Goal: Task Accomplishment & Management: Use online tool/utility

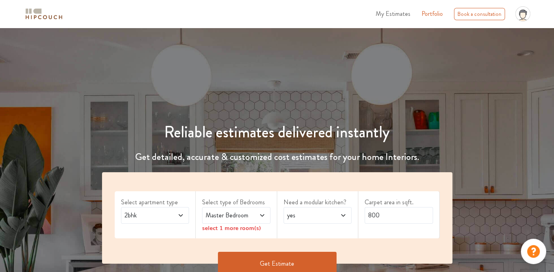
click at [400, 13] on span "My Estimates" at bounding box center [393, 13] width 35 height 9
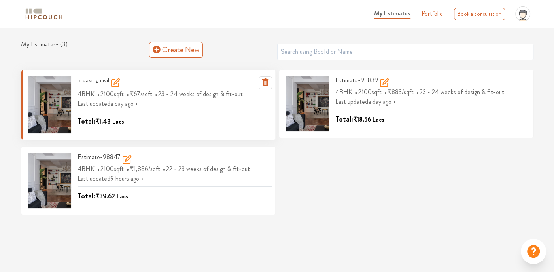
click at [129, 113] on div "Total: ₹1.43 Lacs" at bounding box center [175, 119] width 195 height 15
click at [118, 81] on icon at bounding box center [117, 82] width 6 height 6
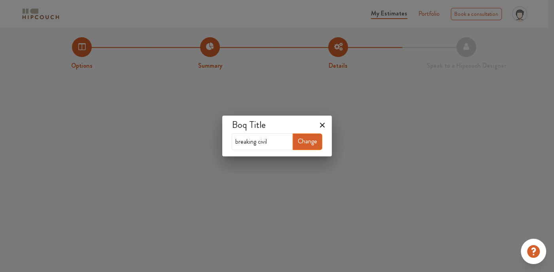
click at [311, 142] on button "Change" at bounding box center [308, 141] width 30 height 17
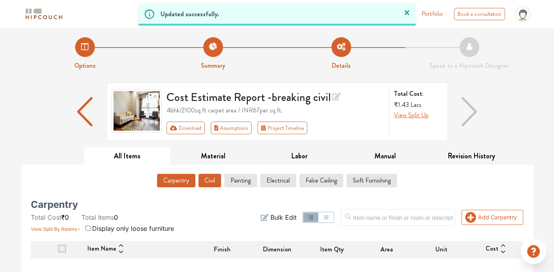
click at [214, 182] on button "Civil" at bounding box center [210, 180] width 23 height 13
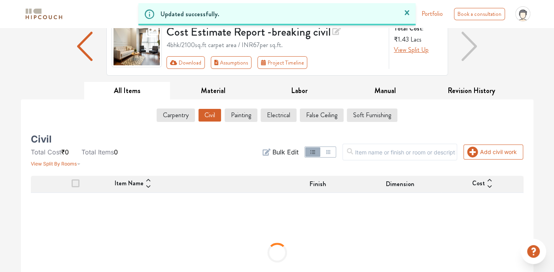
scroll to position [79, 0]
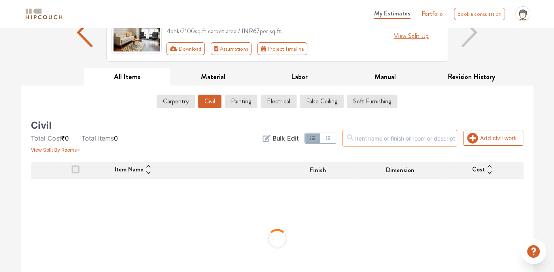
click at [415, 139] on input "text" at bounding box center [400, 138] width 115 height 17
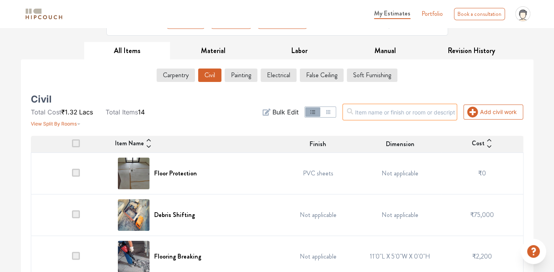
scroll to position [119, 0]
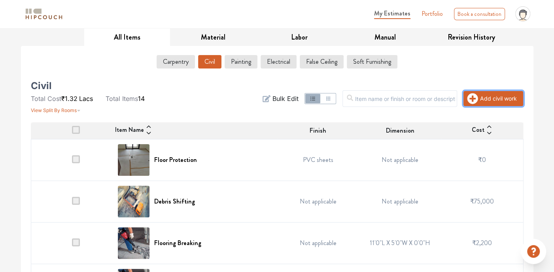
click at [482, 98] on button "Add civil work" at bounding box center [494, 98] width 60 height 15
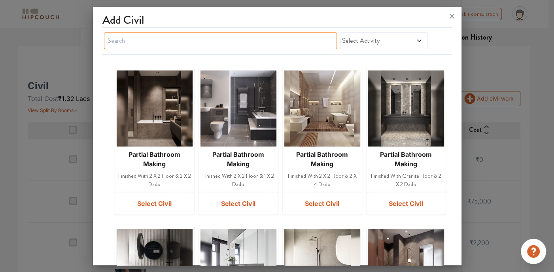
click at [163, 38] on input "text" at bounding box center [220, 40] width 233 height 17
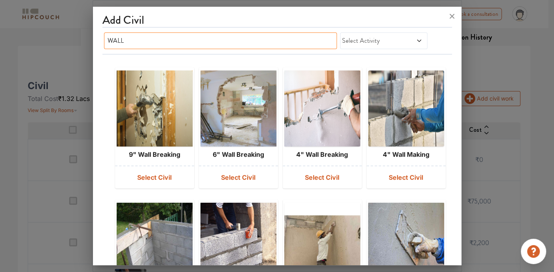
type input "WALL"
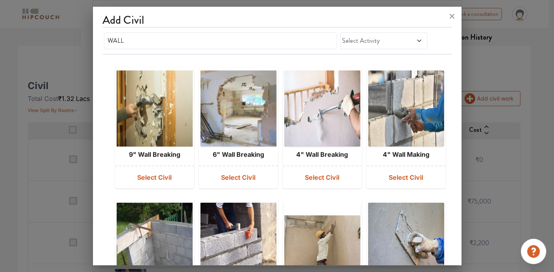
click at [258, 128] on img at bounding box center [238, 108] width 75 height 76
click at [248, 118] on img at bounding box center [238, 108] width 75 height 76
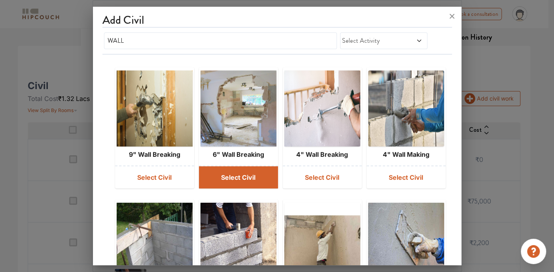
click at [237, 172] on button "Select Civil" at bounding box center [238, 177] width 79 height 22
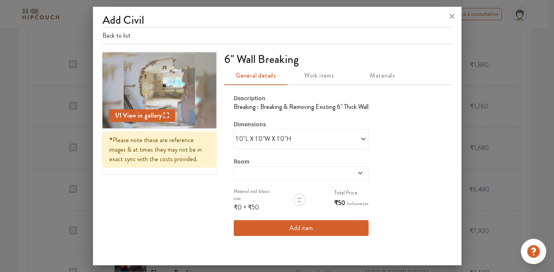
scroll to position [531, 0]
click at [326, 138] on span at bounding box center [334, 138] width 66 height 9
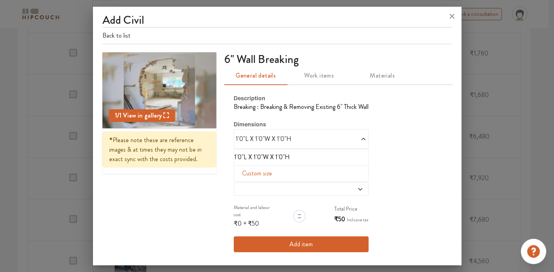
scroll to position [571, 0]
click at [453, 14] on icon at bounding box center [452, 16] width 13 height 13
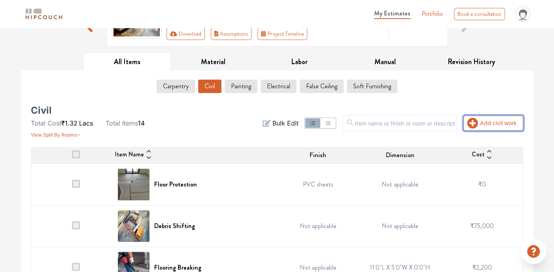
scroll to position [80, 0]
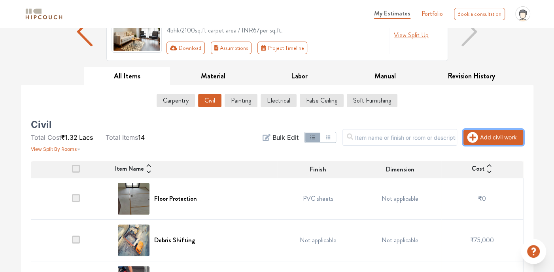
click at [482, 137] on button "Add civil work" at bounding box center [494, 137] width 60 height 15
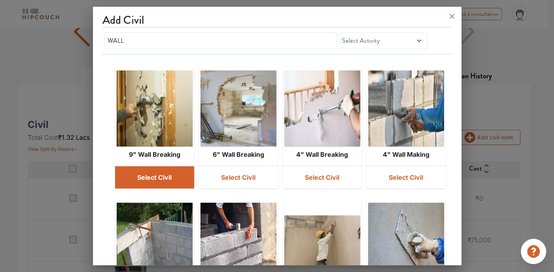
click at [155, 175] on button "Select Civil" at bounding box center [154, 177] width 79 height 22
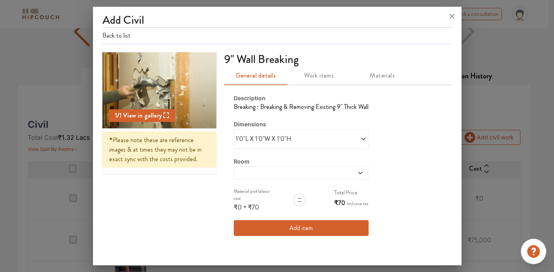
click at [262, 141] on span "1'0"L X 1'0"W X 1'0"H" at bounding box center [269, 138] width 66 height 9
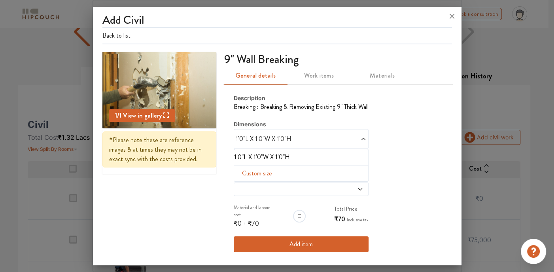
click at [245, 171] on span "Custom size" at bounding box center [257, 173] width 36 height 16
click at [247, 184] on input "text" at bounding box center [248, 185] width 14 height 15
type input "10"
click at [254, 186] on input "text" at bounding box center [261, 185] width 14 height 15
type input "0"
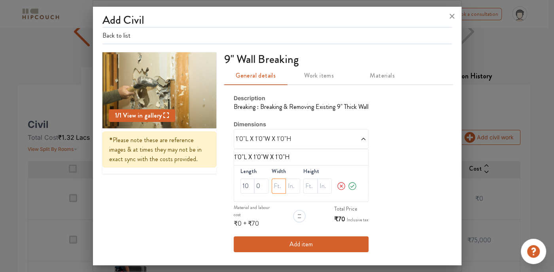
click at [277, 186] on input "text" at bounding box center [279, 185] width 14 height 15
click at [289, 185] on input "text" at bounding box center [293, 185] width 14 height 15
click at [279, 188] on input "text" at bounding box center [279, 185] width 14 height 15
click at [290, 184] on input "text" at bounding box center [293, 185] width 14 height 15
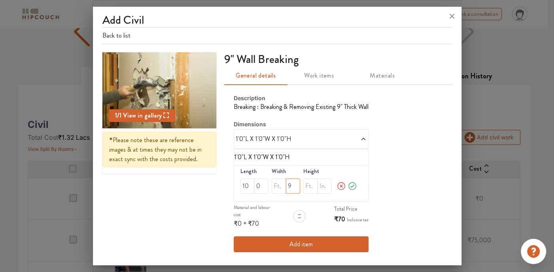
type input "9"
click at [248, 185] on input "10" at bounding box center [248, 185] width 14 height 15
type input "16"
click at [256, 186] on input "0" at bounding box center [261, 185] width 14 height 15
click at [266, 184] on input "0" at bounding box center [261, 185] width 14 height 15
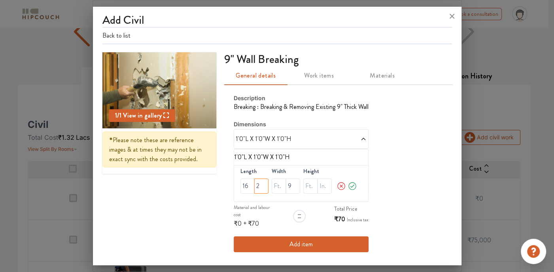
type input "2"
click at [310, 185] on input "text" at bounding box center [310, 185] width 14 height 15
type input "10"
click at [351, 185] on icon at bounding box center [352, 186] width 9 height 16
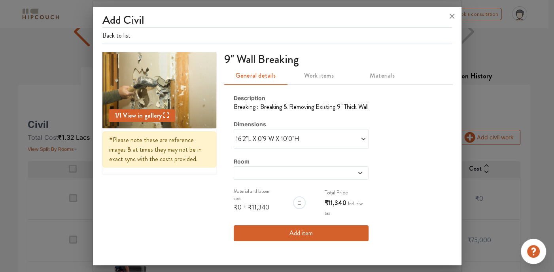
click at [286, 231] on button "Add item" at bounding box center [301, 233] width 135 height 16
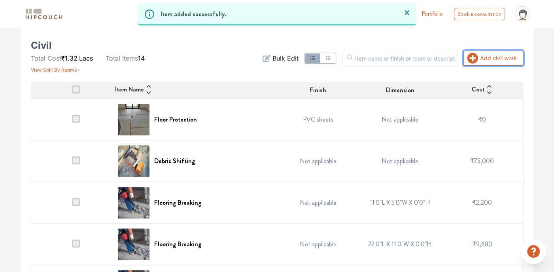
scroll to position [159, 0]
click at [332, 55] on icon "button" at bounding box center [328, 58] width 6 height 6
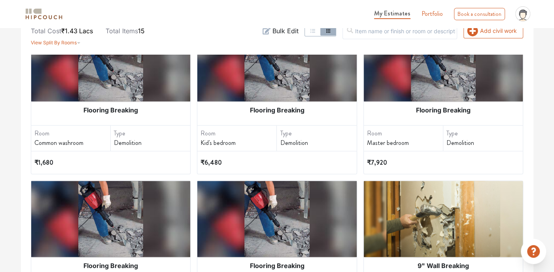
scroll to position [246, 0]
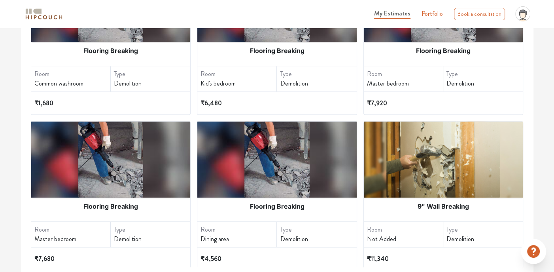
click at [412, 192] on img at bounding box center [444, 159] width 114 height 76
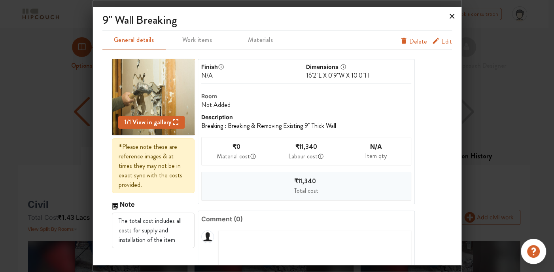
click at [451, 13] on icon at bounding box center [452, 16] width 13 height 13
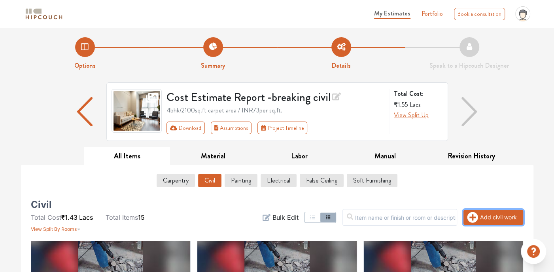
click at [501, 221] on button "Add civil work" at bounding box center [494, 217] width 60 height 15
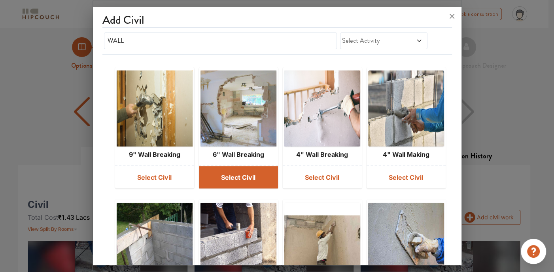
click at [229, 174] on button "Select Civil" at bounding box center [238, 177] width 79 height 22
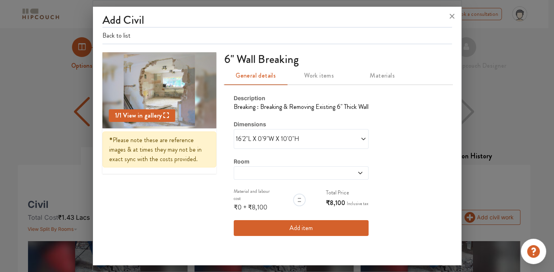
click at [266, 138] on span "16'2"L X 0'9"W X 10'0"H" at bounding box center [269, 138] width 66 height 9
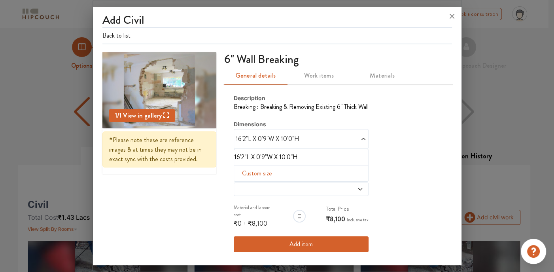
click at [258, 171] on span "Custom size" at bounding box center [257, 173] width 36 height 16
click at [248, 183] on input "text" at bounding box center [248, 185] width 14 height 15
type input "16"
click at [263, 183] on input "text" at bounding box center [261, 185] width 14 height 15
type input "2"
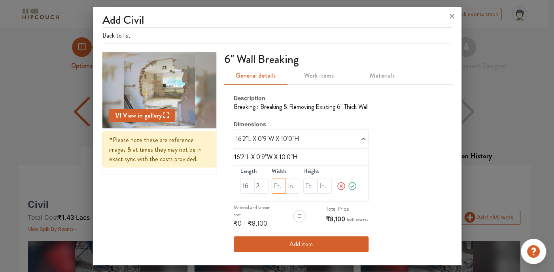
click at [277, 188] on input "text" at bounding box center [279, 185] width 14 height 15
type input "6"
click at [307, 184] on input "text" at bounding box center [310, 185] width 14 height 15
type input "10"
click at [246, 184] on input "16" at bounding box center [248, 185] width 14 height 15
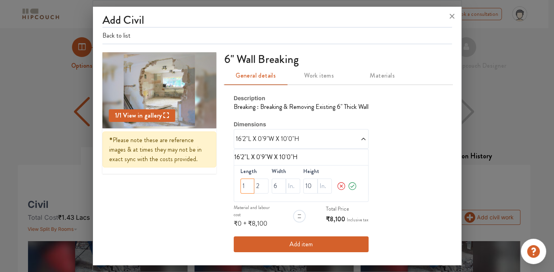
click at [247, 186] on input "1" at bounding box center [248, 185] width 14 height 15
type input "1"
click at [258, 184] on input "2" at bounding box center [261, 185] width 14 height 15
type input "0"
click at [251, 185] on input "1" at bounding box center [248, 185] width 14 height 15
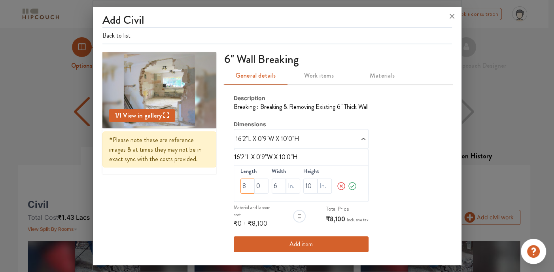
type input "8"
click at [349, 186] on icon at bounding box center [352, 186] width 9 height 16
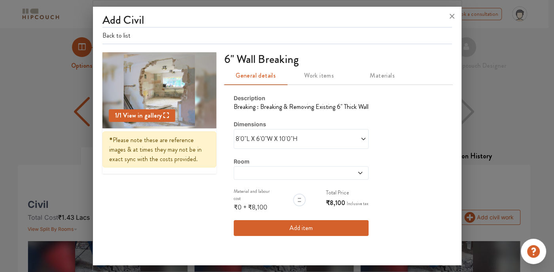
click at [327, 221] on button "Add item" at bounding box center [301, 228] width 135 height 16
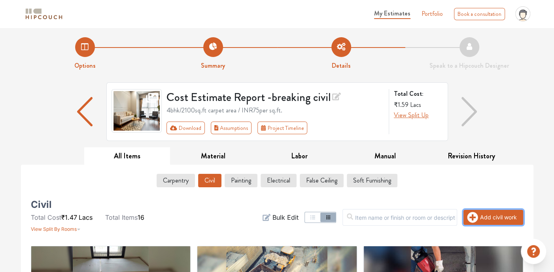
click at [471, 218] on icon "button" at bounding box center [473, 217] width 11 height 11
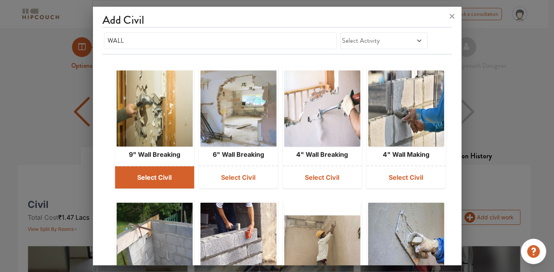
click at [161, 180] on button "Select Civil" at bounding box center [154, 177] width 79 height 22
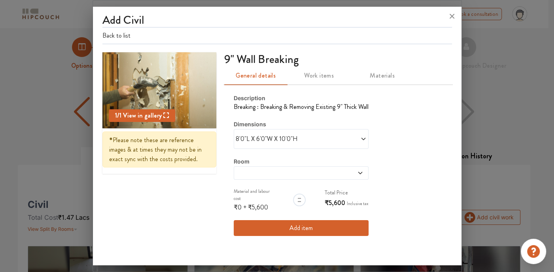
click at [243, 137] on span "8'0"L X 6'0"W X 10'0"H" at bounding box center [269, 138] width 66 height 9
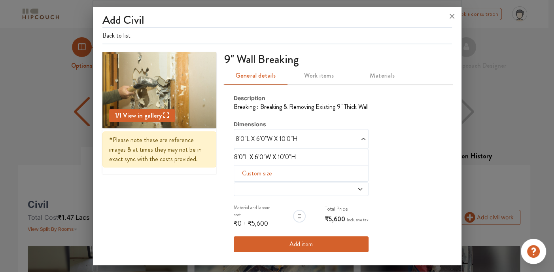
click at [260, 171] on span "Custom size" at bounding box center [257, 173] width 36 height 16
click at [248, 185] on input "text" at bounding box center [248, 185] width 14 height 15
type input "16"
click at [265, 184] on input "text" at bounding box center [261, 185] width 14 height 15
type input "2"
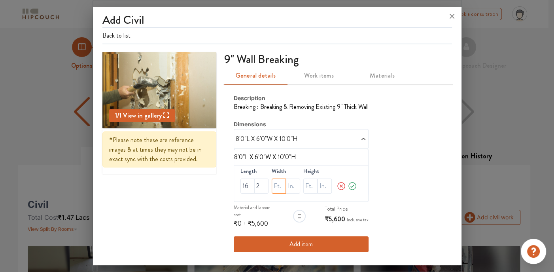
click at [281, 185] on input "text" at bounding box center [279, 185] width 14 height 15
type input "9"
click at [307, 186] on input "text" at bounding box center [310, 185] width 14 height 15
type input "10"
click at [348, 185] on icon at bounding box center [352, 186] width 9 height 16
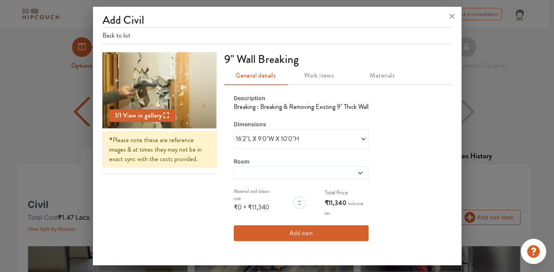
click at [338, 142] on span at bounding box center [334, 138] width 66 height 9
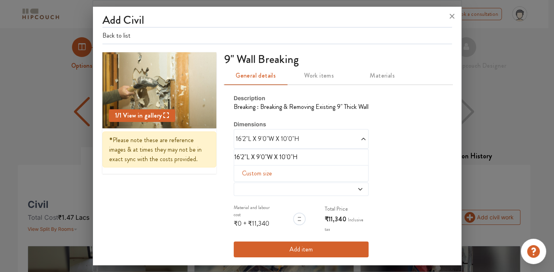
click at [265, 169] on span "Custom size" at bounding box center [257, 173] width 36 height 16
click at [279, 185] on input "9" at bounding box center [279, 185] width 14 height 15
type input "0"
click at [287, 187] on input "text" at bounding box center [293, 185] width 14 height 15
type input "9"
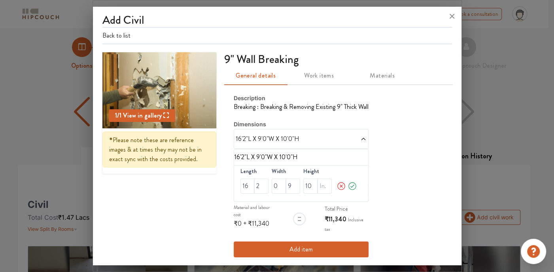
click at [299, 241] on button "Add item" at bounding box center [301, 249] width 135 height 16
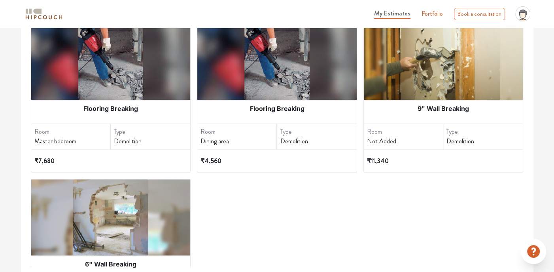
scroll to position [656, 0]
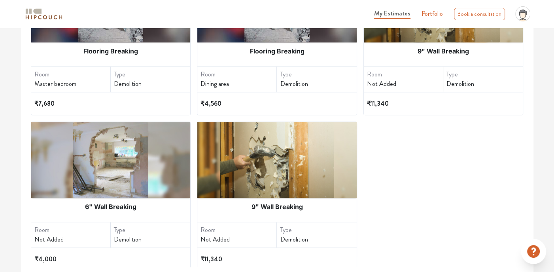
click at [144, 184] on img at bounding box center [110, 160] width 75 height 76
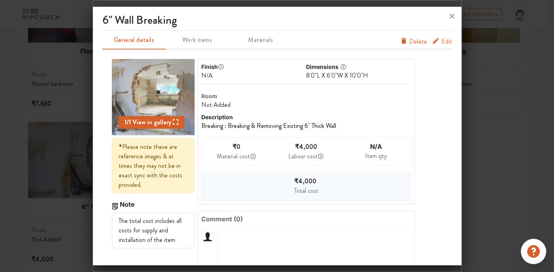
click at [436, 43] on button "Edit" at bounding box center [442, 43] width 20 height 13
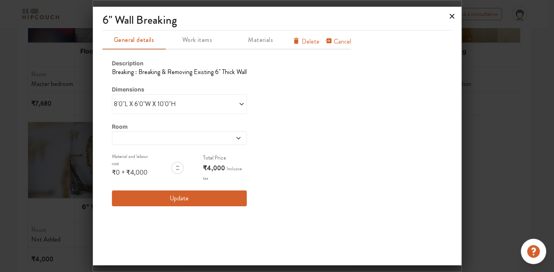
click at [449, 19] on icon at bounding box center [452, 16] width 13 height 13
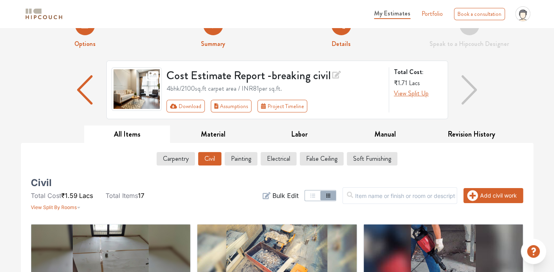
scroll to position [0, 0]
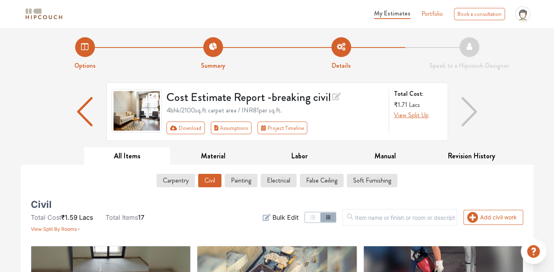
click at [494, 224] on div "Add civil work Filter Bulk Edit" at bounding box center [360, 217] width 335 height 32
click at [493, 218] on button "Add civil work" at bounding box center [494, 217] width 60 height 15
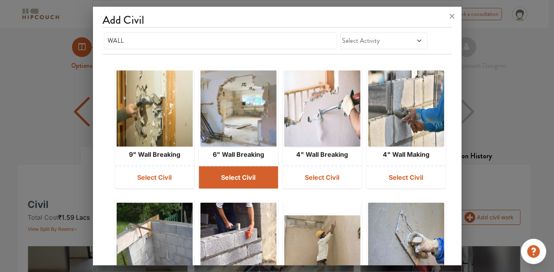
click at [240, 180] on button "Select Civil" at bounding box center [238, 177] width 79 height 22
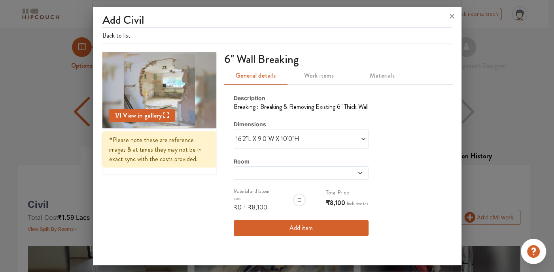
click at [271, 163] on div "Room" at bounding box center [301, 168] width 135 height 23
drag, startPoint x: 252, startPoint y: 132, endPoint x: 253, endPoint y: 139, distance: 6.8
click at [253, 133] on div "16'2"L X 9'0"W X 10'0"H" at bounding box center [301, 139] width 135 height 20
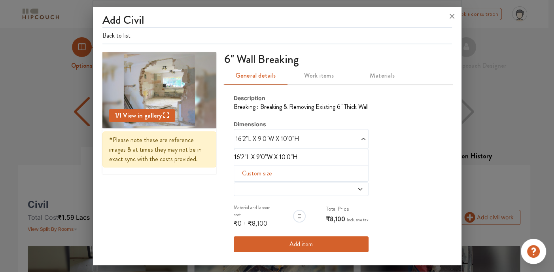
click at [290, 158] on li "16'2"L X 9'0"W X 10'0"H" at bounding box center [299, 156] width 131 height 9
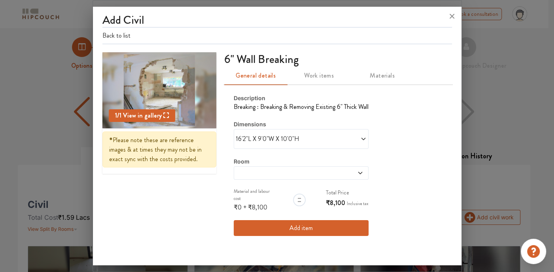
click at [357, 173] on icon at bounding box center [360, 173] width 6 height 6
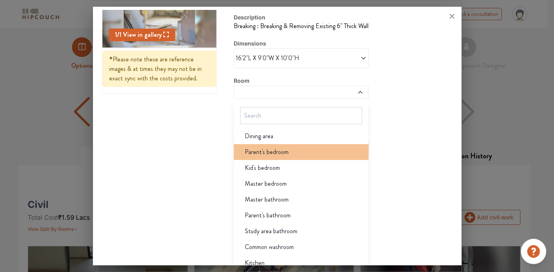
scroll to position [57, 0]
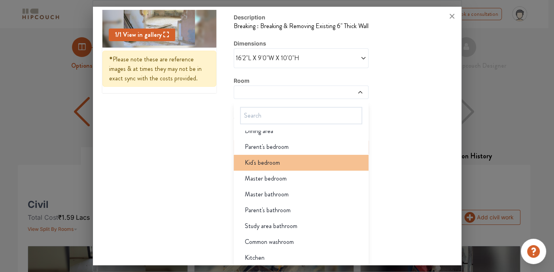
click at [269, 159] on span "Kid's bedroom" at bounding box center [262, 162] width 35 height 9
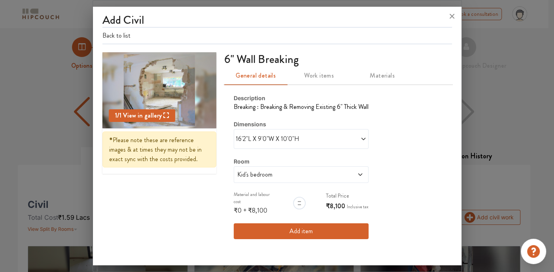
scroll to position [0, 0]
click at [453, 18] on icon at bounding box center [452, 16] width 13 height 13
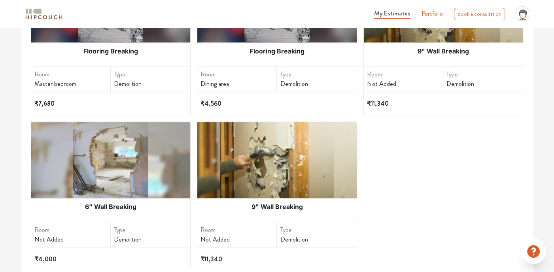
scroll to position [616, 0]
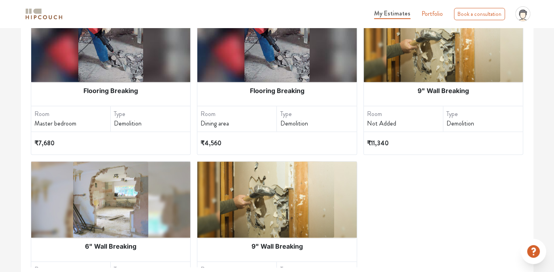
click at [400, 65] on img at bounding box center [444, 44] width 114 height 76
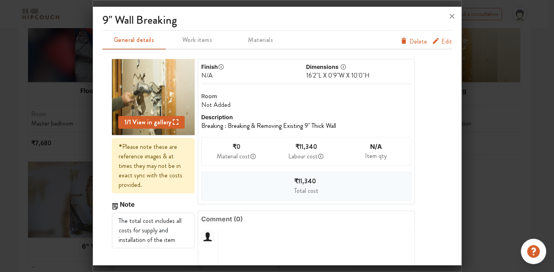
click at [444, 44] on span "Edit" at bounding box center [447, 43] width 11 height 13
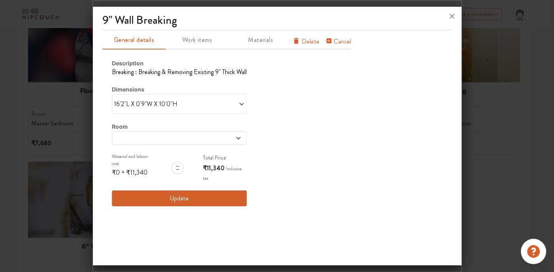
click at [222, 133] on div at bounding box center [179, 137] width 135 height 13
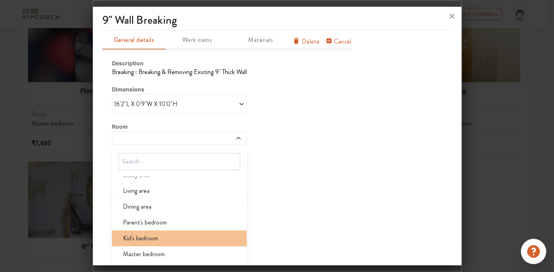
scroll to position [57, 0]
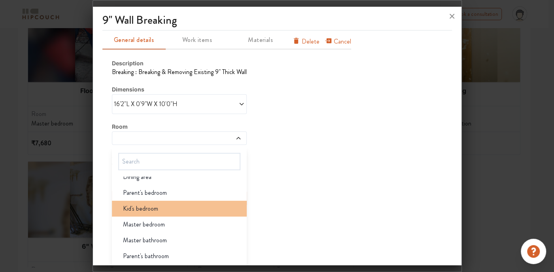
click at [154, 205] on span "Kid's bedroom" at bounding box center [140, 208] width 35 height 9
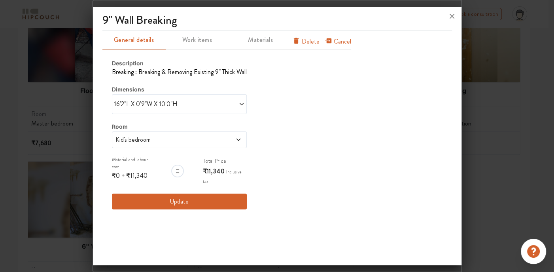
click at [185, 195] on button "Update" at bounding box center [179, 201] width 135 height 16
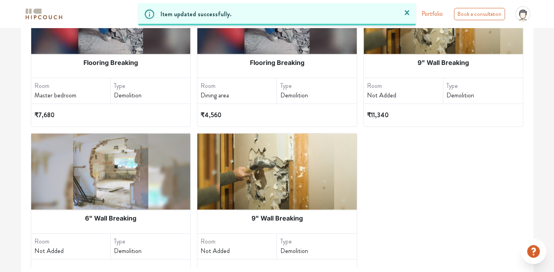
scroll to position [656, 0]
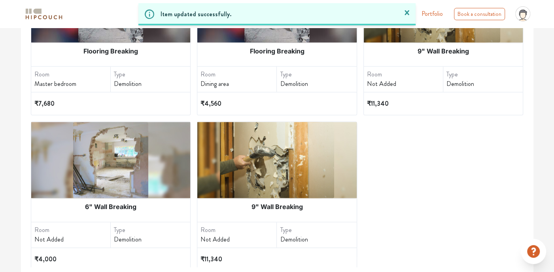
click at [138, 198] on div "6" Wall Breaking" at bounding box center [110, 206] width 159 height 17
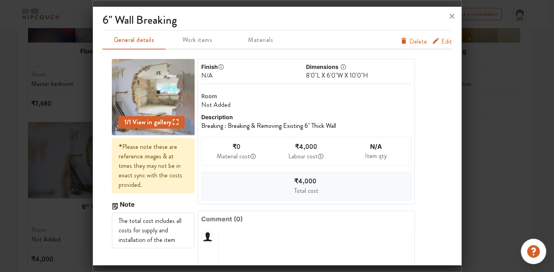
click at [427, 33] on div "Edit Delete" at bounding box center [426, 39] width 52 height 19
click at [432, 41] on icon "furniture info tabs" at bounding box center [436, 41] width 8 height 8
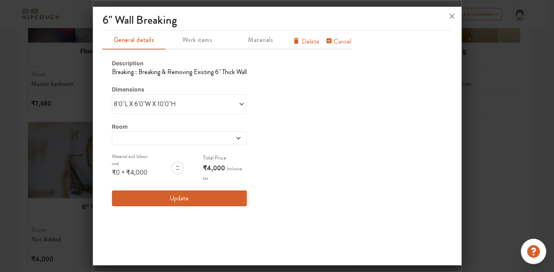
click at [239, 136] on icon at bounding box center [238, 138] width 6 height 6
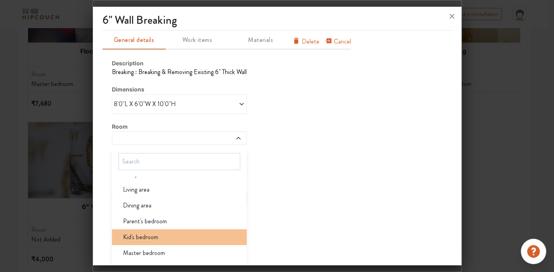
scroll to position [40, 0]
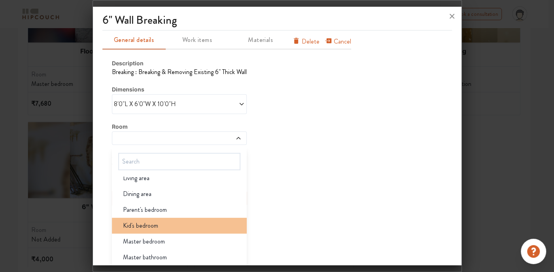
click at [162, 221] on div "Kid's bedroom" at bounding box center [182, 225] width 130 height 9
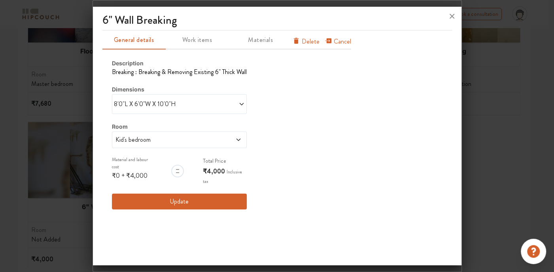
click at [188, 196] on button "Update" at bounding box center [179, 201] width 135 height 16
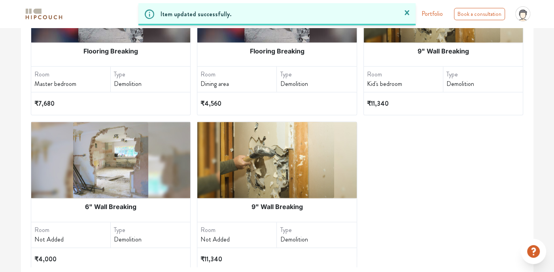
click at [273, 175] on img at bounding box center [277, 160] width 114 height 76
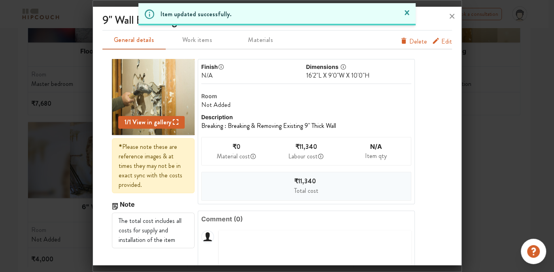
click at [443, 45] on span "Edit" at bounding box center [447, 43] width 11 height 13
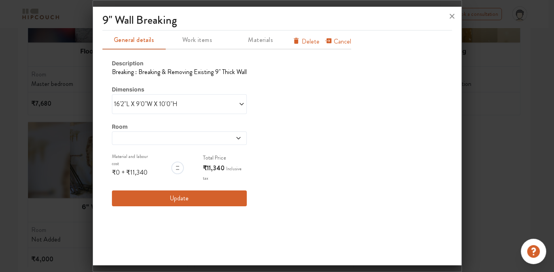
click at [230, 138] on span at bounding box center [226, 138] width 32 height 6
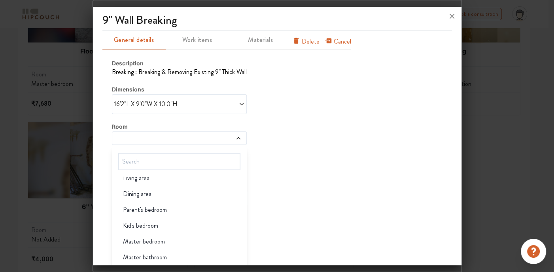
click at [159, 222] on div "Kid's bedroom" at bounding box center [182, 225] width 130 height 9
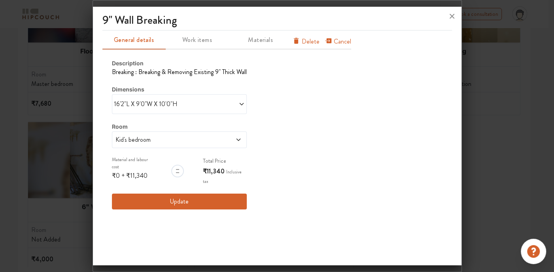
click at [187, 201] on button "Update" at bounding box center [179, 201] width 135 height 16
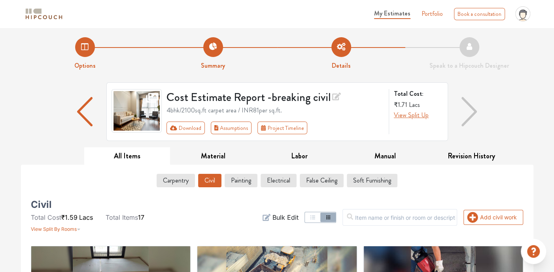
scroll to position [0, 0]
click at [487, 217] on button "Add civil work" at bounding box center [494, 217] width 60 height 15
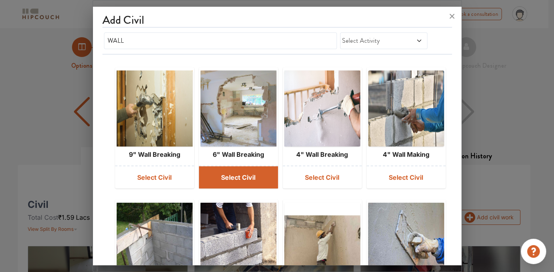
click at [214, 175] on button "Select Civil" at bounding box center [238, 177] width 79 height 22
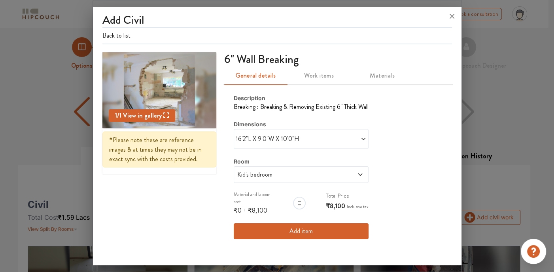
click at [300, 139] on span "16'2"L X 9'0"W X 10'0"H" at bounding box center [269, 138] width 66 height 9
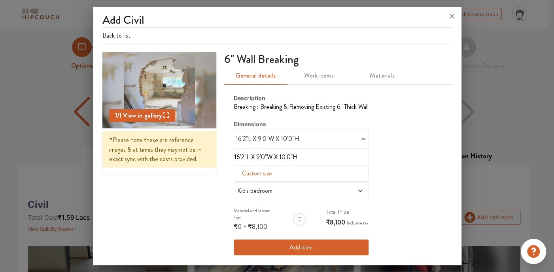
click at [252, 172] on span "Custom size" at bounding box center [257, 173] width 36 height 16
click at [242, 189] on input "text" at bounding box center [248, 185] width 14 height 15
type input "7"
click at [256, 185] on input "text" at bounding box center [261, 185] width 14 height 15
type input "0"
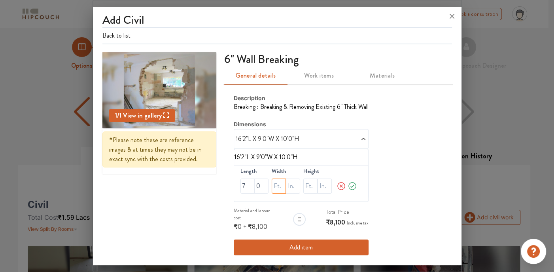
click at [273, 184] on input "text" at bounding box center [279, 185] width 14 height 15
type input "0"
click at [286, 186] on input "text" at bounding box center [293, 185] width 14 height 15
type input "6"
click at [305, 183] on input "text" at bounding box center [310, 185] width 14 height 15
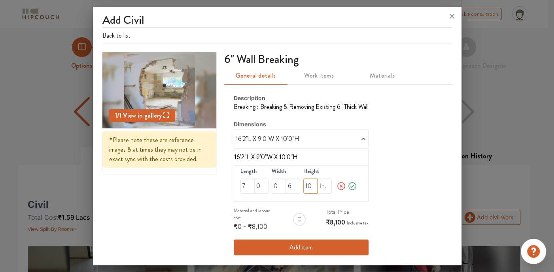
type input "10"
click at [350, 186] on icon at bounding box center [352, 186] width 9 height 16
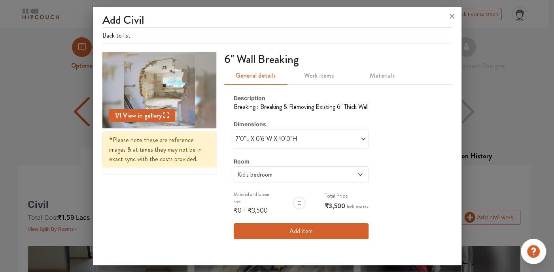
click at [296, 230] on button "Add item" at bounding box center [301, 231] width 135 height 16
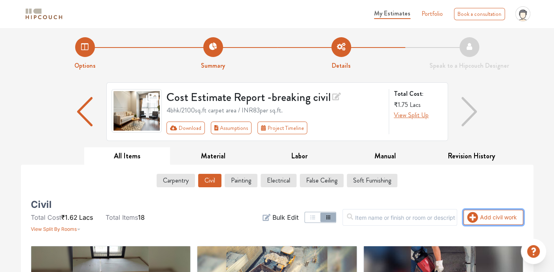
scroll to position [40, 0]
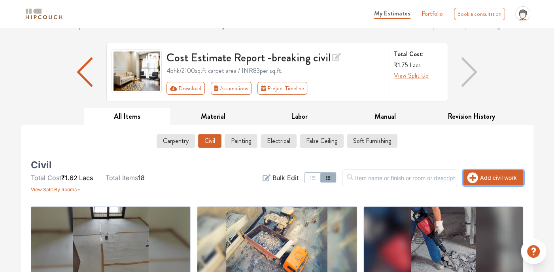
click at [476, 178] on icon "button" at bounding box center [473, 177] width 11 height 11
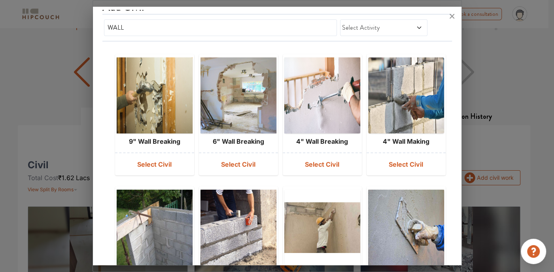
scroll to position [0, 0]
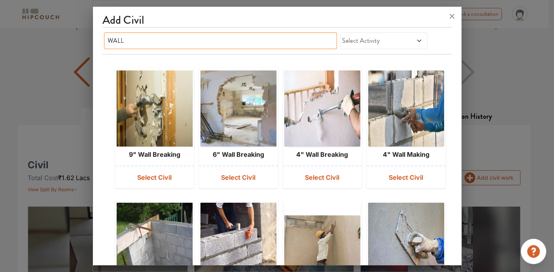
click at [279, 42] on input "WALL" at bounding box center [220, 40] width 233 height 17
type input "W"
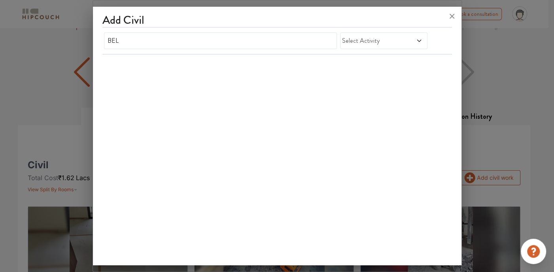
click at [411, 44] on span at bounding box center [412, 40] width 20 height 9
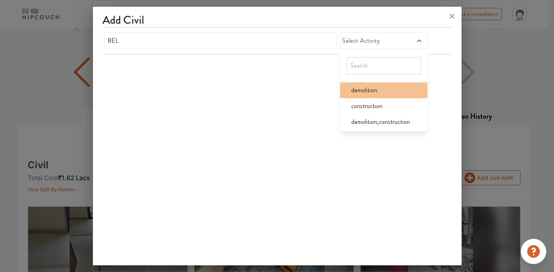
click at [384, 94] on li "demolition" at bounding box center [383, 90] width 87 height 16
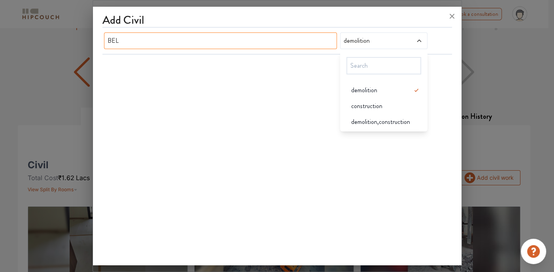
click at [233, 36] on input "BEL" at bounding box center [220, 40] width 233 height 17
type input "B"
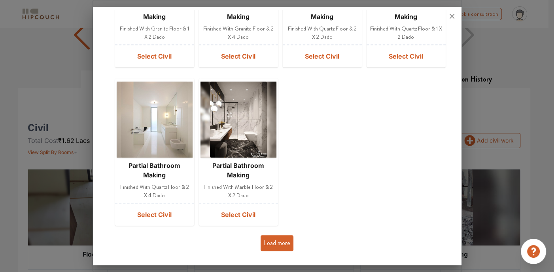
scroll to position [40, 0]
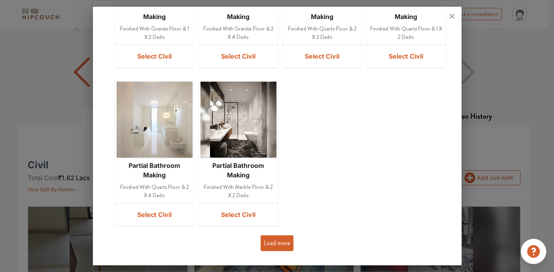
type input "B"
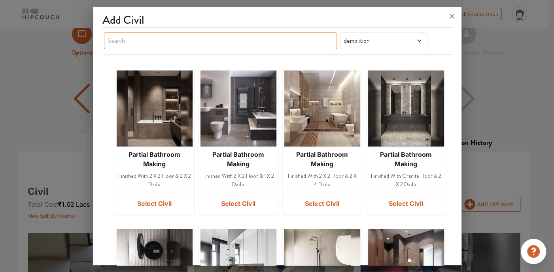
scroll to position [0, 0]
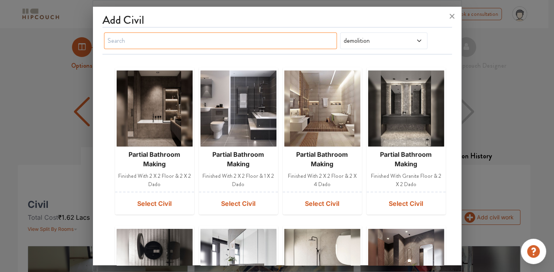
click at [125, 35] on input "text" at bounding box center [220, 40] width 233 height 17
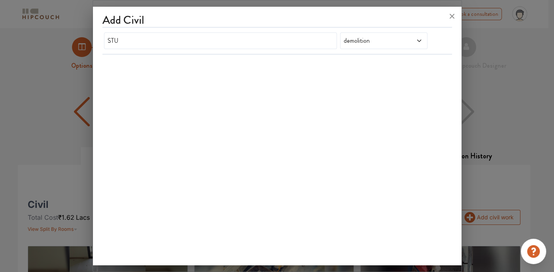
click at [364, 46] on div "demolition" at bounding box center [383, 40] width 87 height 17
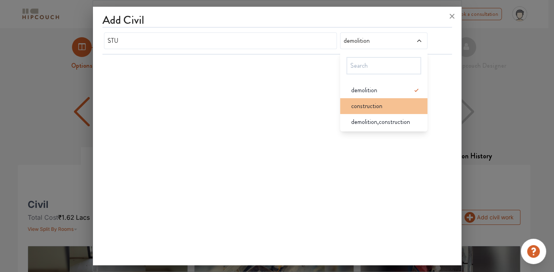
click at [370, 110] on li "construction" at bounding box center [383, 106] width 87 height 16
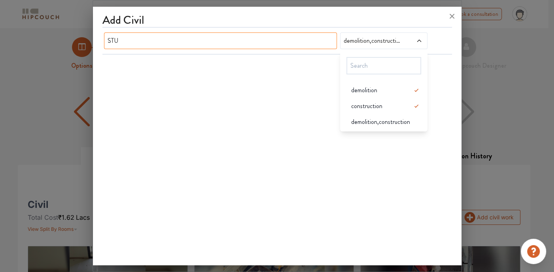
click at [211, 38] on input "STU" at bounding box center [220, 40] width 233 height 17
type input "S"
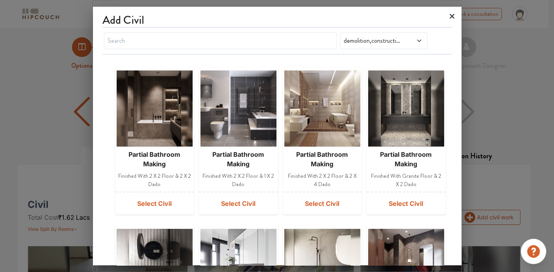
click at [448, 17] on icon at bounding box center [452, 16] width 13 height 13
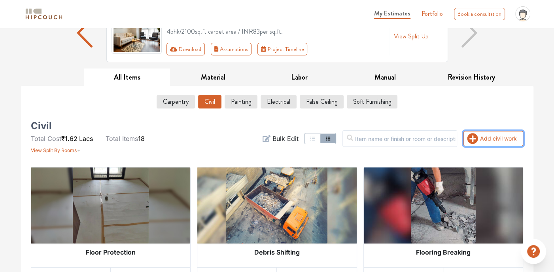
scroll to position [79, 0]
click at [475, 136] on icon "button" at bounding box center [473, 138] width 11 height 11
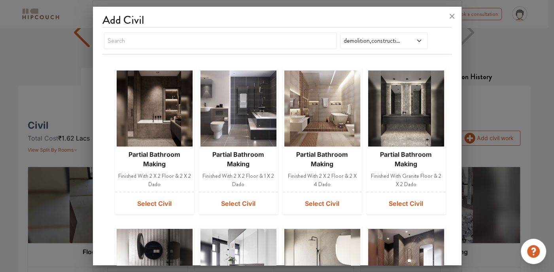
click at [384, 42] on span "demolition,construction" at bounding box center [372, 40] width 60 height 9
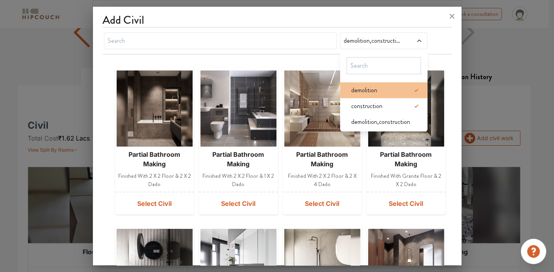
click at [370, 90] on span "demolition" at bounding box center [364, 89] width 26 height 9
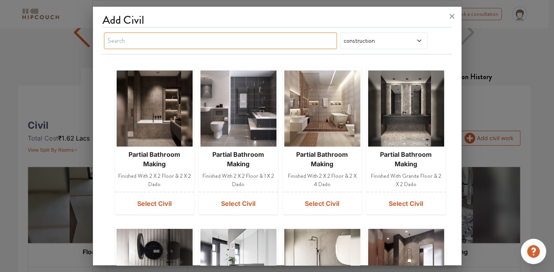
click at [254, 43] on input "text" at bounding box center [220, 40] width 233 height 17
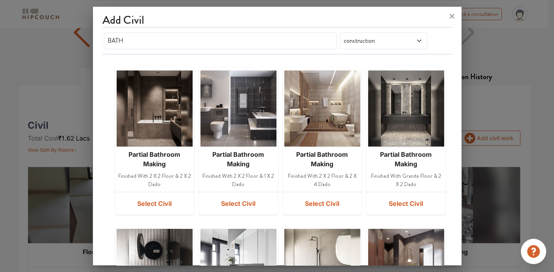
click at [345, 38] on span "construction" at bounding box center [372, 40] width 60 height 9
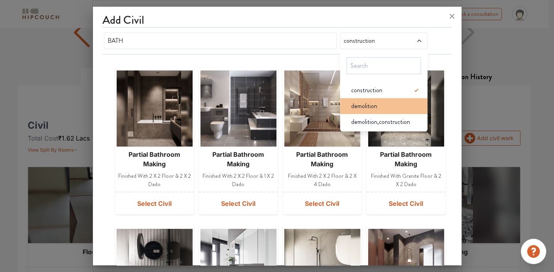
click at [366, 107] on span "demolition" at bounding box center [364, 105] width 26 height 9
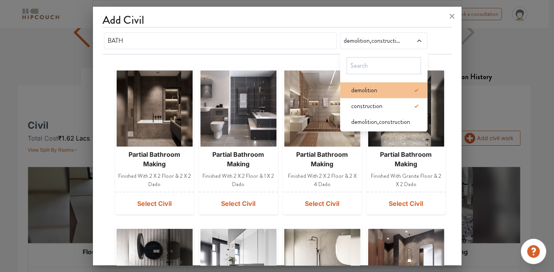
click at [412, 87] on icon at bounding box center [416, 89] width 9 height 9
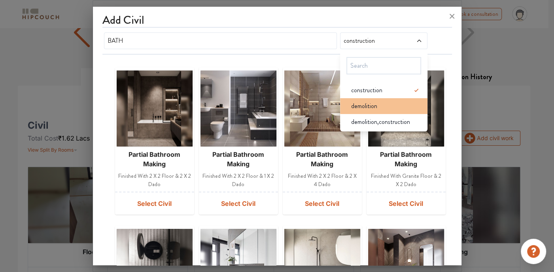
click at [380, 104] on div "demolition" at bounding box center [386, 105] width 83 height 9
click at [413, 106] on icon at bounding box center [416, 105] width 9 height 9
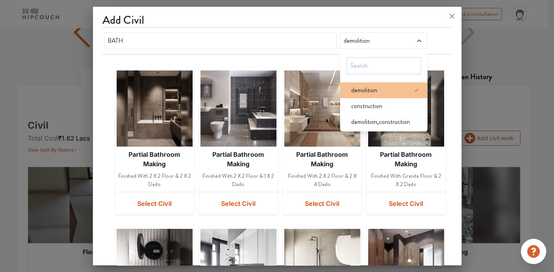
click at [386, 86] on div "demolition" at bounding box center [386, 89] width 83 height 9
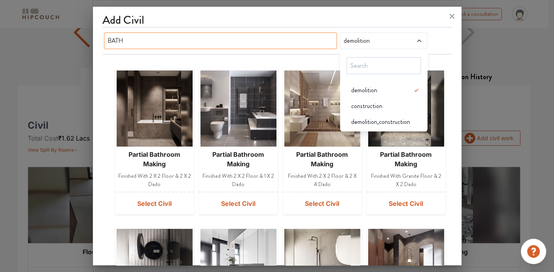
click at [279, 38] on input "BATH" at bounding box center [220, 40] width 233 height 17
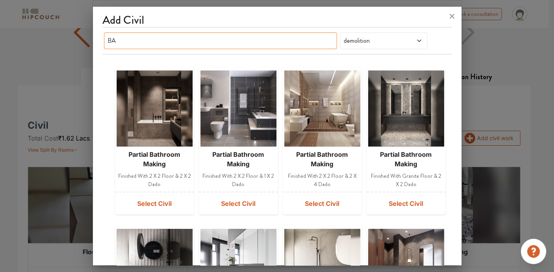
type input "B"
type input "BATH"
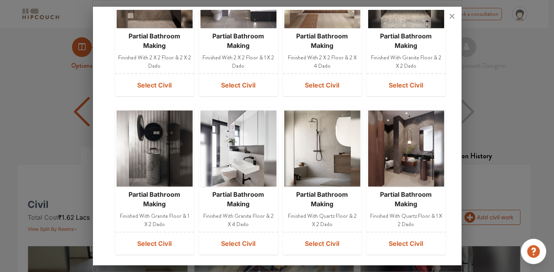
scroll to position [119, 0]
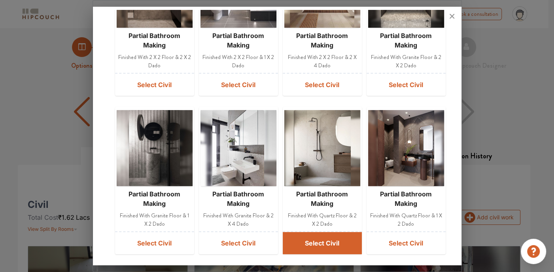
click at [325, 247] on button "Select Civil" at bounding box center [322, 243] width 79 height 22
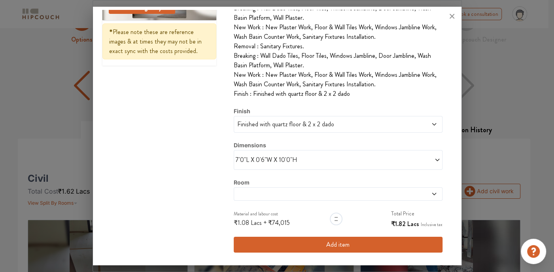
scroll to position [40, 0]
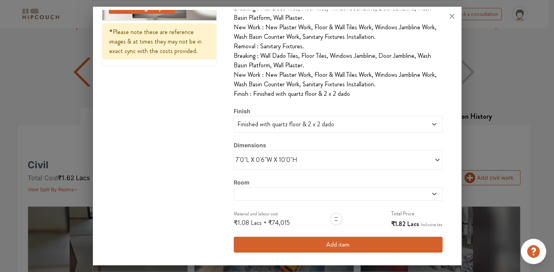
click at [310, 158] on span "7'0"L X 0'6"W X 10'0"H" at bounding box center [287, 159] width 102 height 9
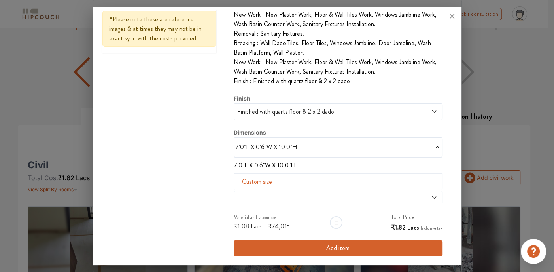
click at [249, 190] on span "Custom size" at bounding box center [257, 182] width 36 height 16
click at [247, 202] on input "text" at bounding box center [252, 194] width 23 height 15
type input "4"
click at [270, 202] on input "text" at bounding box center [275, 194] width 23 height 15
type input "10"
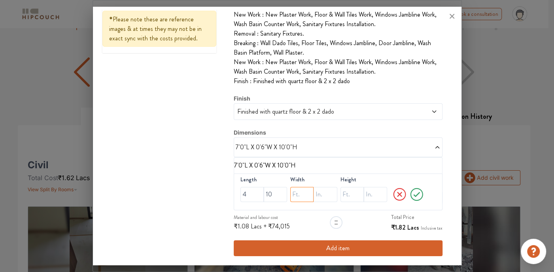
click at [290, 202] on input "text" at bounding box center [301, 194] width 23 height 15
type input "8"
click at [314, 202] on input "text" at bounding box center [325, 194] width 23 height 15
type input "3"
click at [343, 202] on input "text" at bounding box center [352, 194] width 23 height 15
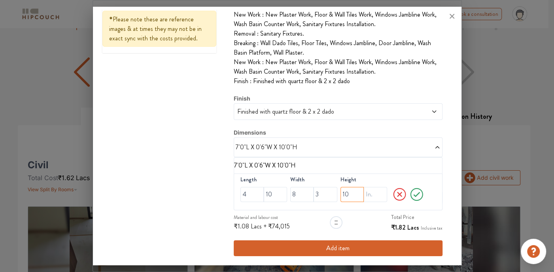
type input "10"
click at [416, 202] on icon at bounding box center [416, 194] width 15 height 16
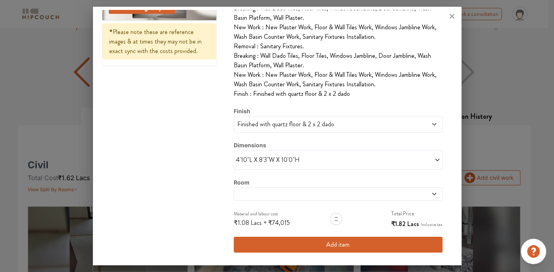
click at [431, 196] on icon at bounding box center [434, 194] width 6 height 6
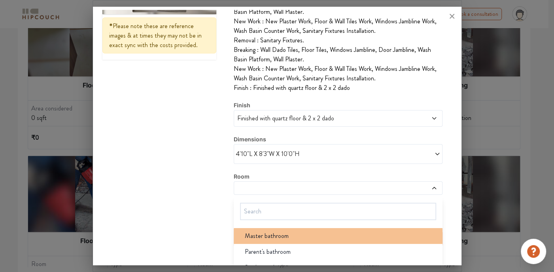
scroll to position [154, 0]
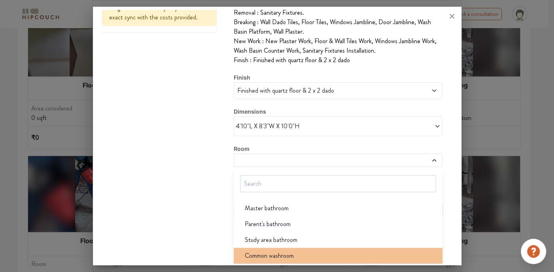
click at [286, 252] on span "Common washroom" at bounding box center [269, 255] width 49 height 9
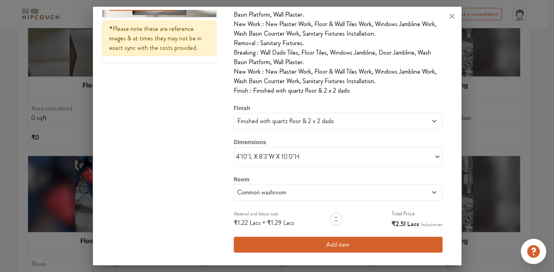
scroll to position [124, 0]
click at [297, 243] on button "Add item" at bounding box center [338, 245] width 209 height 16
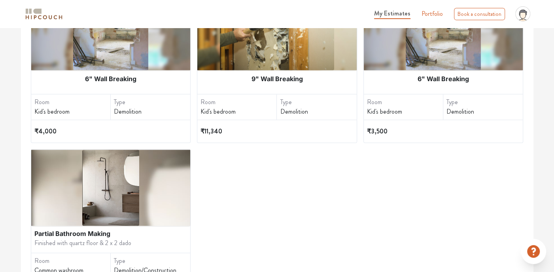
scroll to position [814, 0]
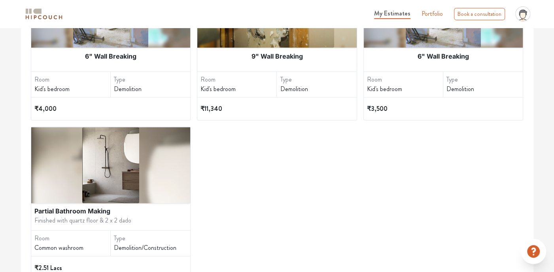
click at [148, 245] on div "Demolition/Construction" at bounding box center [152, 247] width 76 height 9
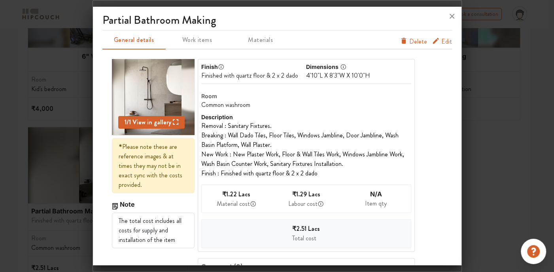
click at [433, 42] on icon "furniture info tabs" at bounding box center [436, 41] width 8 height 8
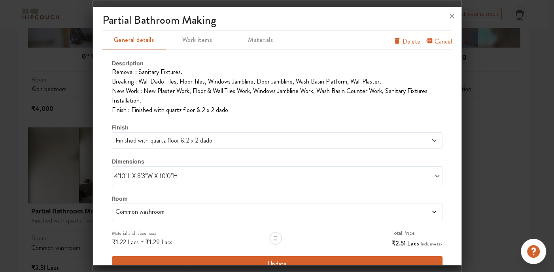
click at [432, 139] on div "Finished with quartz floor & 2 x 2 dado" at bounding box center [277, 140] width 331 height 17
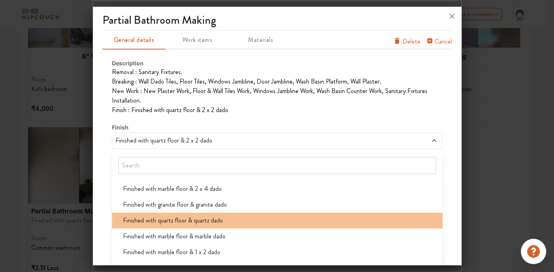
scroll to position [167, 0]
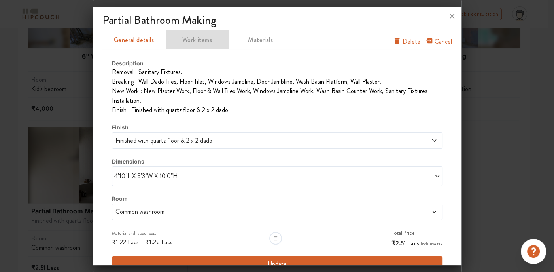
click at [199, 37] on span "Work items" at bounding box center [198, 39] width 62 height 11
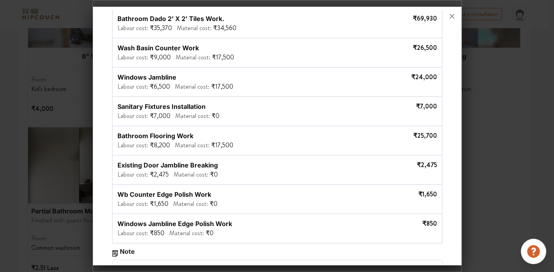
scroll to position [336, 0]
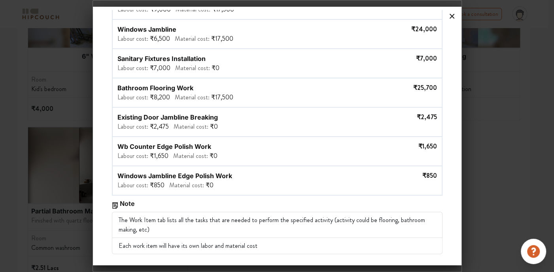
click at [449, 21] on icon at bounding box center [452, 16] width 13 height 13
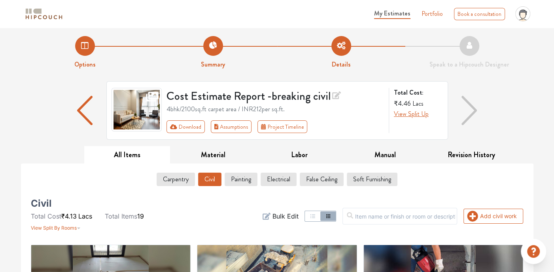
scroll to position [0, 0]
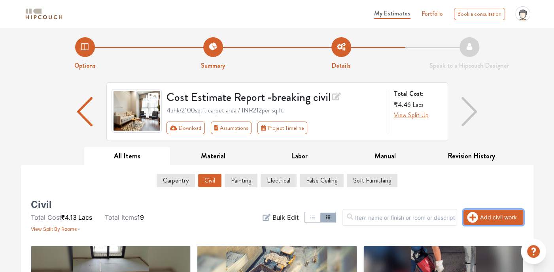
click at [502, 211] on button "Add civil work" at bounding box center [494, 217] width 60 height 15
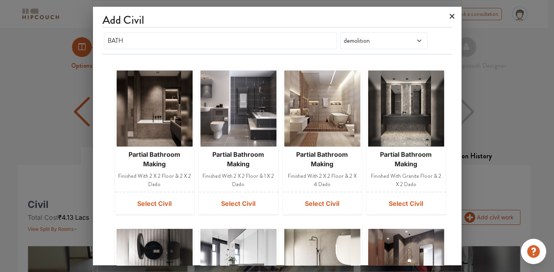
drag, startPoint x: 448, startPoint y: 14, endPoint x: 445, endPoint y: 19, distance: 5.5
click at [448, 14] on icon at bounding box center [452, 16] width 13 height 13
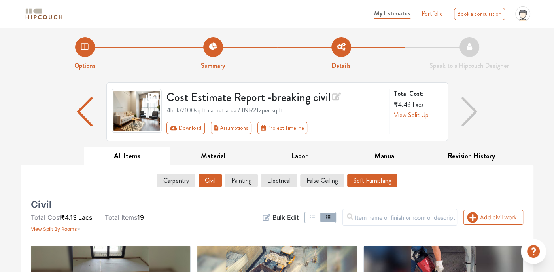
click at [366, 183] on button "Soft Furnishing" at bounding box center [372, 180] width 50 height 13
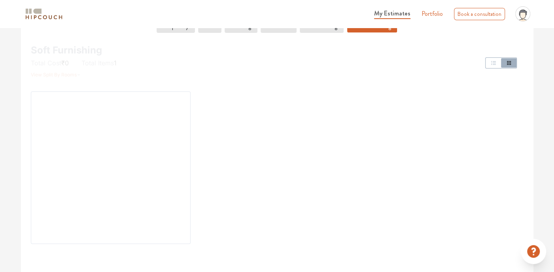
scroll to position [158, 0]
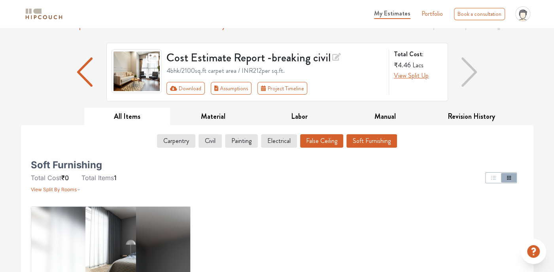
click at [324, 145] on button "False Ceiling" at bounding box center [321, 140] width 43 height 13
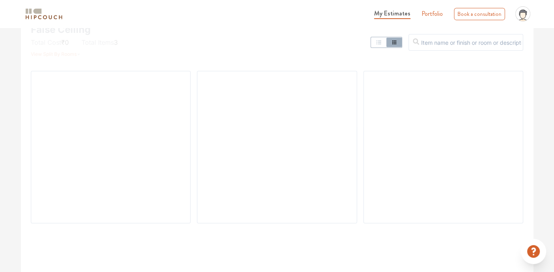
scroll to position [87, 0]
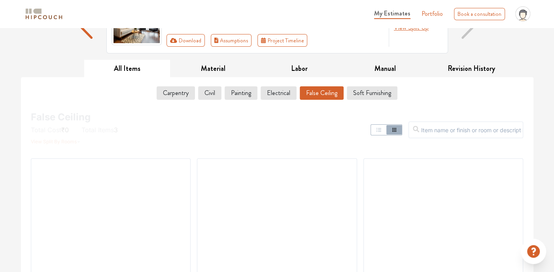
click at [278, 85] on div "Carpentry Civil Painting Electrical False Ceiling Soft Furnishing" at bounding box center [277, 94] width 493 height 23
click at [279, 88] on div "Carpentry Civil Painting Electrical False Ceiling Soft Furnishing" at bounding box center [277, 94] width 493 height 23
drag, startPoint x: 279, startPoint y: 88, endPoint x: 275, endPoint y: 93, distance: 5.4
click at [275, 93] on button "Electrical" at bounding box center [278, 92] width 35 height 13
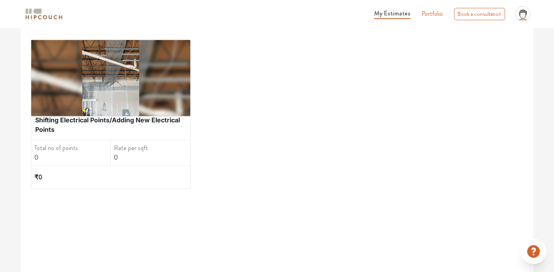
scroll to position [48, 0]
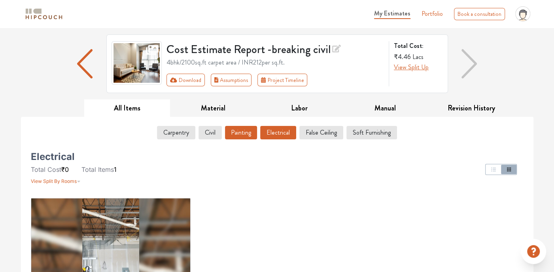
click at [237, 131] on button "Painting" at bounding box center [241, 132] width 32 height 13
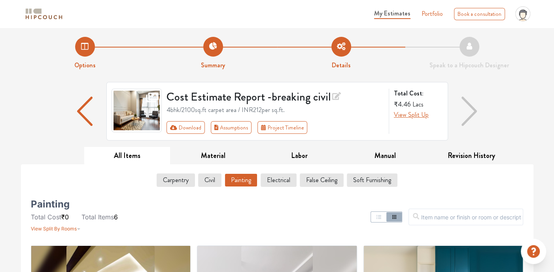
scroll to position [0, 0]
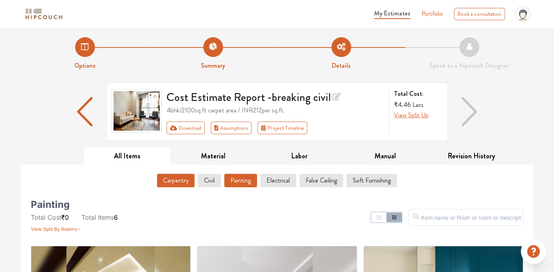
click at [181, 176] on button "Carpentry" at bounding box center [176, 180] width 38 height 13
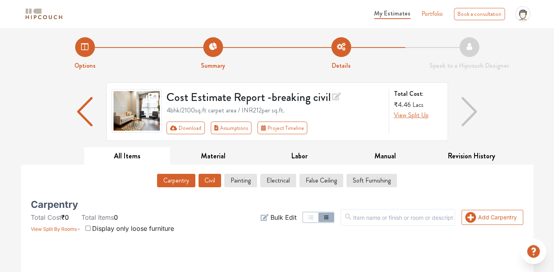
click at [205, 182] on button "Civil" at bounding box center [210, 180] width 23 height 13
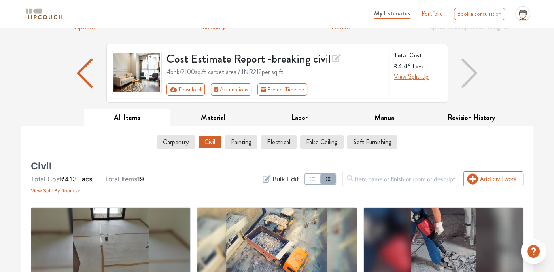
scroll to position [8, 0]
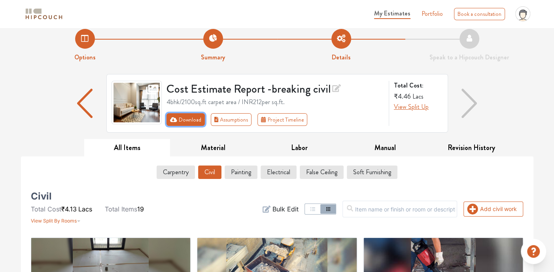
click at [193, 121] on button "Download" at bounding box center [186, 119] width 38 height 13
click at [195, 120] on button "Download" at bounding box center [186, 119] width 38 height 13
click at [186, 119] on button "Download" at bounding box center [186, 119] width 38 height 13
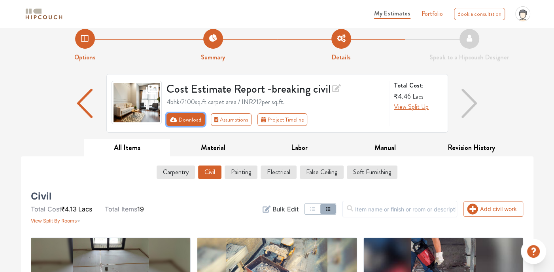
click at [186, 119] on button "Download" at bounding box center [186, 119] width 38 height 13
click at [186, 118] on button "Download" at bounding box center [186, 119] width 38 height 13
click at [190, 118] on button "Download" at bounding box center [186, 119] width 38 height 13
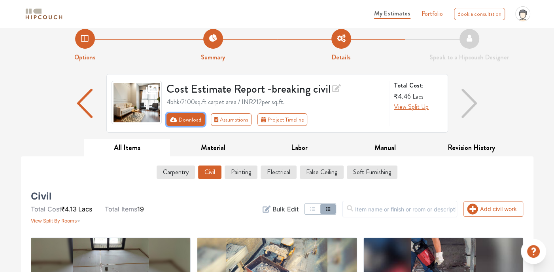
drag, startPoint x: 180, startPoint y: 121, endPoint x: 176, endPoint y: 116, distance: 6.7
click at [176, 117] on icon "First group" at bounding box center [173, 120] width 7 height 6
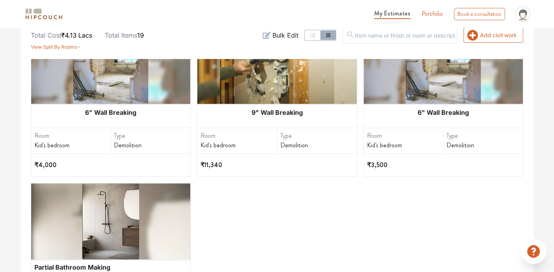
scroll to position [246, 0]
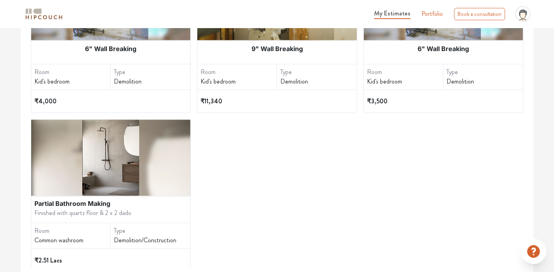
click at [126, 165] on img at bounding box center [110, 157] width 57 height 76
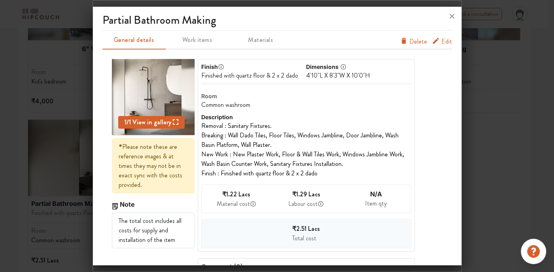
click at [418, 44] on span "Delete" at bounding box center [419, 41] width 18 height 9
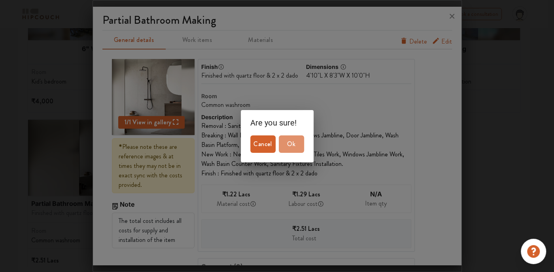
click at [282, 150] on button "Ok" at bounding box center [291, 143] width 25 height 17
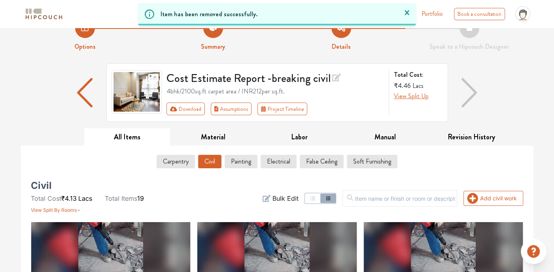
scroll to position [0, 0]
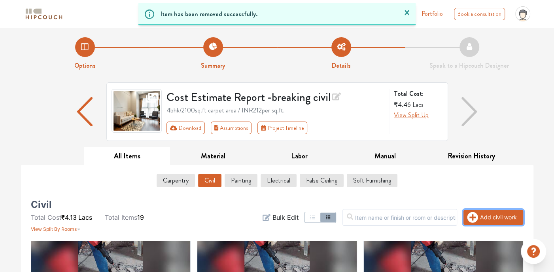
click at [474, 215] on icon "button" at bounding box center [473, 217] width 11 height 11
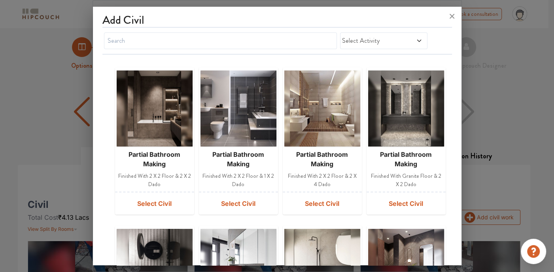
click at [402, 40] on span at bounding box center [412, 40] width 20 height 9
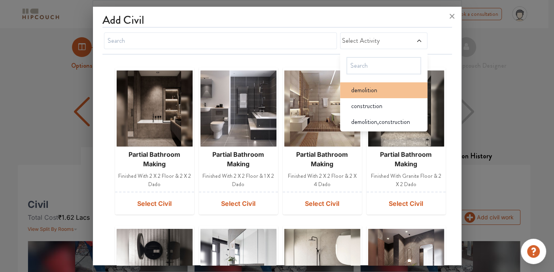
click at [385, 89] on div "demolition" at bounding box center [386, 89] width 83 height 9
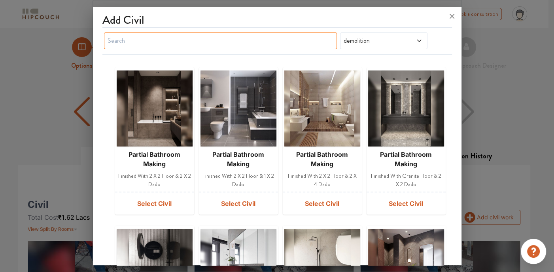
click at [176, 40] on input "text" at bounding box center [220, 40] width 233 height 17
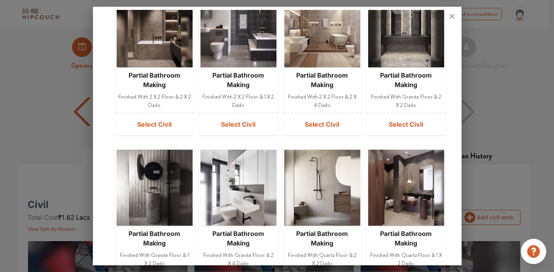
scroll to position [119, 0]
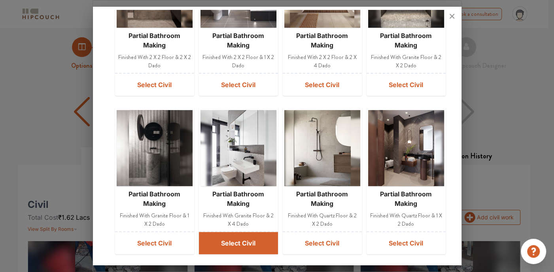
click at [229, 239] on button "Select Civil" at bounding box center [238, 243] width 79 height 22
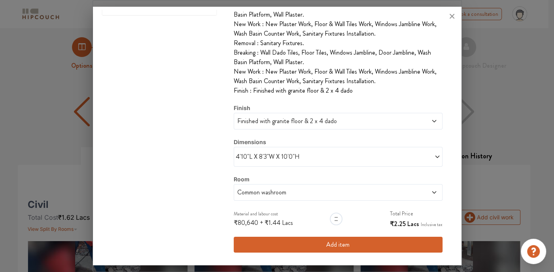
scroll to position [171, 0]
click at [421, 123] on span at bounding box center [412, 120] width 50 height 9
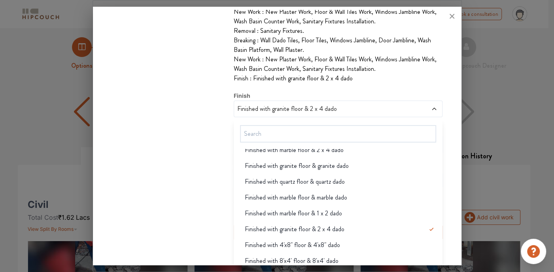
scroll to position [167, 0]
click at [145, 178] on div "1 / 1 View in gallery * Please note these are reference images & at times they …" at bounding box center [277, 65] width 350 height 368
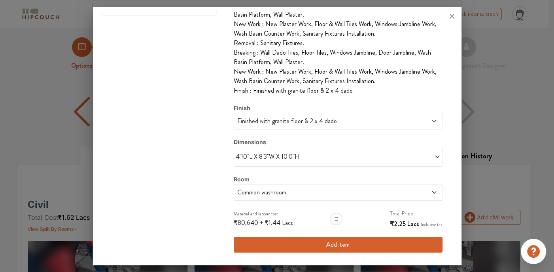
scroll to position [171, 0]
click at [334, 217] on div at bounding box center [336, 218] width 13 height 13
click at [272, 224] on span "₹1.44" at bounding box center [273, 222] width 16 height 9
drag, startPoint x: 247, startPoint y: 224, endPoint x: 289, endPoint y: 223, distance: 42.3
click at [289, 223] on div "Material and labour cost ₹80,640 + ₹1.44 Lacs" at bounding box center [268, 219] width 68 height 20
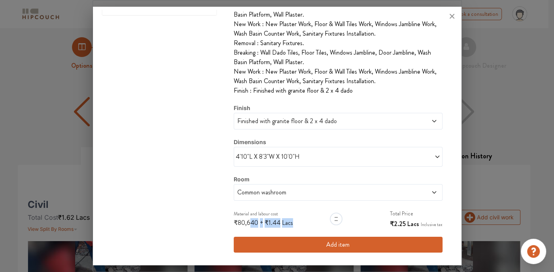
click at [289, 223] on div "Material and labour cost ₹80,640 + ₹1.44 Lacs" at bounding box center [268, 219] width 68 height 20
click at [270, 225] on span "₹1.44" at bounding box center [273, 222] width 16 height 9
click at [238, 223] on span "₹80,640" at bounding box center [246, 222] width 25 height 9
click at [407, 220] on span "Lacs" at bounding box center [413, 223] width 12 height 9
click at [398, 216] on label "Total Price" at bounding box center [401, 213] width 23 height 8
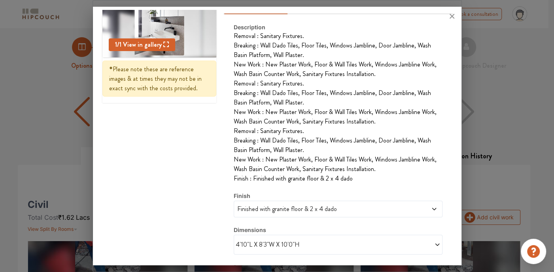
scroll to position [52, 0]
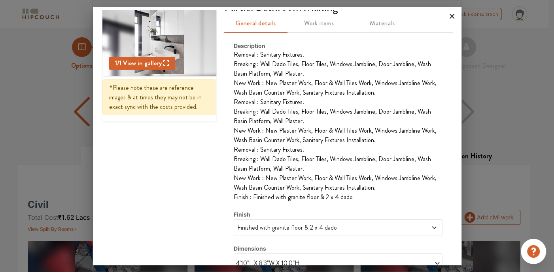
click at [452, 16] on icon at bounding box center [452, 16] width 5 height 5
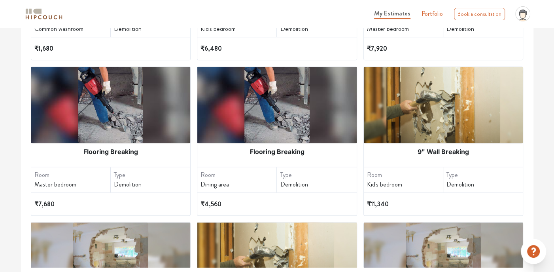
scroll to position [537, 0]
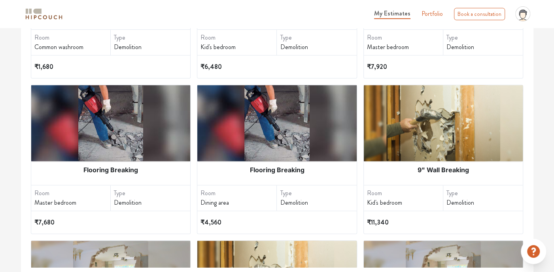
click at [149, 142] on div at bounding box center [110, 123] width 159 height 76
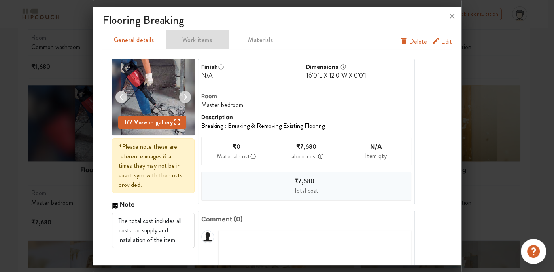
click at [189, 38] on span "Work items" at bounding box center [198, 39] width 62 height 11
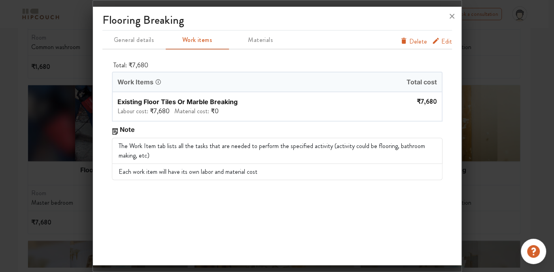
click at [246, 37] on span "Materials" at bounding box center [261, 39] width 62 height 11
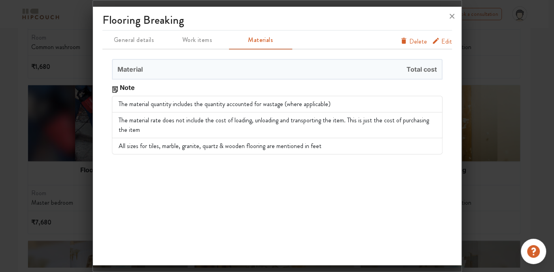
click at [119, 41] on span "General details" at bounding box center [134, 39] width 62 height 11
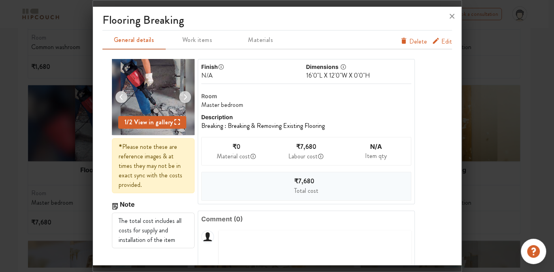
click at [182, 96] on img at bounding box center [185, 96] width 19 height 19
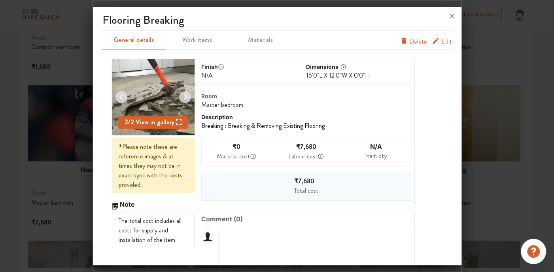
click at [183, 99] on img at bounding box center [185, 96] width 19 height 19
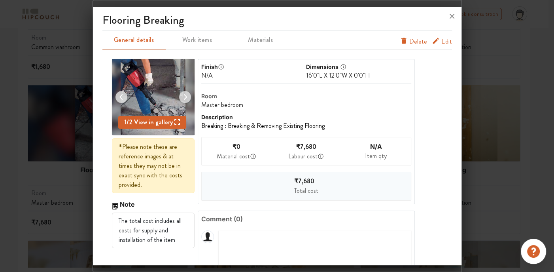
click at [183, 99] on img at bounding box center [185, 96] width 19 height 19
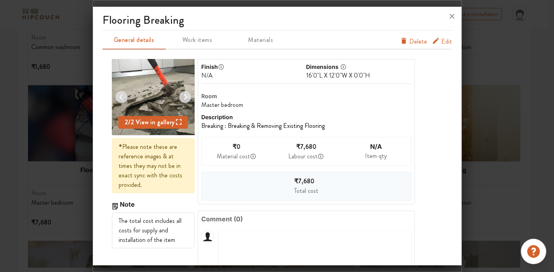
click at [183, 99] on img at bounding box center [185, 96] width 19 height 19
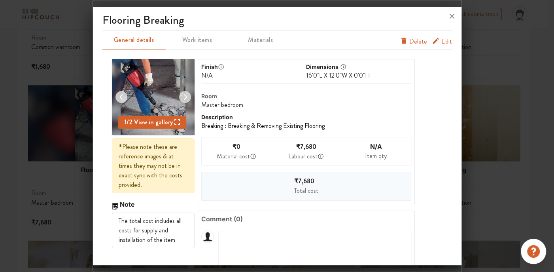
click at [183, 99] on img at bounding box center [185, 96] width 19 height 19
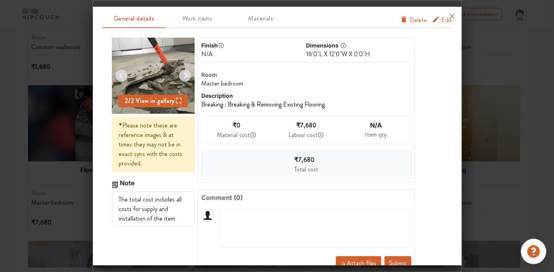
scroll to position [40, 0]
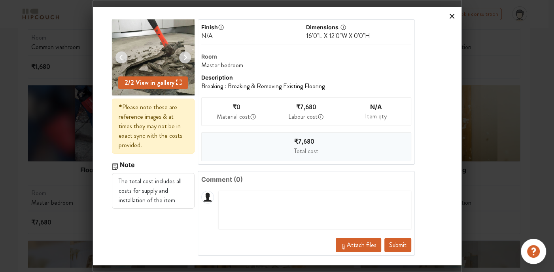
click at [453, 19] on icon at bounding box center [452, 16] width 13 height 13
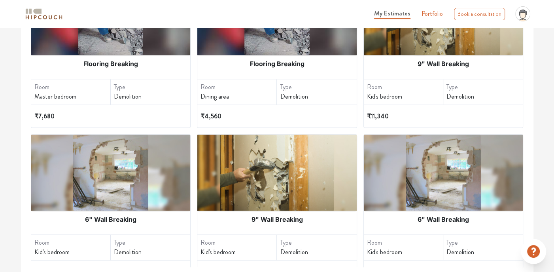
scroll to position [656, 0]
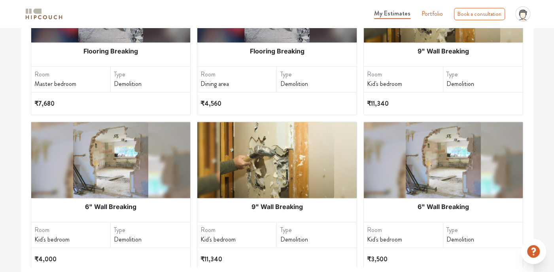
click at [448, 162] on img at bounding box center [443, 160] width 75 height 76
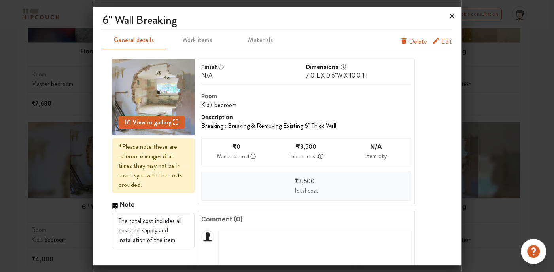
click at [450, 17] on icon at bounding box center [452, 16] width 13 height 13
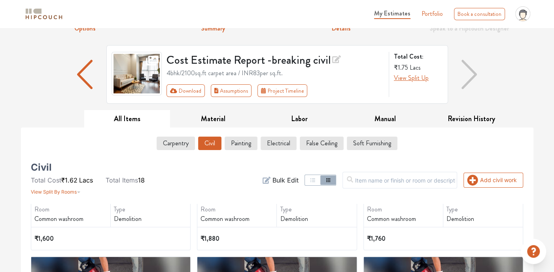
scroll to position [0, 0]
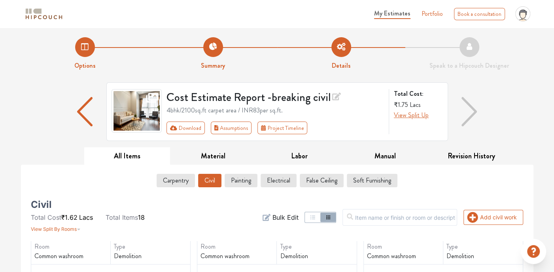
click at [525, 12] on icon at bounding box center [524, 13] width 8 height 6
click at [434, 19] on ul "My Estimates Portfolio Book a consultation profile pic Upload Boq Logout" at bounding box center [451, 13] width 163 height 21
click at [427, 13] on link "Portfolio" at bounding box center [432, 13] width 21 height 9
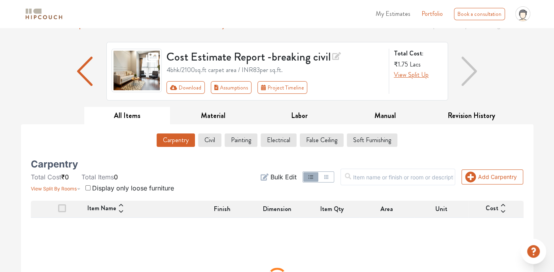
scroll to position [110, 0]
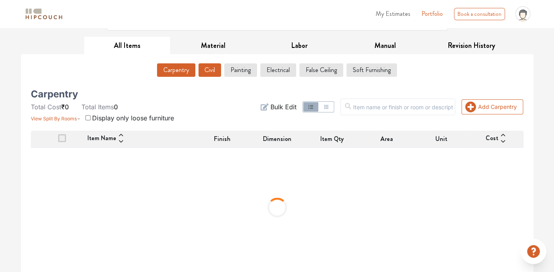
click at [205, 74] on button "Civil" at bounding box center [210, 69] width 23 height 13
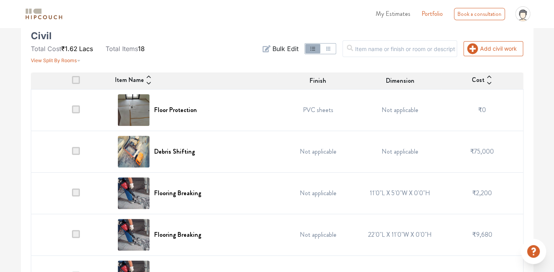
scroll to position [150, 0]
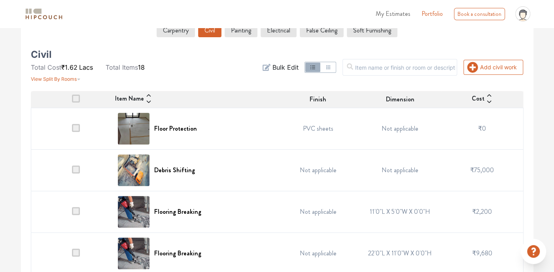
click at [332, 68] on icon "button" at bounding box center [328, 67] width 6 height 6
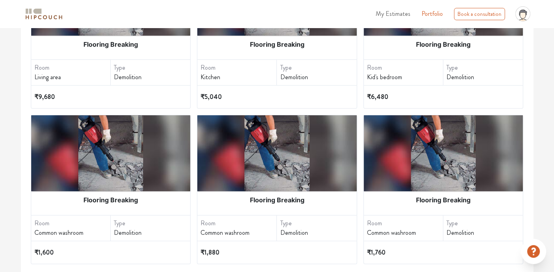
scroll to position [246, 0]
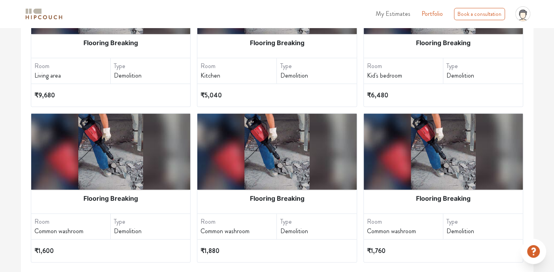
drag, startPoint x: 317, startPoint y: 86, endPoint x: 302, endPoint y: 84, distance: 14.8
click at [302, 84] on div "₹5,040" at bounding box center [277, 95] width 153 height 23
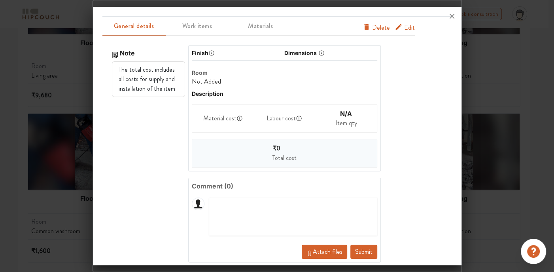
scroll to position [0, 0]
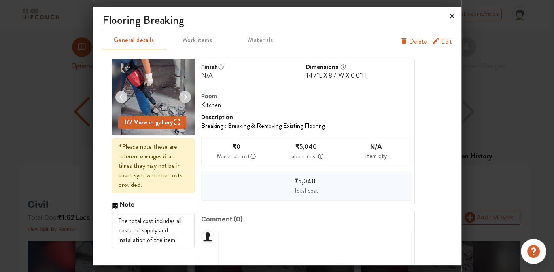
drag, startPoint x: 451, startPoint y: 17, endPoint x: 371, endPoint y: 85, distance: 105.2
click at [451, 17] on icon at bounding box center [452, 16] width 13 height 13
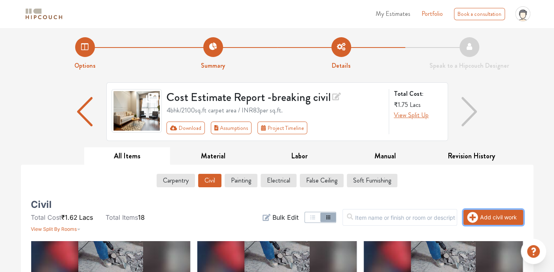
click at [480, 212] on button "Add civil work" at bounding box center [494, 217] width 60 height 15
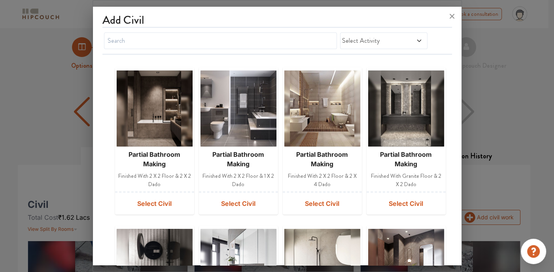
click at [373, 42] on span "Select Activity" at bounding box center [372, 40] width 60 height 9
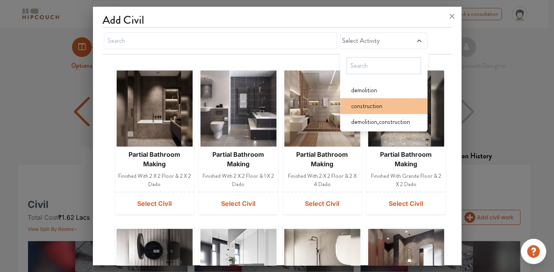
click at [377, 107] on span "construction" at bounding box center [366, 105] width 31 height 9
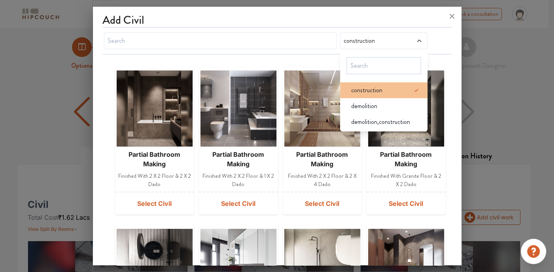
click at [396, 83] on li "construction" at bounding box center [383, 90] width 87 height 16
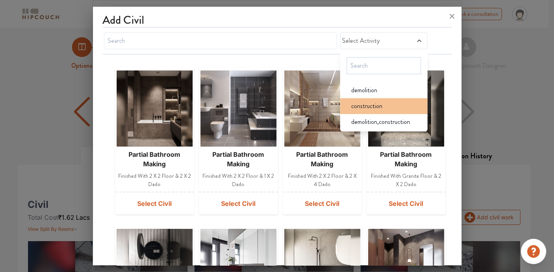
click at [386, 100] on li "construction" at bounding box center [383, 106] width 87 height 16
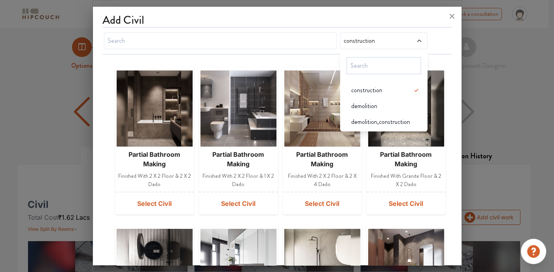
click at [374, 36] on span "construction" at bounding box center [372, 40] width 60 height 9
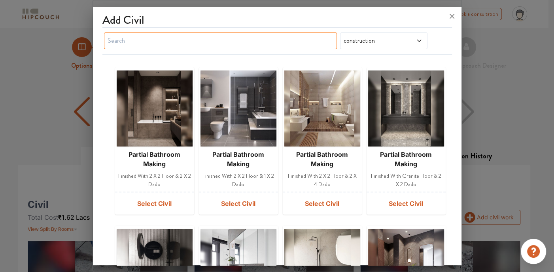
click at [266, 42] on input "text" at bounding box center [220, 40] width 233 height 17
click at [182, 41] on input "text" at bounding box center [220, 40] width 233 height 17
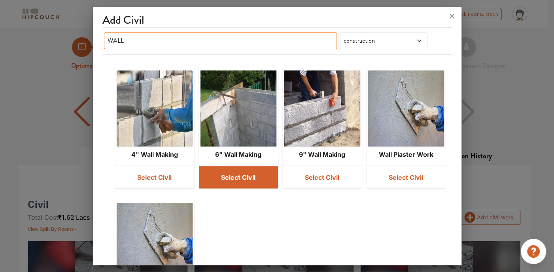
type input "WALL"
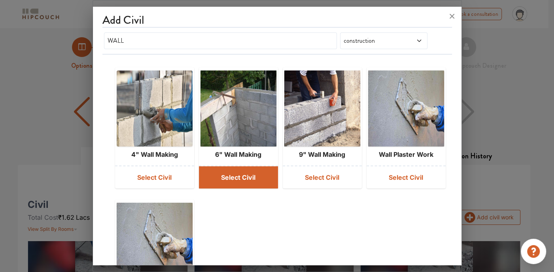
click at [235, 183] on button "Select Civil" at bounding box center [238, 177] width 79 height 22
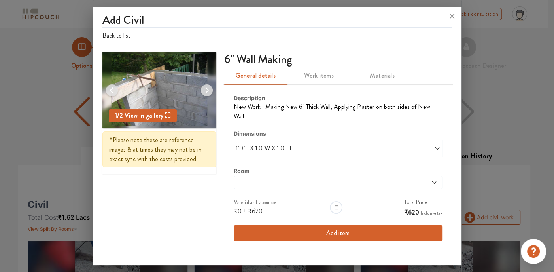
drag, startPoint x: 402, startPoint y: 138, endPoint x: 392, endPoint y: 147, distance: 12.9
click at [402, 144] on span at bounding box center [389, 148] width 102 height 9
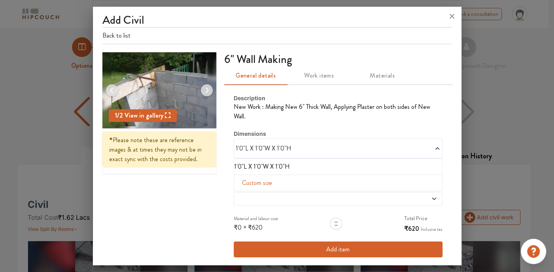
click at [242, 162] on li "1'0"L X 1'0"W X 1'0"H" at bounding box center [336, 166] width 205 height 9
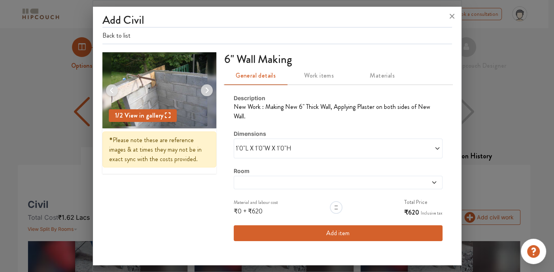
click at [345, 144] on span at bounding box center [389, 148] width 102 height 9
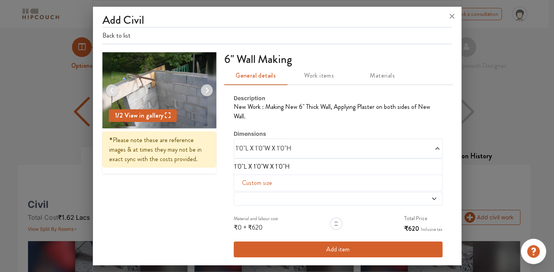
click at [252, 175] on span "Custom size" at bounding box center [257, 183] width 36 height 16
click at [249, 188] on input "text" at bounding box center [252, 195] width 23 height 15
type input "8"
click at [293, 188] on input "text" at bounding box center [301, 195] width 23 height 15
click at [317, 188] on input "text" at bounding box center [325, 195] width 23 height 15
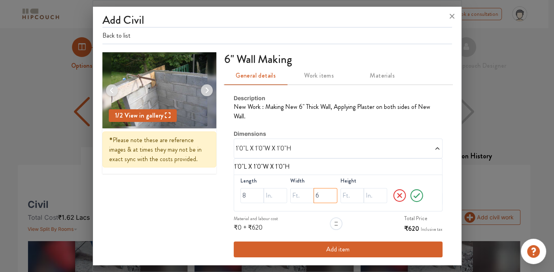
type input "6"
click at [341, 189] on input "text" at bounding box center [352, 195] width 23 height 15
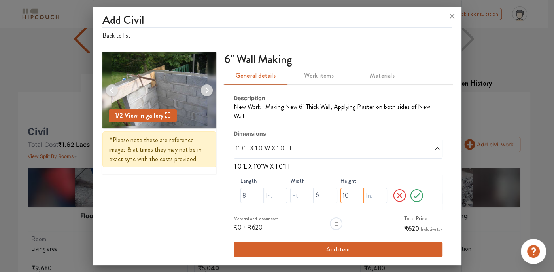
scroll to position [79, 0]
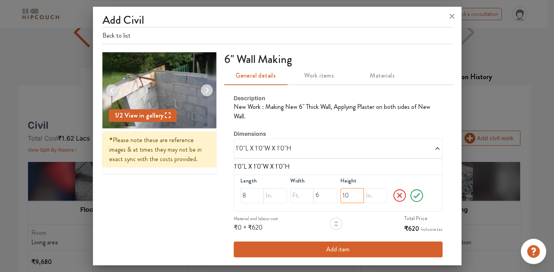
type input "10"
click at [413, 188] on icon at bounding box center [416, 196] width 15 height 16
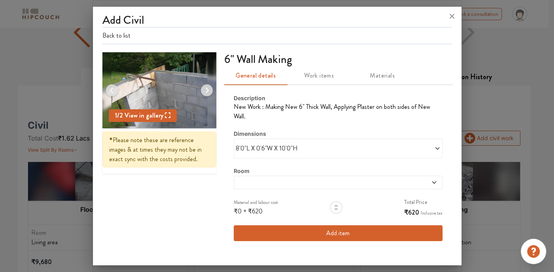
click at [422, 179] on span at bounding box center [412, 182] width 50 height 6
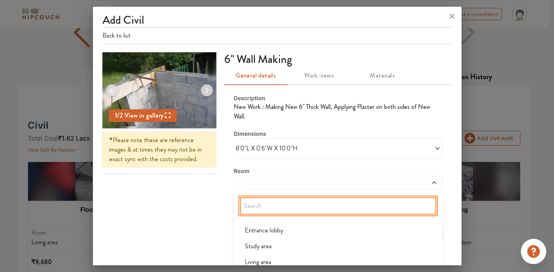
click at [271, 205] on input "text" at bounding box center [338, 205] width 196 height 17
type input "M"
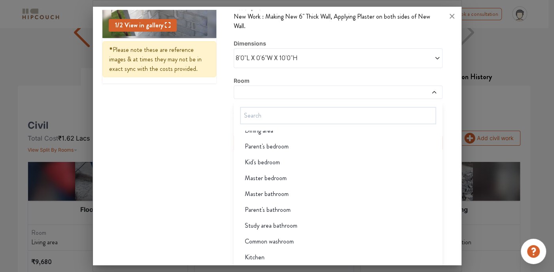
scroll to position [0, 0]
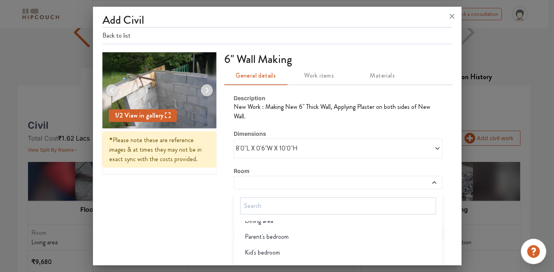
click at [437, 137] on div "Description New Work : Making New 6" Thick Wall, Applying Plaster on both sides…" at bounding box center [338, 167] width 228 height 166
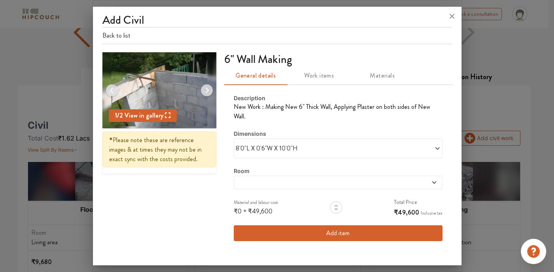
click at [310, 76] on span "Work items" at bounding box center [319, 75] width 54 height 11
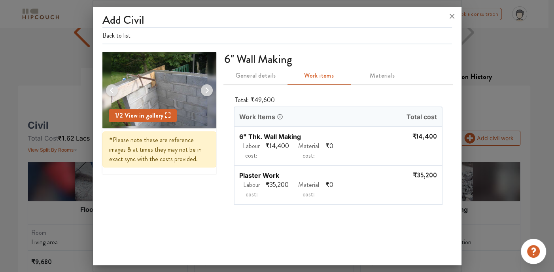
click at [379, 77] on span "Materials" at bounding box center [383, 75] width 54 height 11
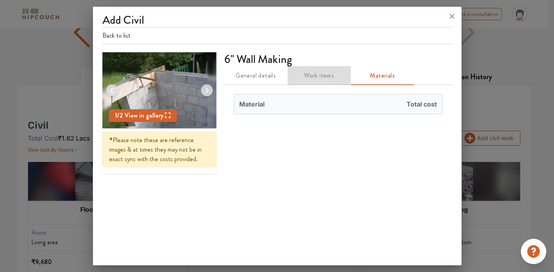
click at [328, 80] on span "Work items" at bounding box center [319, 75] width 54 height 11
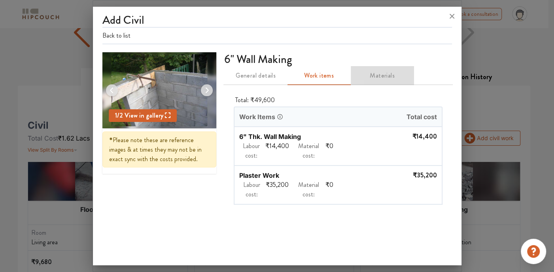
click at [372, 76] on span "Materials" at bounding box center [383, 75] width 54 height 11
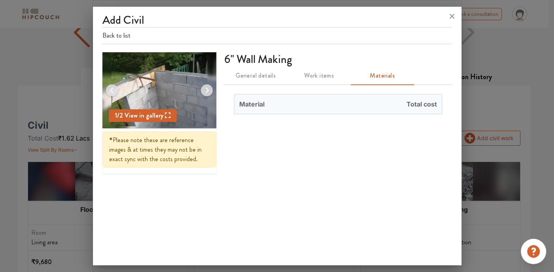
click at [261, 78] on span "General details" at bounding box center [256, 75] width 54 height 11
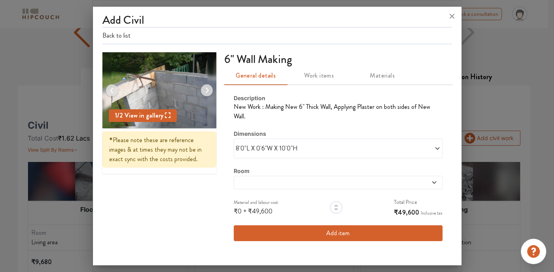
click at [322, 225] on button "Add item" at bounding box center [338, 233] width 209 height 16
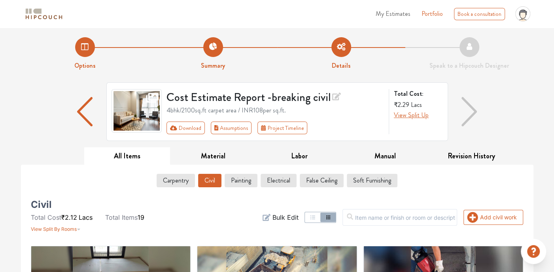
click at [41, 10] on img at bounding box center [44, 14] width 40 height 14
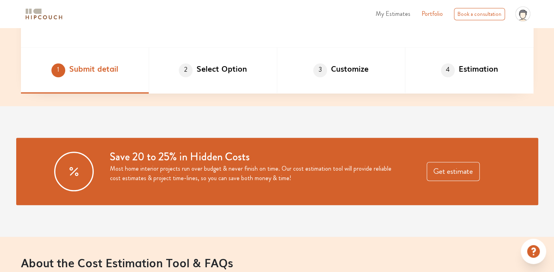
scroll to position [514, 0]
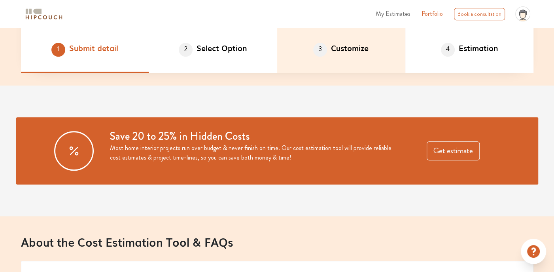
click at [323, 52] on span "3" at bounding box center [320, 50] width 14 height 14
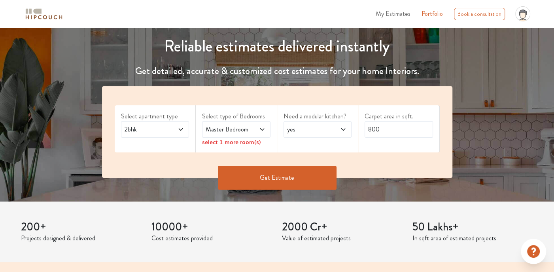
scroll to position [0, 0]
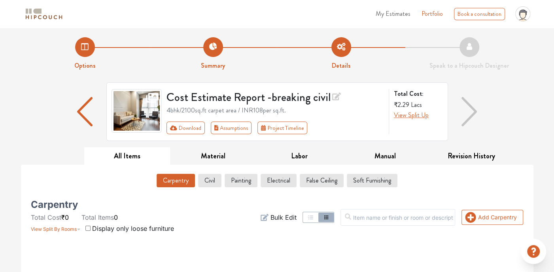
click at [107, 103] on div at bounding box center [133, 111] width 57 height 45
click at [126, 104] on img at bounding box center [137, 111] width 51 height 44
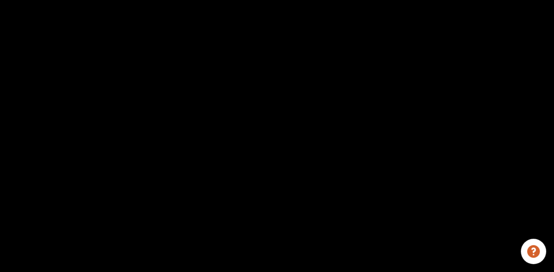
click at [126, 104] on div at bounding box center [277, 122] width 554 height 206
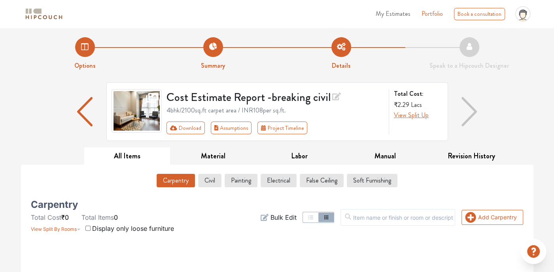
click at [126, 104] on img at bounding box center [137, 111] width 51 height 44
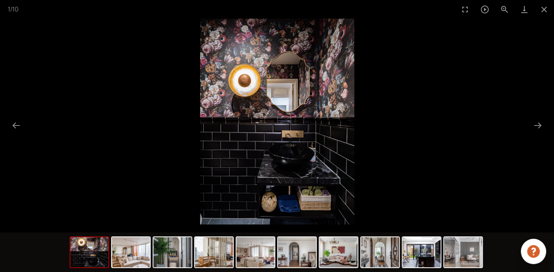
scroll to position [79, 0]
click at [216, 260] on img at bounding box center [214, 252] width 38 height 30
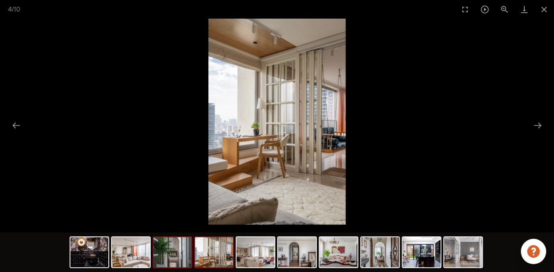
click at [182, 264] on img at bounding box center [173, 252] width 38 height 30
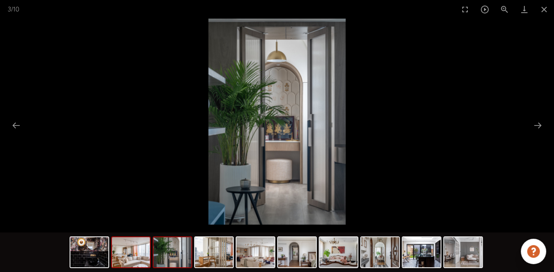
click at [140, 264] on img at bounding box center [131, 252] width 38 height 30
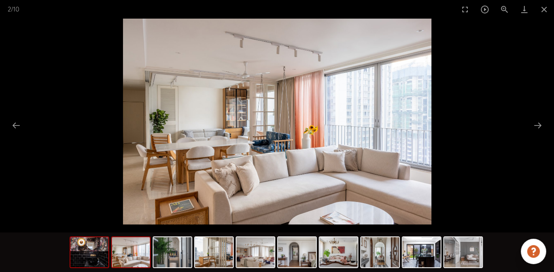
click at [95, 258] on img at bounding box center [89, 252] width 38 height 30
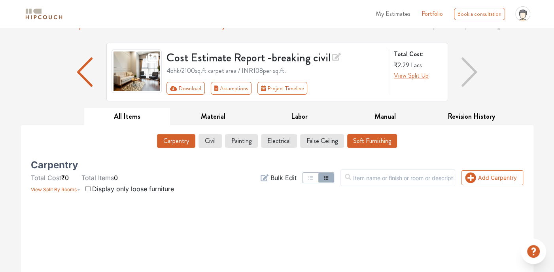
scroll to position [0, 0]
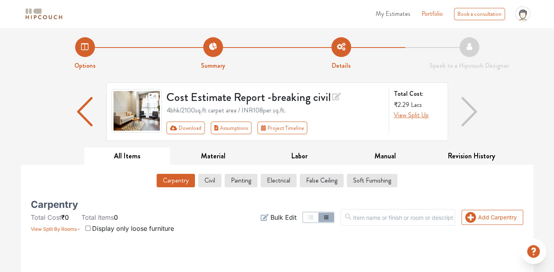
click at [109, 110] on div at bounding box center [133, 111] width 57 height 45
click at [120, 114] on img at bounding box center [137, 111] width 51 height 44
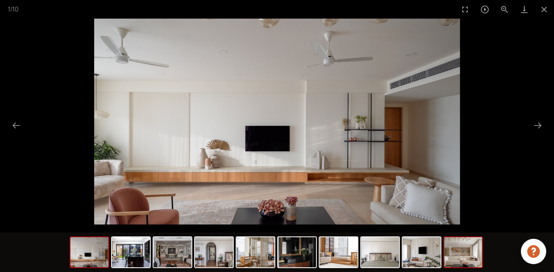
click at [468, 256] on img at bounding box center [463, 252] width 38 height 30
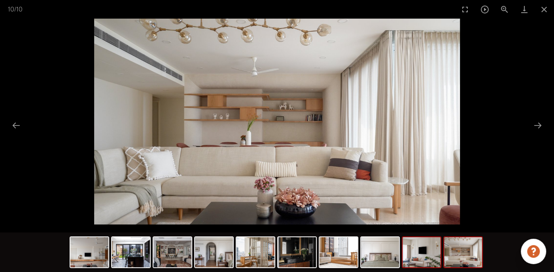
click at [418, 265] on img at bounding box center [422, 252] width 38 height 30
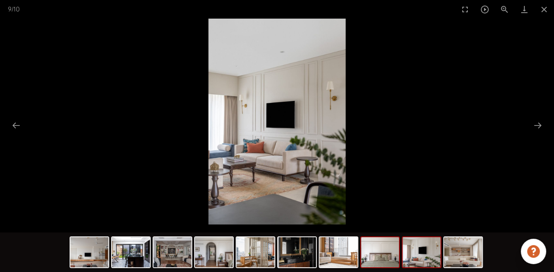
click at [394, 260] on img at bounding box center [380, 252] width 38 height 30
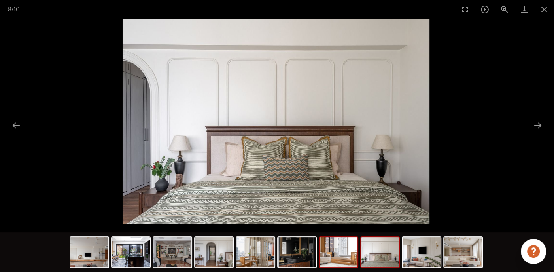
click at [341, 255] on img at bounding box center [339, 252] width 38 height 30
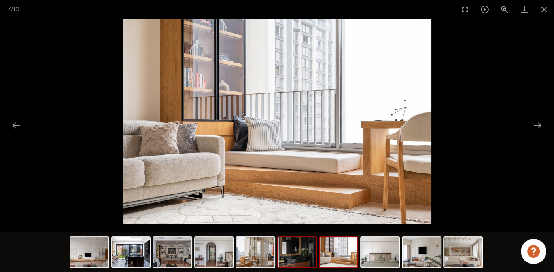
click at [306, 253] on img at bounding box center [297, 252] width 38 height 30
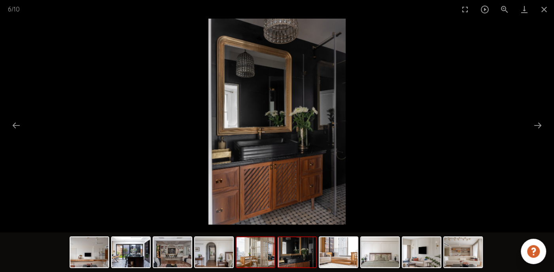
click at [271, 253] on img at bounding box center [256, 252] width 38 height 30
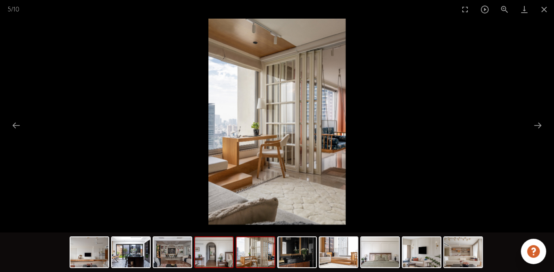
click at [230, 254] on img at bounding box center [214, 252] width 38 height 30
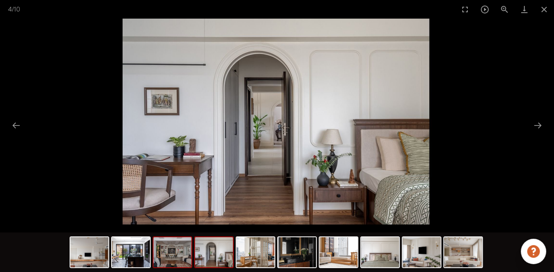
click at [186, 257] on img at bounding box center [173, 252] width 38 height 30
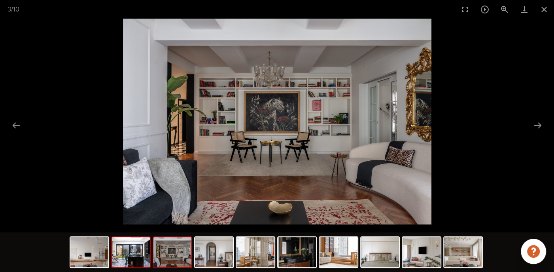
click at [146, 260] on img at bounding box center [131, 252] width 38 height 30
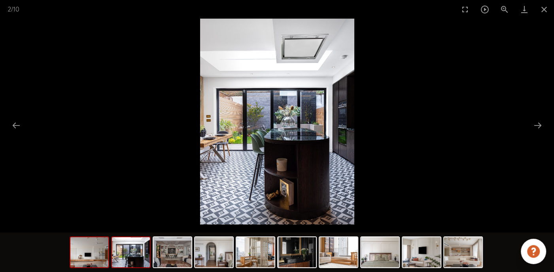
click at [89, 256] on img at bounding box center [89, 252] width 38 height 30
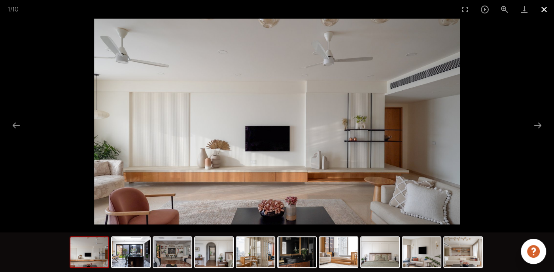
click at [540, 10] on button "Close gallery" at bounding box center [545, 9] width 20 height 19
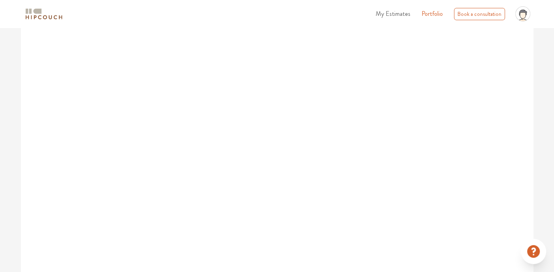
scroll to position [8, 0]
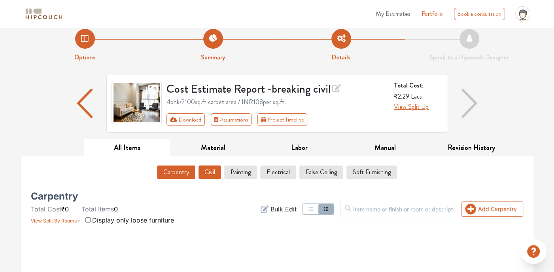
click at [209, 174] on button "Civil" at bounding box center [210, 171] width 23 height 13
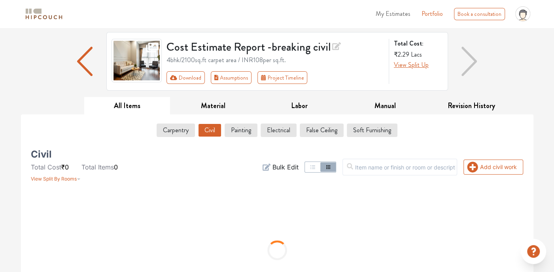
scroll to position [93, 0]
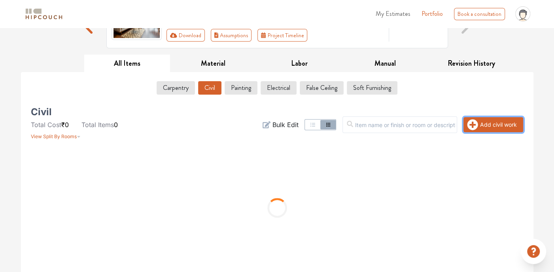
click at [483, 127] on button "Add civil work" at bounding box center [494, 124] width 60 height 15
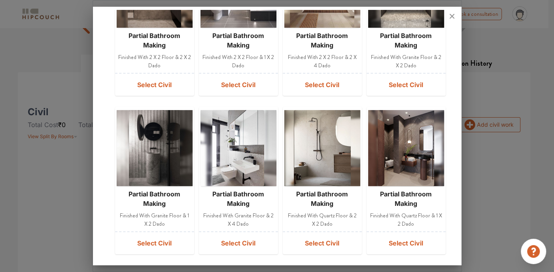
scroll to position [0, 0]
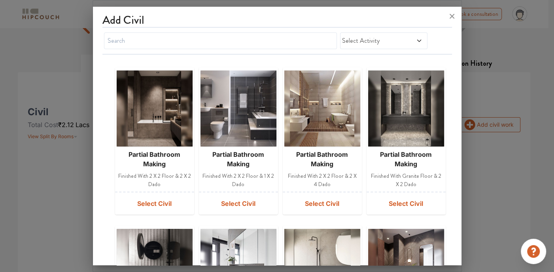
click at [391, 37] on span "Select Activity" at bounding box center [372, 40] width 60 height 9
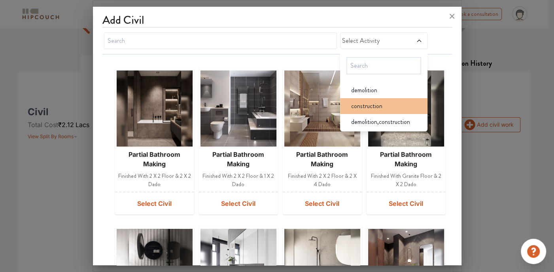
click at [366, 103] on span "construction" at bounding box center [366, 105] width 31 height 9
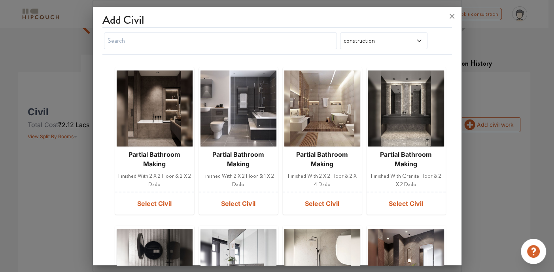
click at [367, 41] on span "construction" at bounding box center [372, 40] width 60 height 9
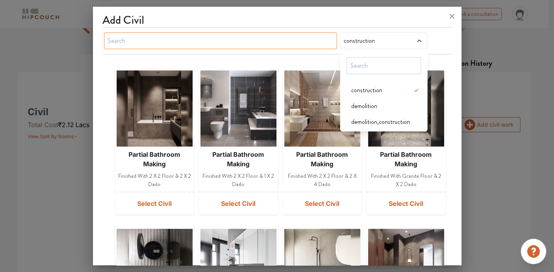
click at [254, 40] on input "text" at bounding box center [220, 40] width 233 height 17
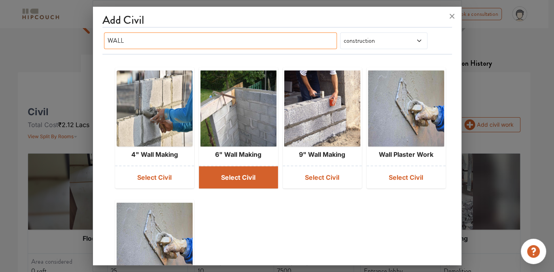
type input "WALL"
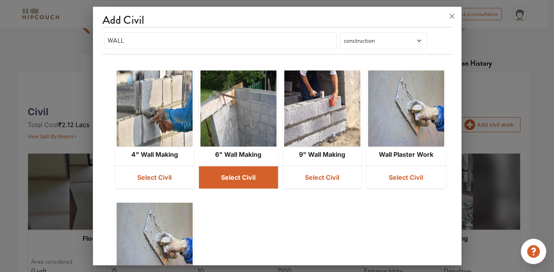
click at [242, 182] on button "Select Civil" at bounding box center [238, 177] width 79 height 22
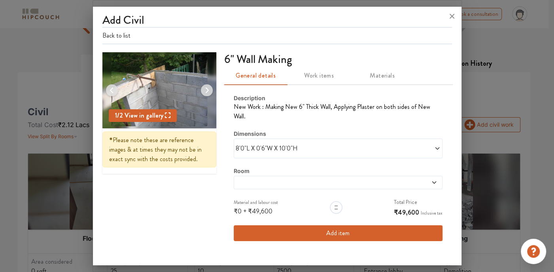
click at [444, 136] on div "Description New Work : Making New 6" Thick Wall, Applying Plaster on both sides…" at bounding box center [338, 167] width 228 height 166
click at [428, 144] on span at bounding box center [389, 148] width 102 height 9
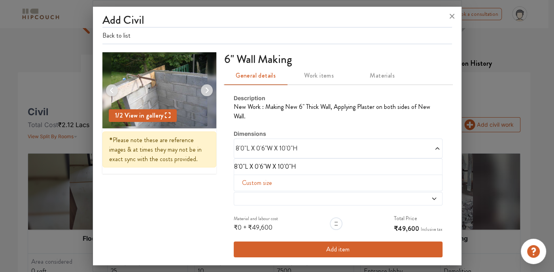
click at [252, 176] on span "Custom size" at bounding box center [257, 183] width 36 height 16
click at [241, 190] on input "text" at bounding box center [252, 195] width 23 height 15
type input "1"
click at [269, 188] on input "text" at bounding box center [275, 195] width 23 height 15
type input "9"
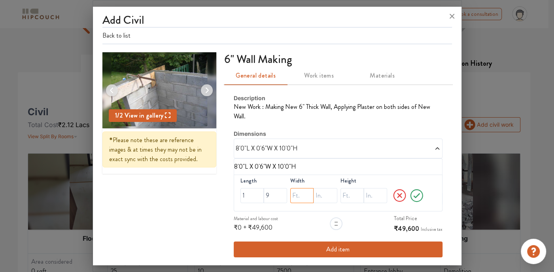
click at [307, 190] on input "text" at bounding box center [301, 195] width 23 height 15
click at [345, 188] on input "text" at bounding box center [352, 195] width 23 height 15
drag, startPoint x: 274, startPoint y: 186, endPoint x: 292, endPoint y: 189, distance: 18.5
click at [276, 188] on input "9" at bounding box center [275, 195] width 23 height 15
click at [297, 189] on input "6" at bounding box center [301, 195] width 23 height 15
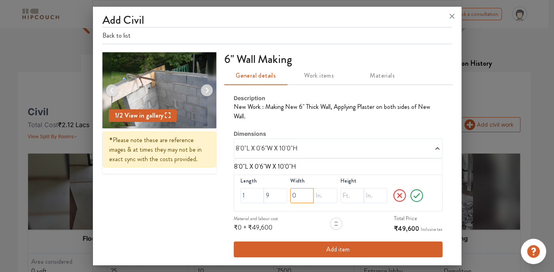
type input "0"
click at [323, 188] on input "text" at bounding box center [325, 195] width 23 height 15
type input "6"
click at [346, 188] on input "text" at bounding box center [352, 195] width 23 height 15
type input "10"
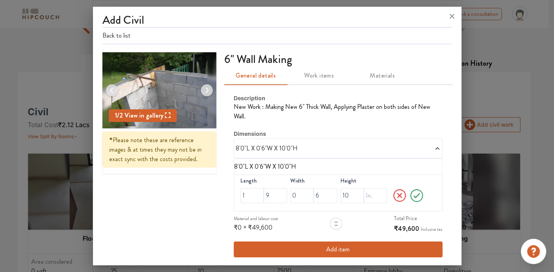
click at [412, 188] on icon at bounding box center [416, 196] width 15 height 16
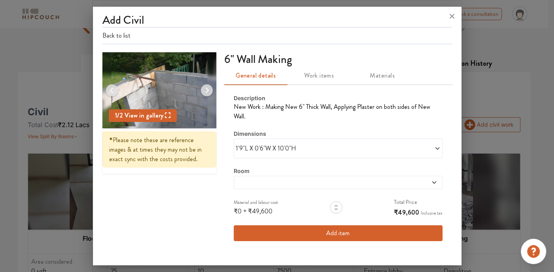
click at [329, 228] on button "Add item" at bounding box center [338, 233] width 209 height 16
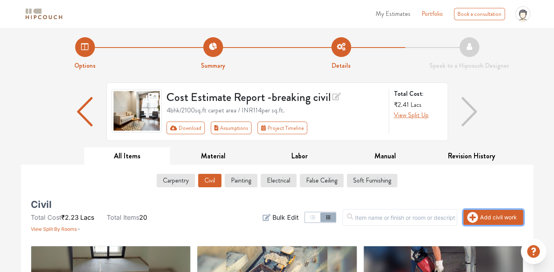
click at [495, 220] on button "Add civil work" at bounding box center [494, 217] width 60 height 15
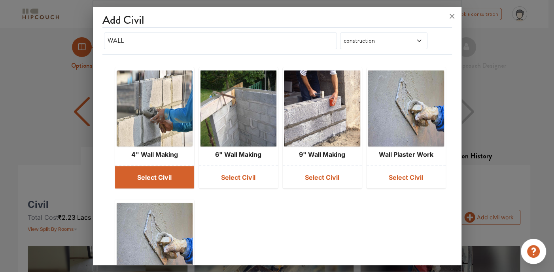
click at [165, 176] on button "Select Civil" at bounding box center [154, 177] width 79 height 22
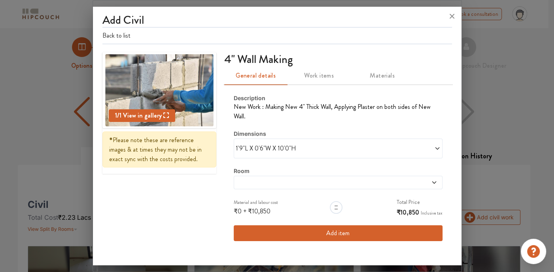
click at [313, 144] on span "1'9"L X 0'6"W X 10'0"H" at bounding box center [287, 148] width 102 height 9
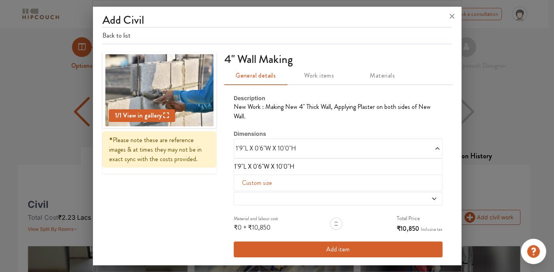
click at [253, 175] on span "Custom size" at bounding box center [257, 183] width 36 height 16
click at [249, 188] on input "text" at bounding box center [252, 195] width 23 height 15
type input "10"
click at [298, 188] on input "text" at bounding box center [301, 195] width 23 height 15
click at [314, 188] on input "text" at bounding box center [325, 195] width 23 height 15
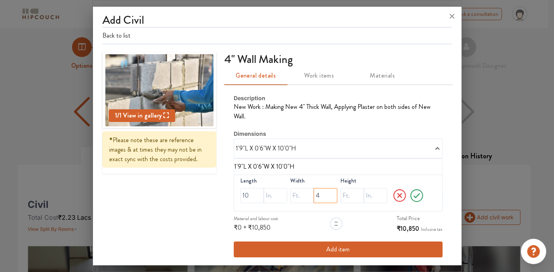
type input "4"
click at [349, 188] on input "text" at bounding box center [352, 195] width 23 height 15
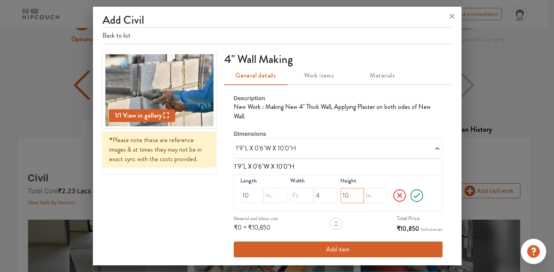
scroll to position [40, 0]
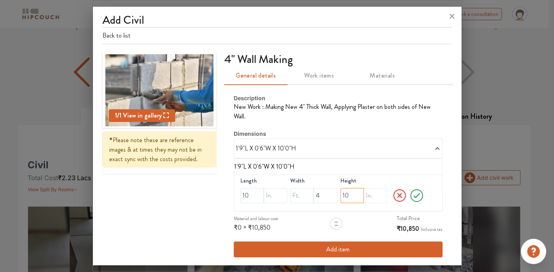
type input "10"
click at [411, 188] on icon at bounding box center [416, 196] width 15 height 16
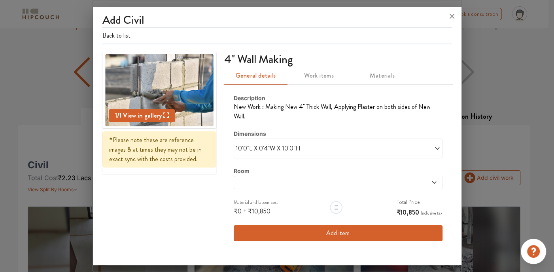
click at [330, 225] on button "Add item" at bounding box center [338, 233] width 209 height 16
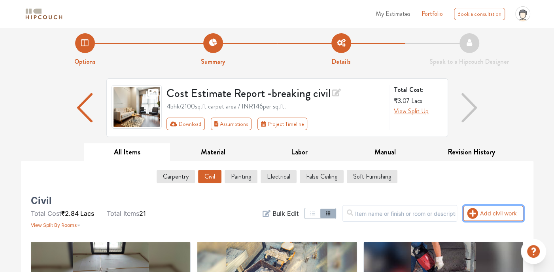
scroll to position [0, 0]
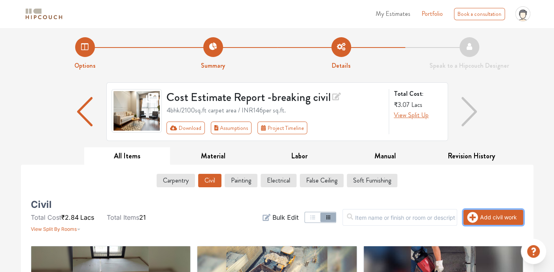
click at [476, 218] on icon "button" at bounding box center [473, 217] width 11 height 11
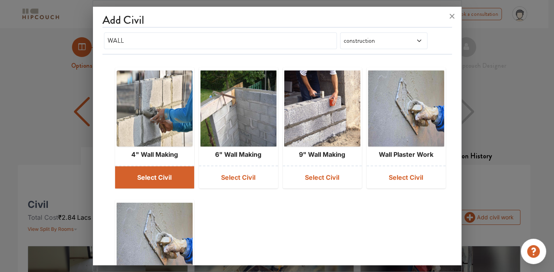
click at [165, 180] on button "Select Civil" at bounding box center [154, 177] width 79 height 22
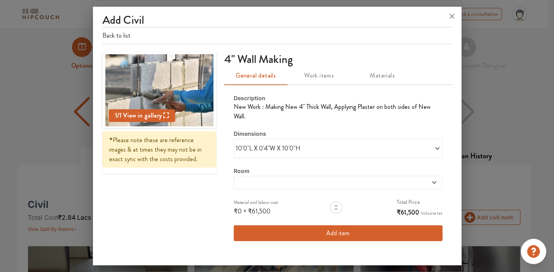
click at [290, 144] on span "10'0"L X 0'4"W X 10'0"H" at bounding box center [287, 148] width 102 height 9
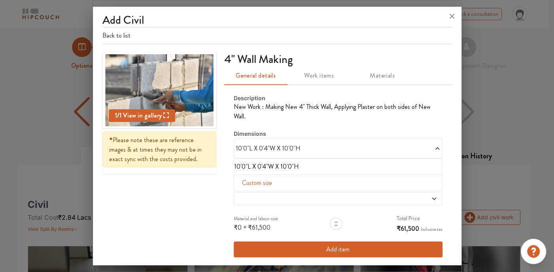
click at [370, 143] on div "10'0"L X 0'4"W X 10'0"H" at bounding box center [338, 148] width 209 height 20
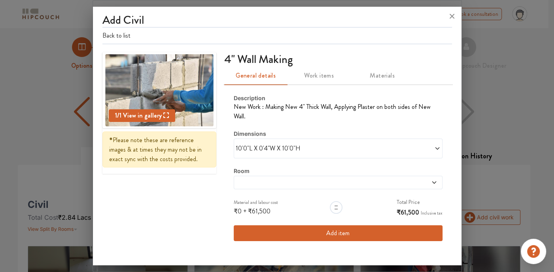
click at [331, 225] on button "Add item" at bounding box center [338, 233] width 209 height 16
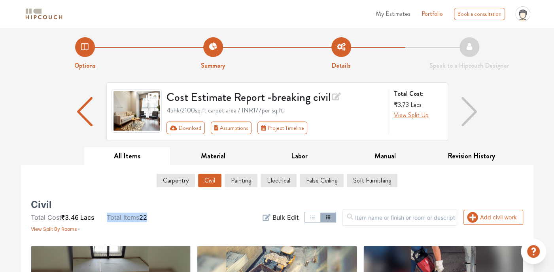
drag, startPoint x: 149, startPoint y: 212, endPoint x: 108, endPoint y: 214, distance: 40.4
click at [108, 214] on li "Total Items 22" at bounding box center [127, 216] width 40 height 9
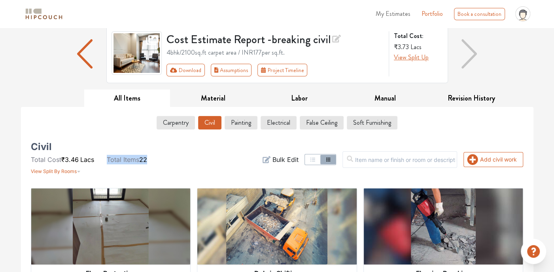
scroll to position [119, 0]
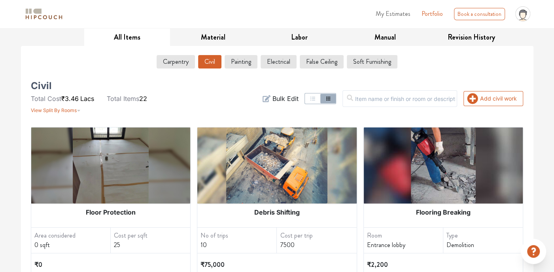
click at [184, 98] on div "Civil Total Cost ₹3.46 Lacs Total Items 22 View Split By Rooms" at bounding box center [110, 99] width 158 height 32
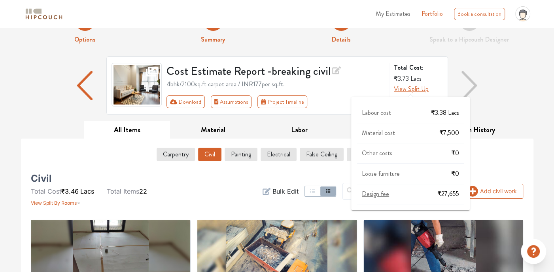
scroll to position [40, 0]
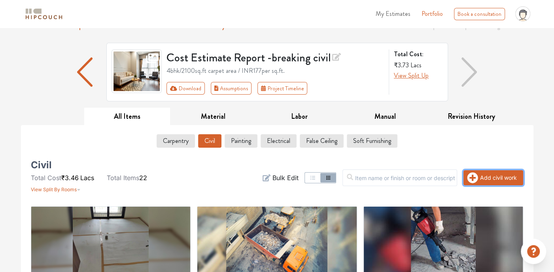
click at [494, 177] on button "Add civil work" at bounding box center [494, 177] width 60 height 15
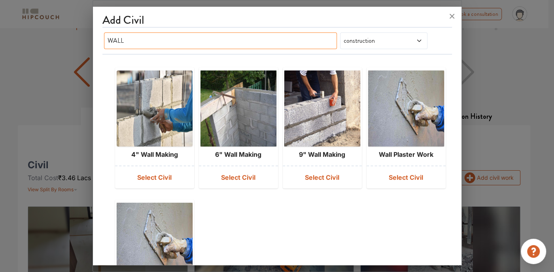
click at [309, 35] on input "WALL" at bounding box center [220, 40] width 233 height 17
type input "W"
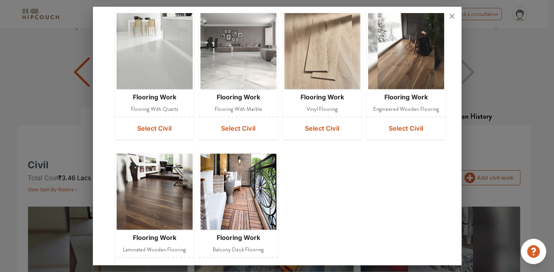
scroll to position [237, 0]
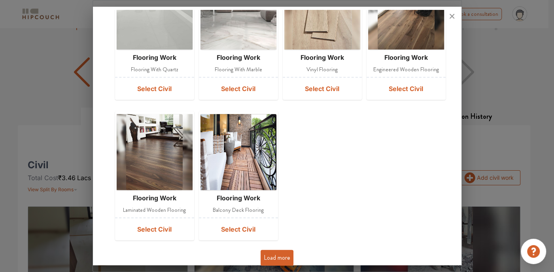
type input "FLOORING"
click at [157, 175] on img at bounding box center [154, 152] width 56 height 76
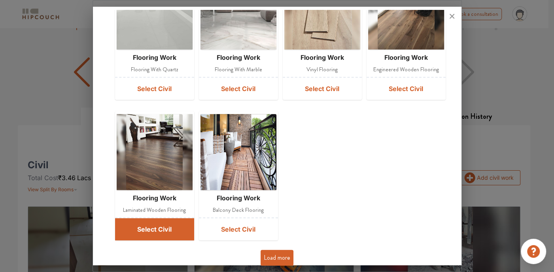
click at [148, 232] on button "Select Civil" at bounding box center [154, 229] width 79 height 22
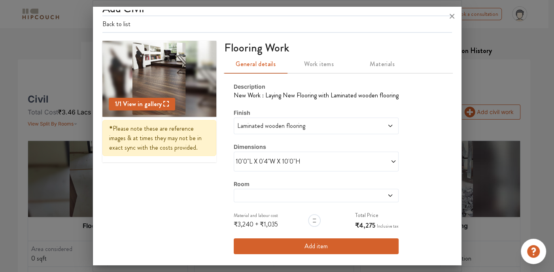
scroll to position [119, 0]
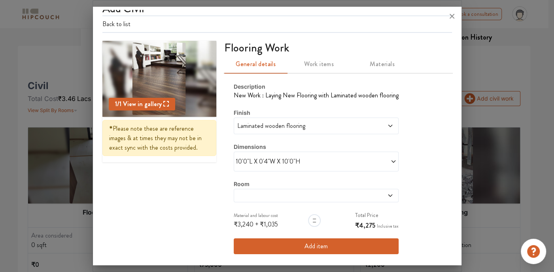
click at [365, 164] on span at bounding box center [356, 161] width 81 height 9
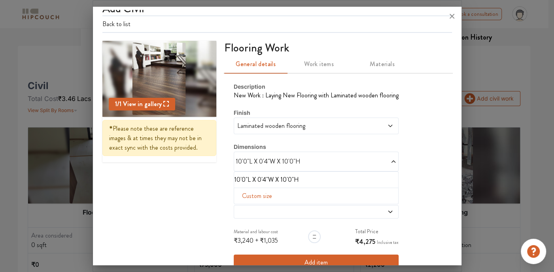
click at [264, 193] on span "Custom size" at bounding box center [257, 196] width 36 height 16
click at [246, 208] on input "text" at bounding box center [250, 208] width 18 height 15
click at [258, 209] on input "text" at bounding box center [267, 208] width 18 height 15
type input "562"
click at [298, 209] on input "text" at bounding box center [307, 208] width 18 height 15
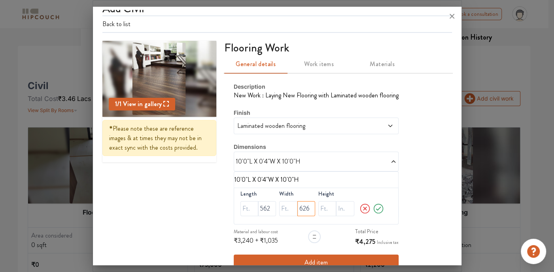
scroll to position [28, 0]
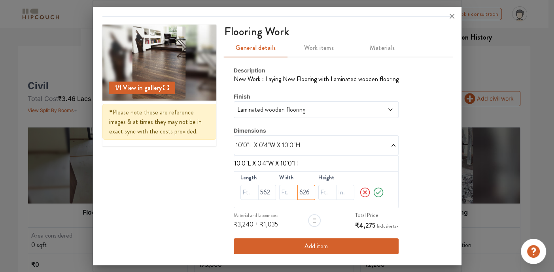
type input "626"
click at [374, 192] on icon at bounding box center [379, 192] width 12 height 16
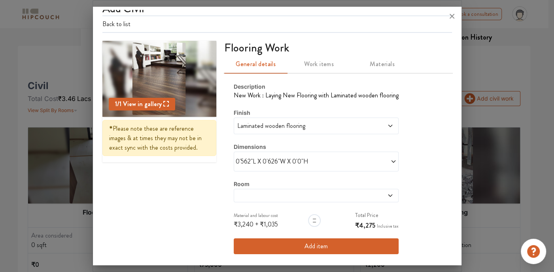
click at [333, 241] on button "Add item" at bounding box center [316, 246] width 165 height 16
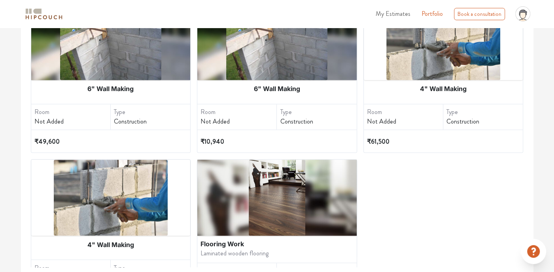
scroll to position [969, 0]
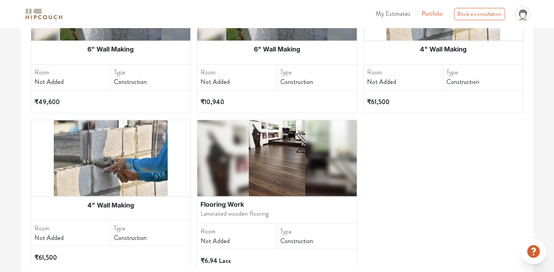
click at [285, 162] on img at bounding box center [277, 158] width 56 height 76
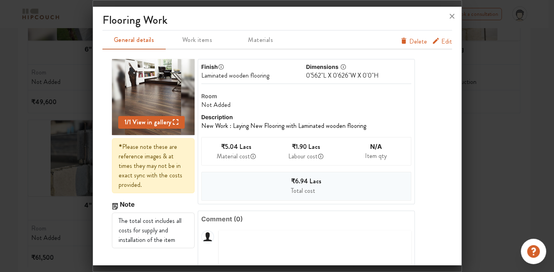
click at [410, 45] on span "Delete" at bounding box center [419, 41] width 18 height 9
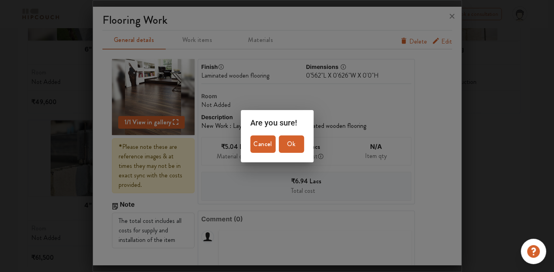
click at [287, 148] on span "Ok" at bounding box center [291, 143] width 19 height 11
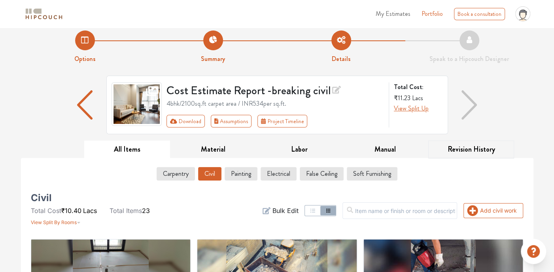
scroll to position [0, 0]
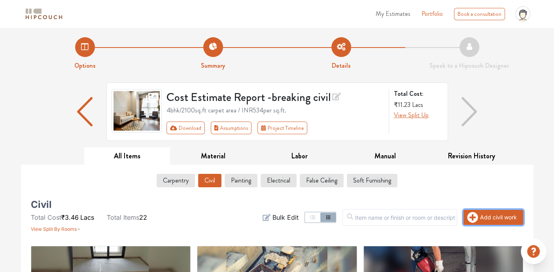
click at [481, 214] on button "Add civil work" at bounding box center [494, 217] width 60 height 15
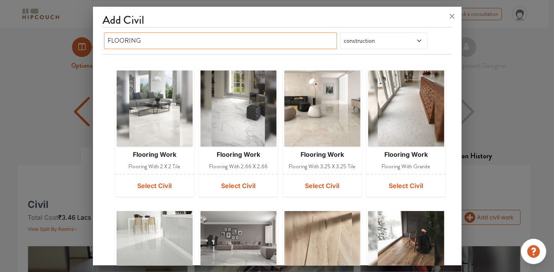
click at [218, 44] on input "FLOORING" at bounding box center [220, 40] width 233 height 17
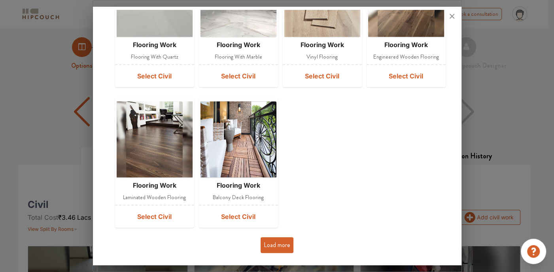
scroll to position [252, 0]
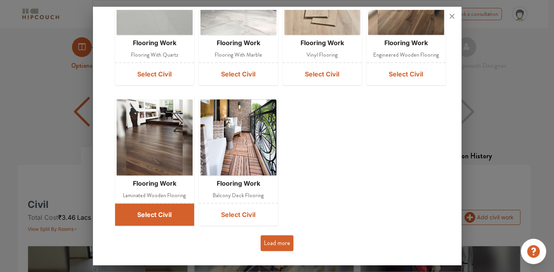
click at [167, 218] on button "Select Civil" at bounding box center [154, 214] width 79 height 22
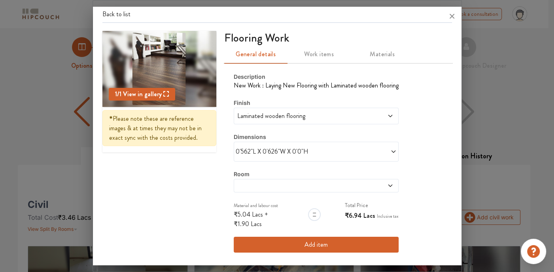
scroll to position [0, 0]
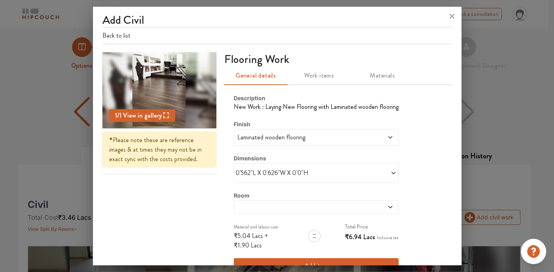
click at [304, 208] on span at bounding box center [295, 207] width 118 height 6
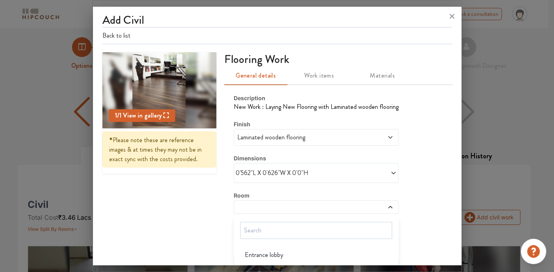
scroll to position [114, 0]
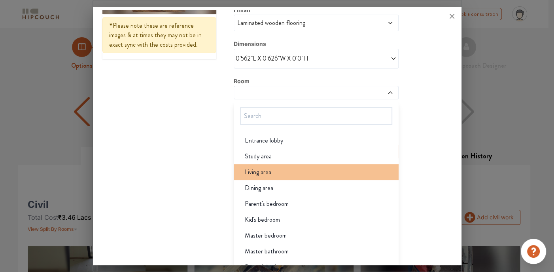
click at [263, 169] on span "Living area" at bounding box center [258, 171] width 27 height 9
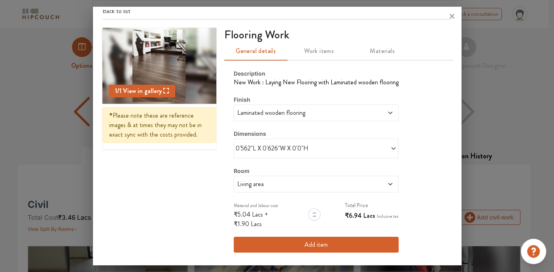
scroll to position [23, 0]
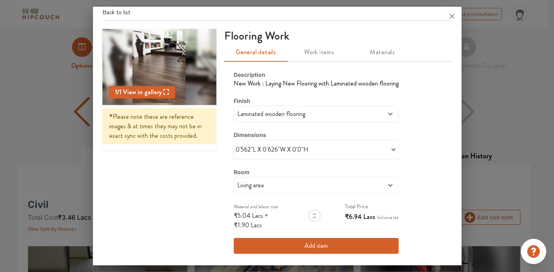
click at [311, 145] on span "0'562"L X 0'626"W X 0'0"H" at bounding box center [276, 149] width 81 height 9
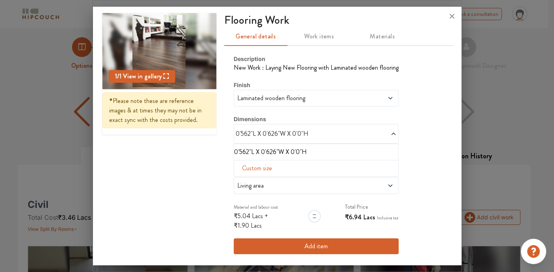
click at [258, 169] on span "Custom size" at bounding box center [257, 168] width 36 height 16
click at [246, 177] on input "text" at bounding box center [250, 180] width 18 height 15
type input "33"
click at [258, 182] on input "text" at bounding box center [267, 180] width 18 height 15
type input "3"
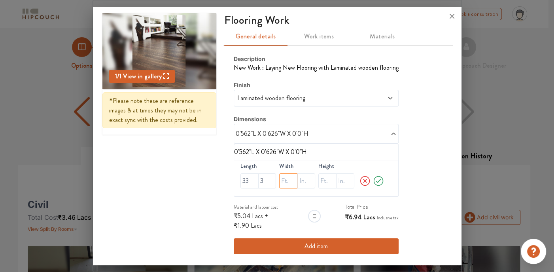
click at [280, 184] on input "text" at bounding box center [288, 180] width 18 height 15
type input "26"
click at [300, 180] on input "text" at bounding box center [307, 180] width 18 height 15
type input "4"
click at [322, 181] on input "text" at bounding box center [328, 180] width 18 height 15
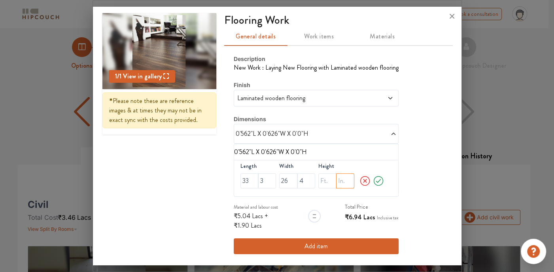
click at [337, 178] on input "text" at bounding box center [345, 180] width 18 height 15
click at [276, 186] on div "Length 33 3 Width 26 4 Height" at bounding box center [316, 178] width 165 height 37
click at [374, 178] on icon at bounding box center [379, 181] width 12 height 16
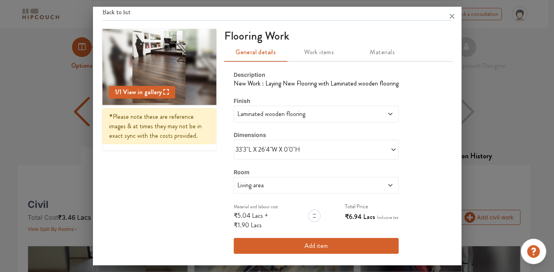
click at [287, 241] on button "Add item" at bounding box center [316, 246] width 165 height 16
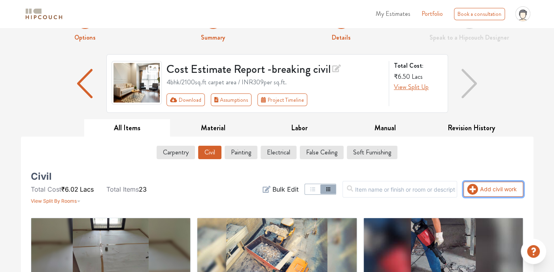
scroll to position [79, 0]
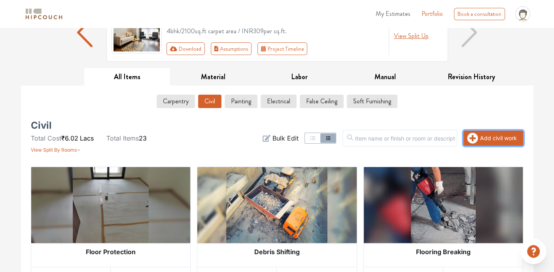
click at [478, 133] on icon "button" at bounding box center [472, 138] width 11 height 11
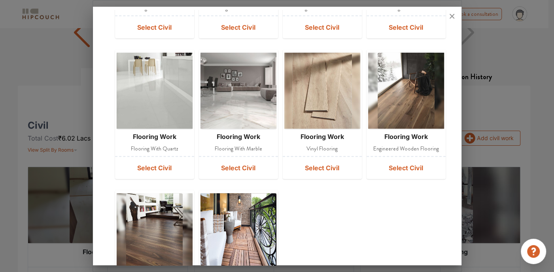
scroll to position [237, 0]
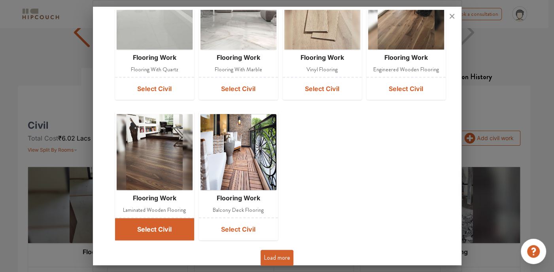
click at [157, 229] on button "Select Civil" at bounding box center [154, 229] width 79 height 22
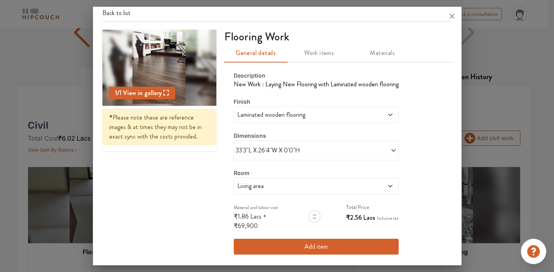
scroll to position [23, 0]
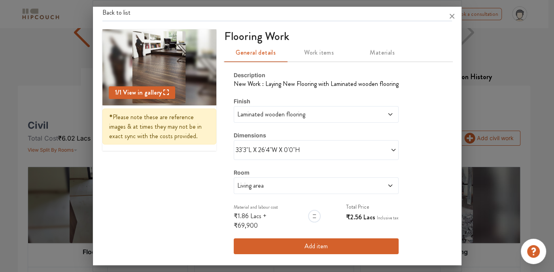
click at [303, 193] on div "Description New Work : Laying New Flooring with Laminated wooden flooring Finis…" at bounding box center [316, 162] width 165 height 183
click at [306, 183] on span "Living area" at bounding box center [295, 185] width 118 height 9
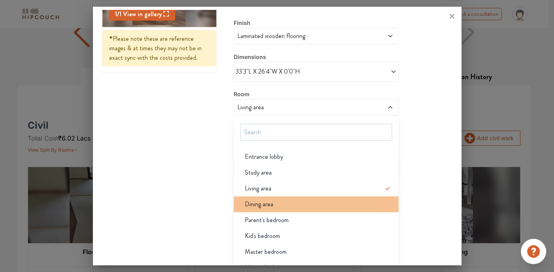
scroll to position [102, 0]
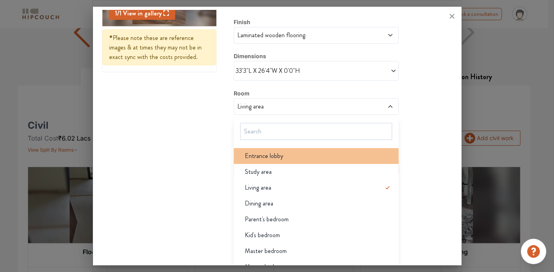
click at [286, 156] on div "Entrance lobby" at bounding box center [319, 155] width 160 height 9
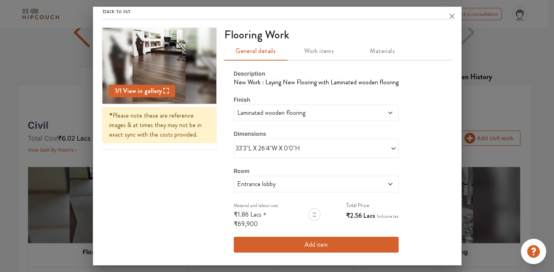
scroll to position [23, 0]
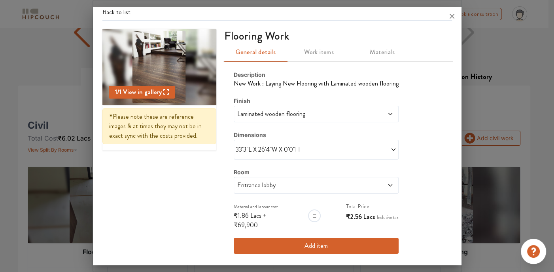
click at [360, 148] on span at bounding box center [356, 149] width 81 height 9
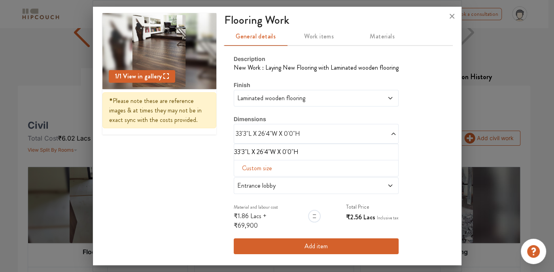
click at [255, 168] on span "Custom size" at bounding box center [257, 168] width 36 height 16
click at [244, 175] on input "text" at bounding box center [250, 180] width 18 height 15
type input "11"
click at [262, 180] on input "text" at bounding box center [267, 180] width 18 height 15
type input "2"
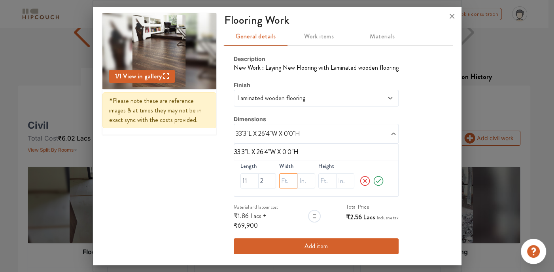
click at [284, 180] on input "text" at bounding box center [288, 180] width 18 height 15
type input "5"
click at [391, 133] on icon at bounding box center [394, 134] width 6 height 6
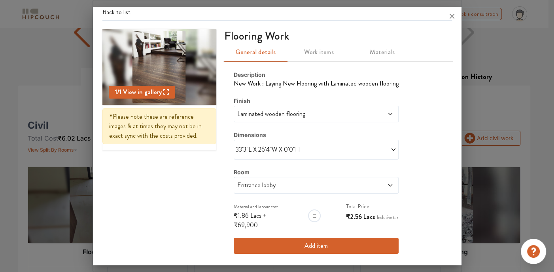
click at [320, 239] on button "Add item" at bounding box center [316, 246] width 165 height 16
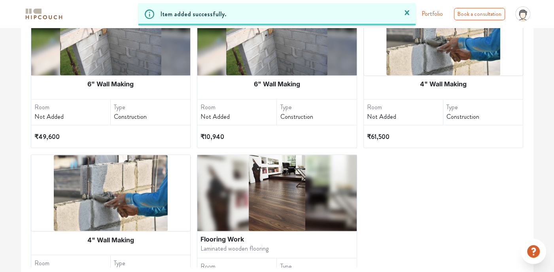
scroll to position [969, 0]
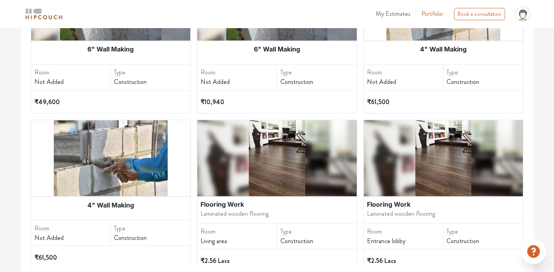
click at [404, 186] on div at bounding box center [443, 158] width 159 height 76
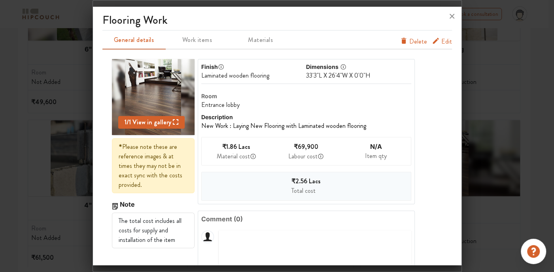
click at [434, 40] on icon "furniture info tabs" at bounding box center [436, 41] width 8 height 8
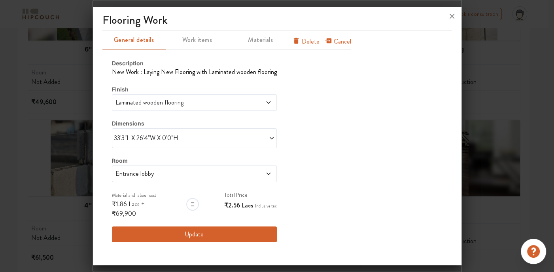
click at [229, 142] on div "33'3"L X 26'4"W X 0'0"H" at bounding box center [194, 138] width 165 height 20
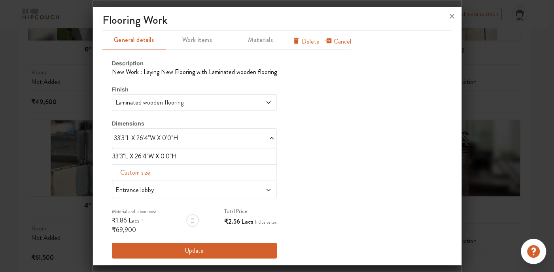
click at [136, 171] on span "Custom size" at bounding box center [135, 173] width 36 height 16
click at [122, 185] on input "text" at bounding box center [128, 185] width 18 height 15
type input "11"
click at [157, 185] on input "text" at bounding box center [166, 185] width 18 height 15
click at [134, 188] on input "11" at bounding box center [128, 185] width 18 height 15
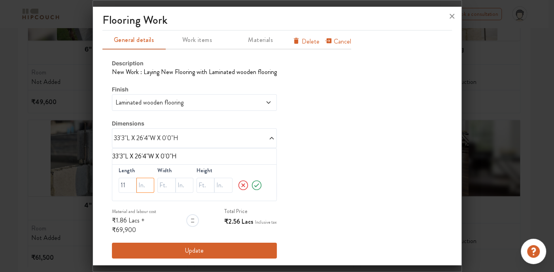
click at [141, 188] on input "text" at bounding box center [146, 185] width 18 height 15
click at [148, 190] on input "5" at bounding box center [146, 185] width 18 height 15
click at [144, 183] on input "5" at bounding box center [146, 185] width 18 height 15
click at [169, 174] on div "Width" at bounding box center [175, 179] width 36 height 27
click at [145, 186] on input "5" at bounding box center [146, 185] width 18 height 15
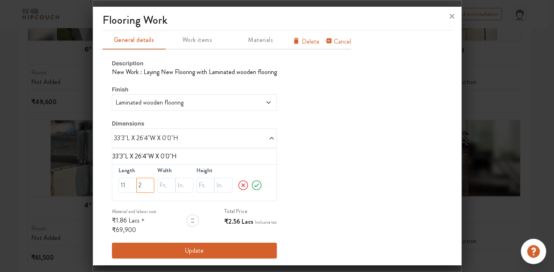
type input "2"
click at [163, 186] on input "text" at bounding box center [166, 185] width 18 height 15
type input "5"
click at [181, 187] on input "text" at bounding box center [185, 185] width 18 height 15
click at [256, 183] on icon at bounding box center [257, 185] width 12 height 16
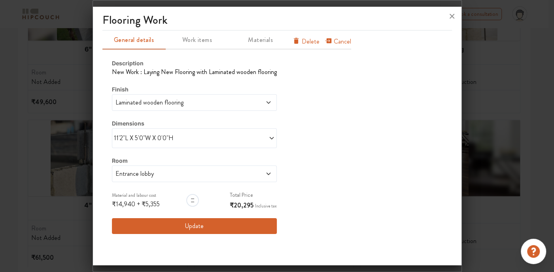
click at [237, 220] on button "Update" at bounding box center [194, 226] width 165 height 16
click at [241, 224] on button "Update" at bounding box center [194, 226] width 165 height 16
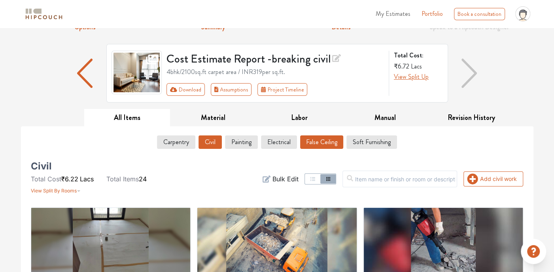
scroll to position [0, 0]
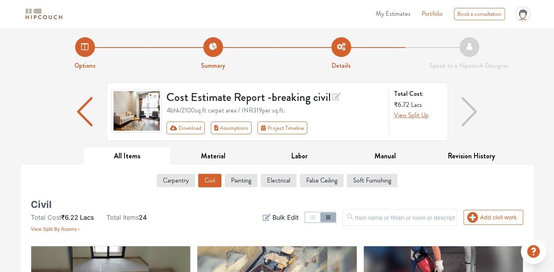
click at [482, 224] on div "Add civil work" at bounding box center [494, 217] width 60 height 15
click at [481, 220] on button "Add civil work" at bounding box center [494, 217] width 60 height 15
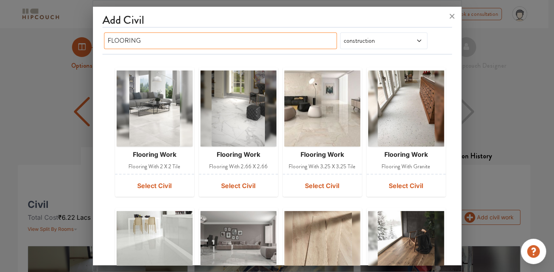
click at [174, 34] on input "FLOORING" at bounding box center [220, 40] width 233 height 17
type input "F"
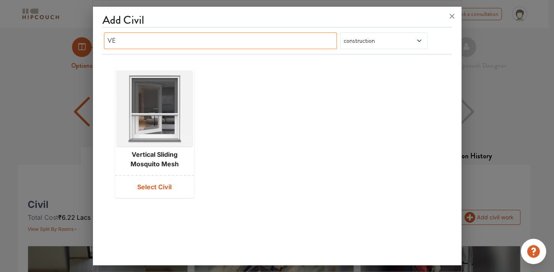
click at [170, 42] on input "VE" at bounding box center [220, 40] width 233 height 17
type input "V"
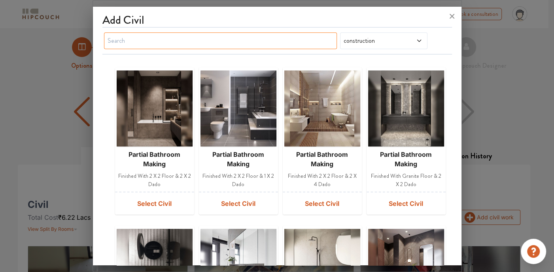
click at [209, 39] on input "text" at bounding box center [220, 40] width 233 height 17
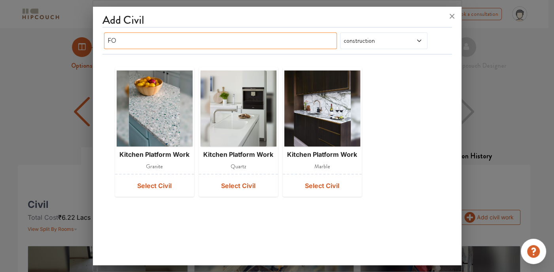
click at [184, 40] on input "FO" at bounding box center [220, 40] width 233 height 17
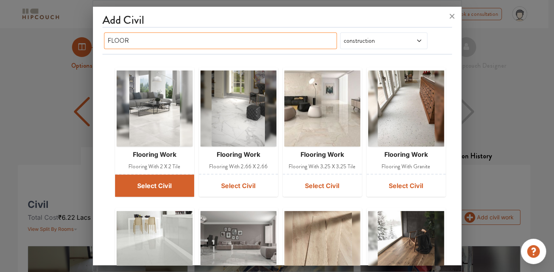
type input "FLOOR"
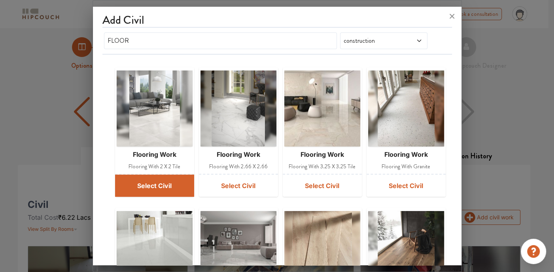
click at [159, 180] on button "Select Civil" at bounding box center [154, 185] width 79 height 22
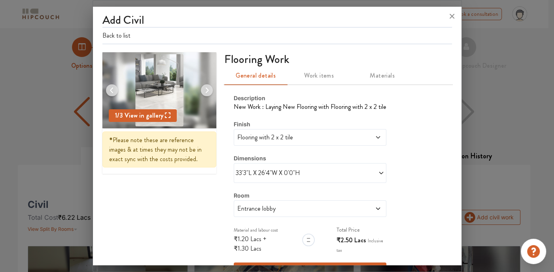
click at [314, 71] on span "Work items" at bounding box center [319, 75] width 54 height 11
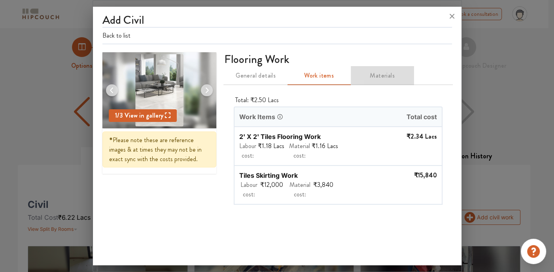
click at [364, 76] on span "Materials" at bounding box center [383, 75] width 54 height 11
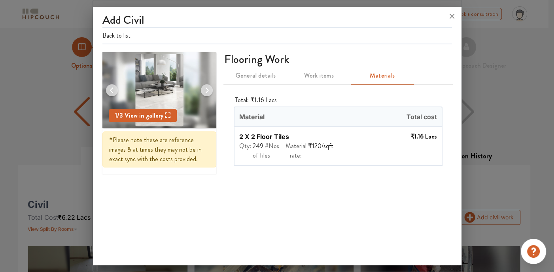
click at [253, 77] on span "General details" at bounding box center [256, 75] width 54 height 11
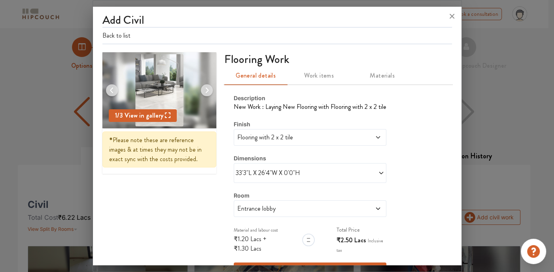
scroll to position [25, 0]
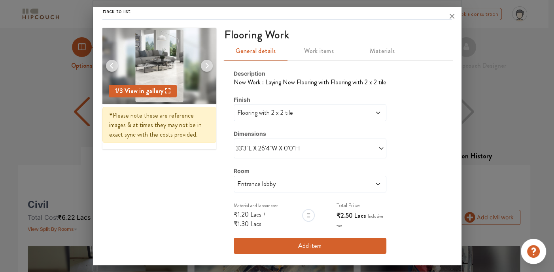
drag, startPoint x: 357, startPoint y: 181, endPoint x: 360, endPoint y: 185, distance: 5.1
click at [358, 182] on span at bounding box center [363, 183] width 36 height 9
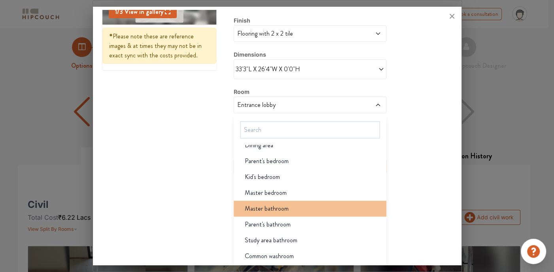
scroll to position [118, 0]
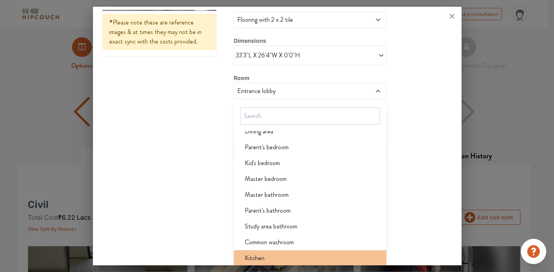
click at [283, 253] on div "Kitchen" at bounding box center [313, 257] width 148 height 9
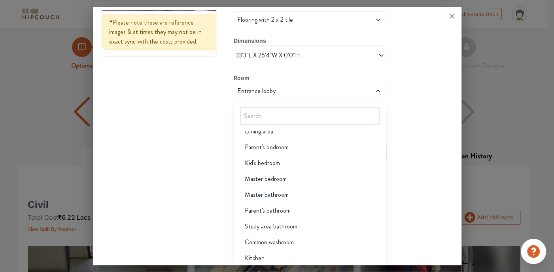
scroll to position [25, 0]
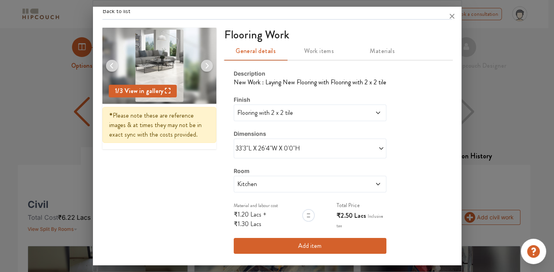
click at [313, 144] on span at bounding box center [347, 148] width 74 height 9
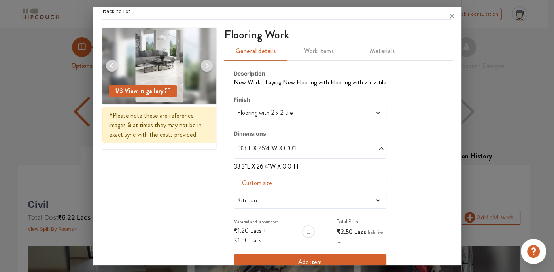
scroll to position [40, 0]
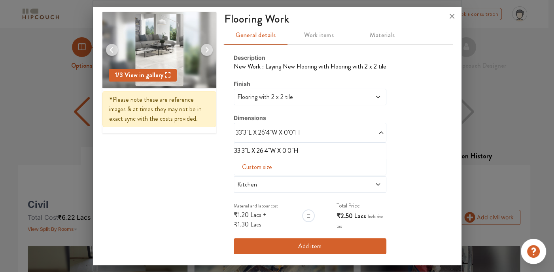
click at [260, 163] on span "Custom size" at bounding box center [257, 167] width 36 height 16
click at [254, 134] on span "33'3"L X 26'4"W X 0'0"H" at bounding box center [273, 132] width 74 height 9
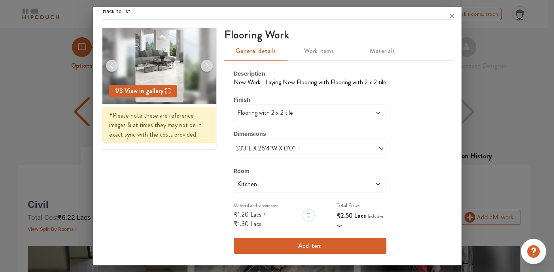
click at [253, 142] on div "33'3"L X 26'4"W X 0'0"H" at bounding box center [310, 148] width 153 height 20
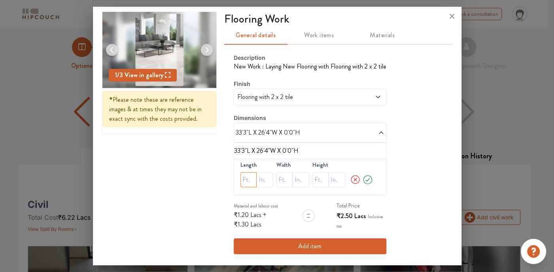
click at [247, 178] on input "text" at bounding box center [249, 179] width 17 height 15
type input "14"
click at [261, 176] on input "text" at bounding box center [265, 179] width 17 height 15
type input "6"
click at [279, 175] on input "text" at bounding box center [285, 179] width 17 height 15
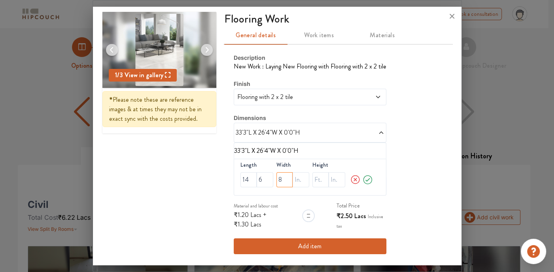
type input "8"
click at [293, 178] on input "text" at bounding box center [301, 179] width 17 height 15
type input "6"
click at [362, 175] on icon at bounding box center [367, 180] width 11 height 16
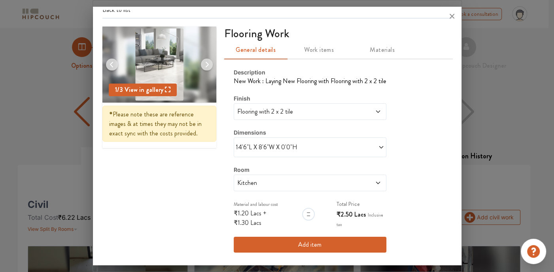
scroll to position [25, 0]
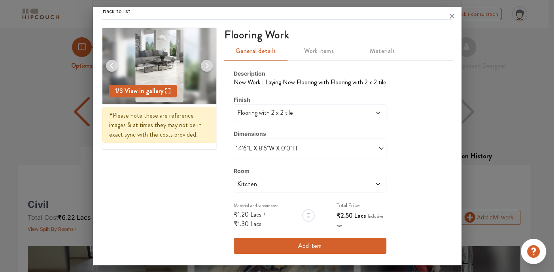
click at [314, 241] on button "Add item" at bounding box center [310, 246] width 153 height 16
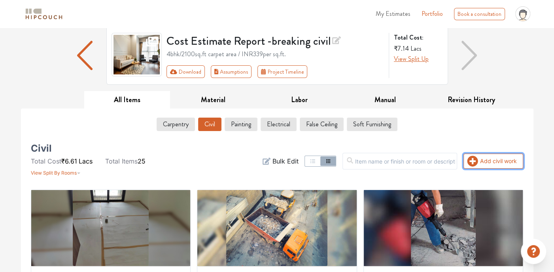
scroll to position [8, 0]
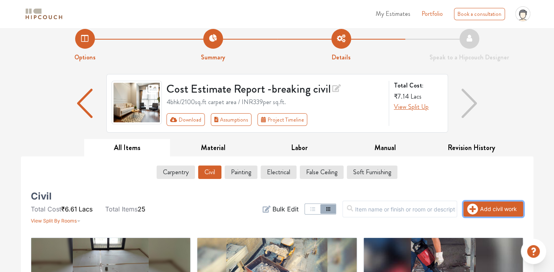
click at [480, 211] on button "Add civil work" at bounding box center [494, 208] width 60 height 15
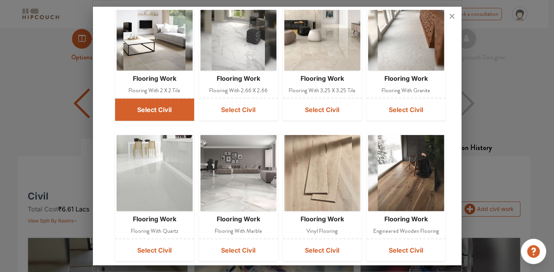
scroll to position [79, 0]
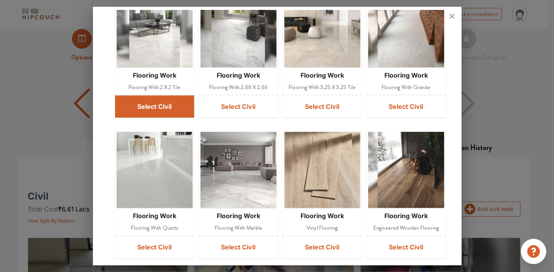
click at [165, 112] on button "Select Civil" at bounding box center [154, 106] width 79 height 22
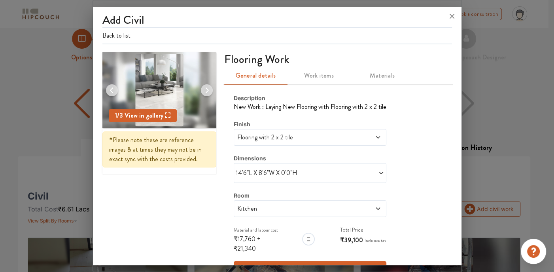
click at [355, 144] on div "Flooring with 2 x 2 tile" at bounding box center [310, 137] width 153 height 17
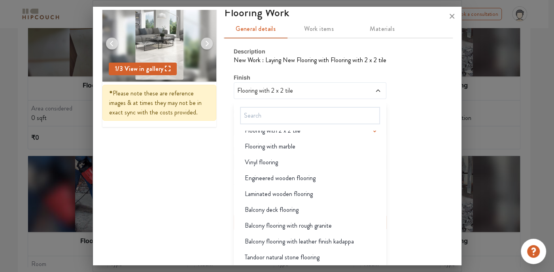
scroll to position [15, 0]
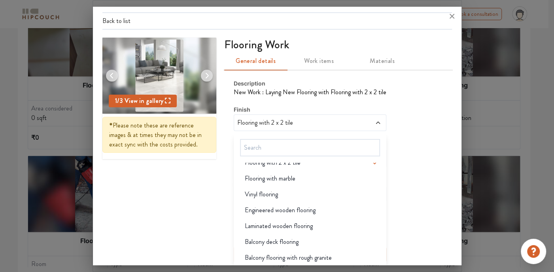
click at [343, 90] on div "Description New Work : Laying New Flooring with Flooring with 2 x 2 tile Finish…" at bounding box center [310, 170] width 153 height 183
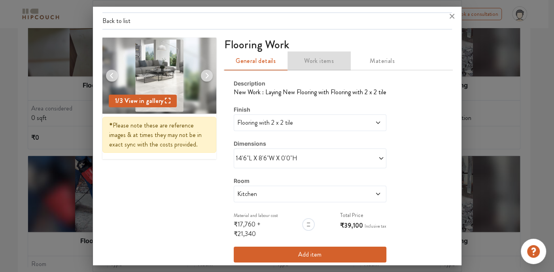
click at [322, 57] on span "Work items" at bounding box center [319, 60] width 54 height 11
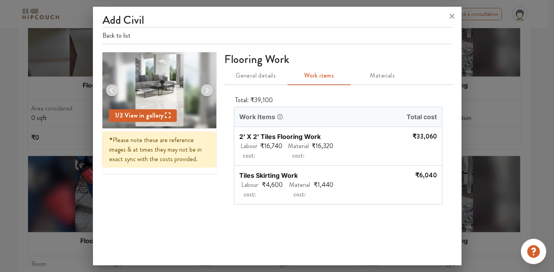
drag, startPoint x: 166, startPoint y: 28, endPoint x: 182, endPoint y: 42, distance: 20.8
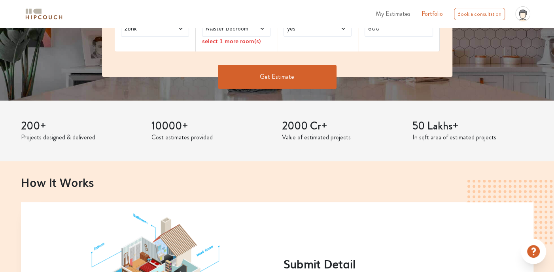
scroll to position [237, 0]
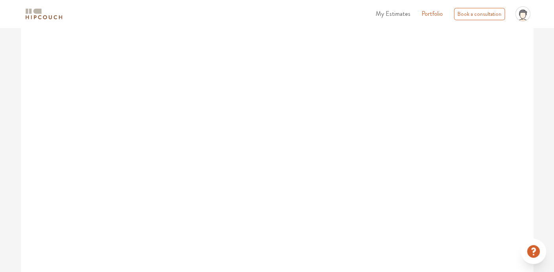
scroll to position [246, 0]
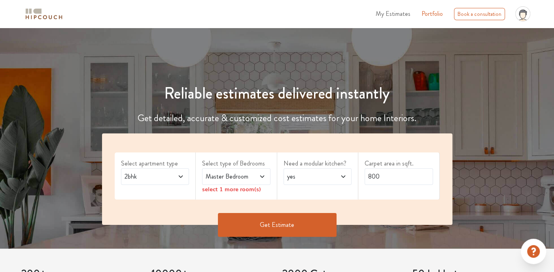
scroll to position [119, 0]
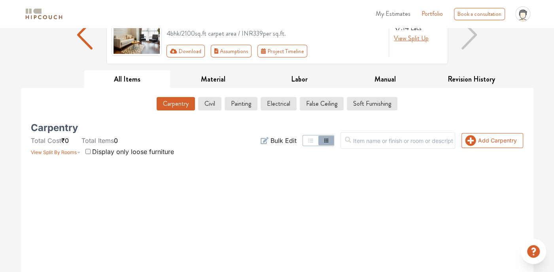
scroll to position [79, 0]
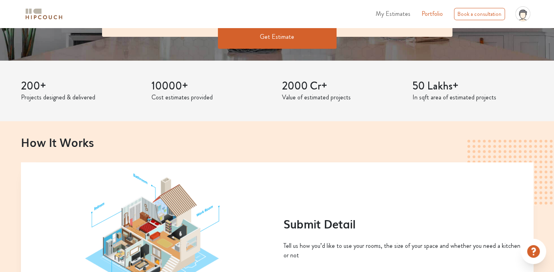
scroll to position [237, 0]
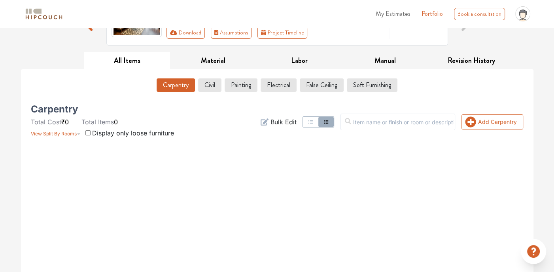
scroll to position [79, 0]
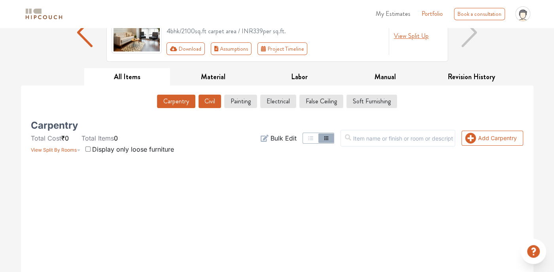
click at [218, 100] on button "Civil" at bounding box center [210, 101] width 23 height 13
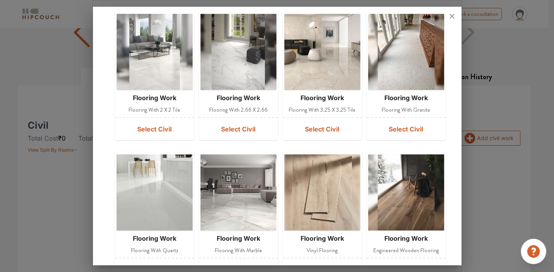
scroll to position [158, 0]
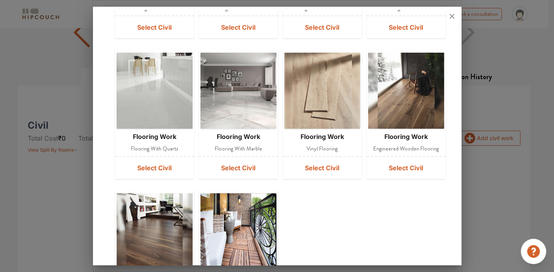
click at [49, 145] on div at bounding box center [277, 136] width 554 height 272
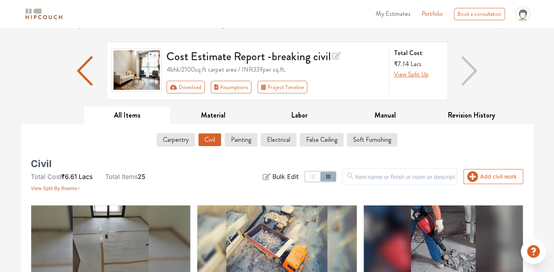
scroll to position [0, 0]
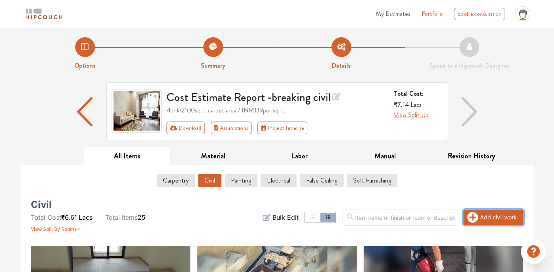
click at [481, 216] on button "Add civil work" at bounding box center [494, 217] width 60 height 15
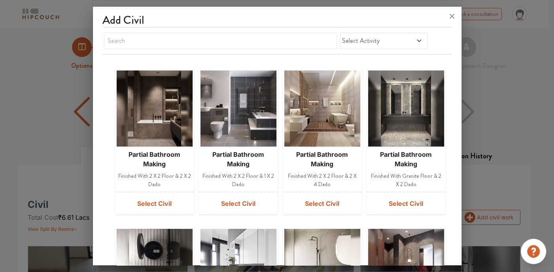
click at [352, 37] on span "Select Activity" at bounding box center [372, 40] width 60 height 9
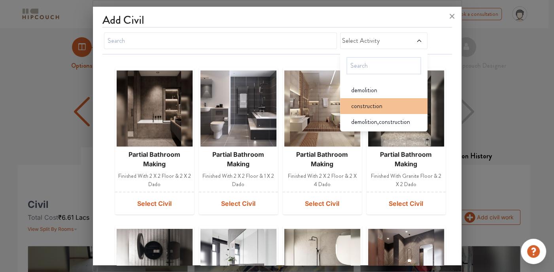
click at [362, 105] on span "construction" at bounding box center [366, 105] width 31 height 9
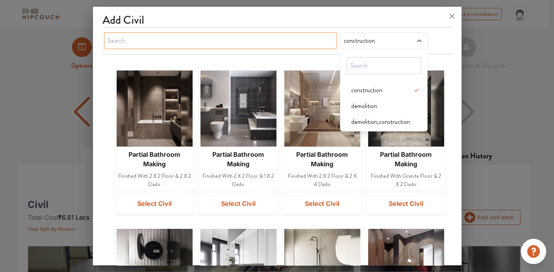
click at [231, 40] on input "text" at bounding box center [220, 40] width 233 height 17
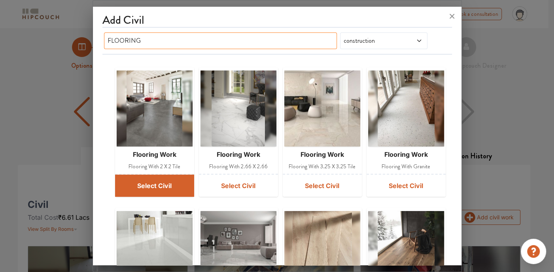
type input "FLOORING"
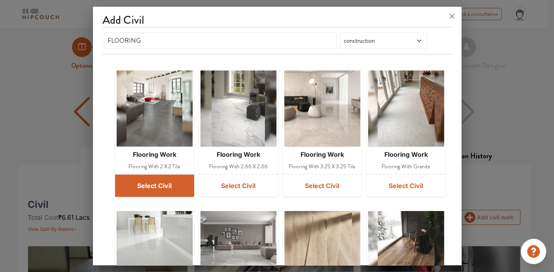
click at [159, 186] on button "Select Civil" at bounding box center [154, 185] width 79 height 22
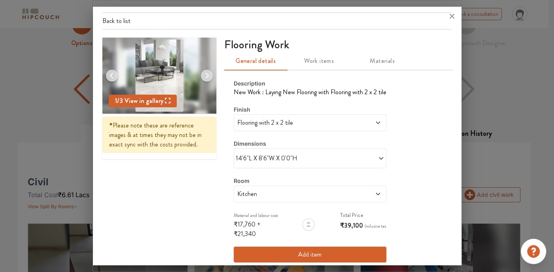
scroll to position [40, 0]
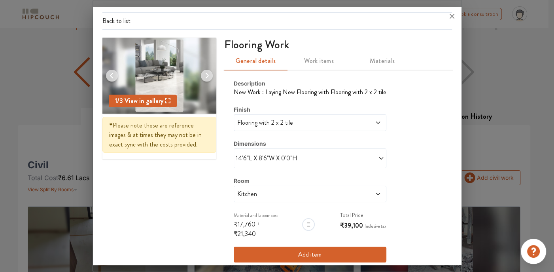
click at [332, 195] on span "Kitchen" at bounding box center [290, 193] width 109 height 9
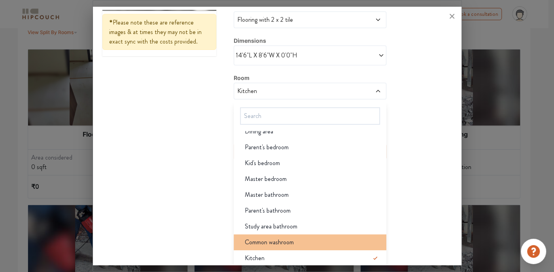
scroll to position [237, 0]
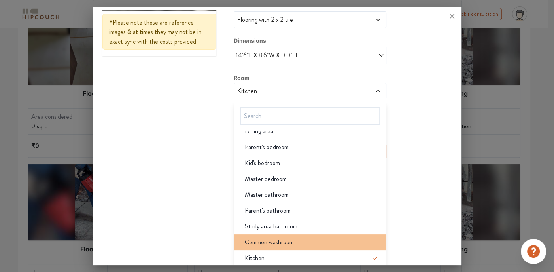
click at [290, 237] on span "Common washroom" at bounding box center [269, 241] width 49 height 9
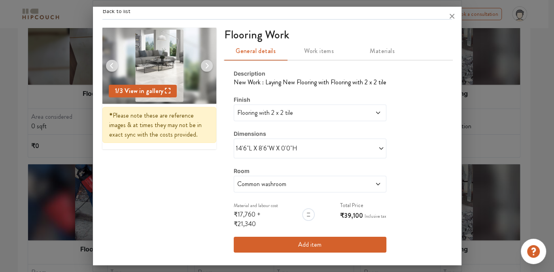
scroll to position [15, 0]
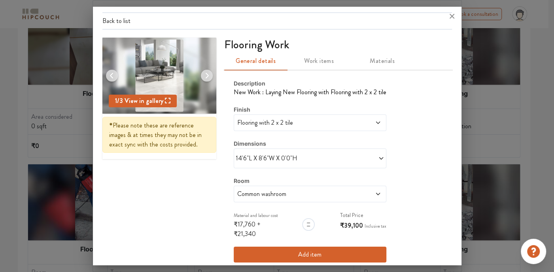
click at [271, 158] on span "14'6"L X 8'6"W X 0'0"H" at bounding box center [273, 158] width 74 height 9
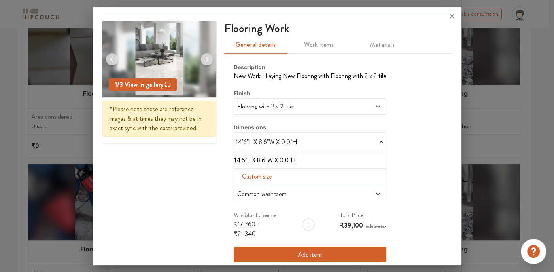
click at [254, 178] on span "Custom size" at bounding box center [257, 177] width 36 height 16
click at [243, 188] on input "text" at bounding box center [249, 189] width 17 height 15
type input "5"
click at [264, 187] on input "text" at bounding box center [265, 189] width 17 height 15
type input "8"
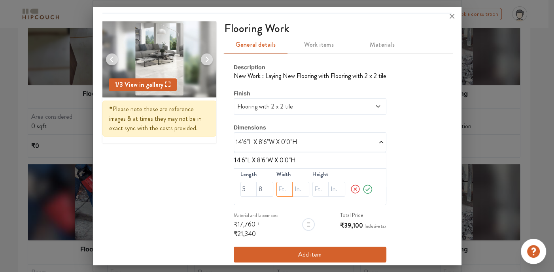
click at [280, 190] on input "text" at bounding box center [285, 189] width 17 height 15
type input "8"
click at [294, 189] on input "text" at bounding box center [301, 189] width 17 height 15
type input "3"
click at [362, 188] on icon at bounding box center [367, 189] width 11 height 16
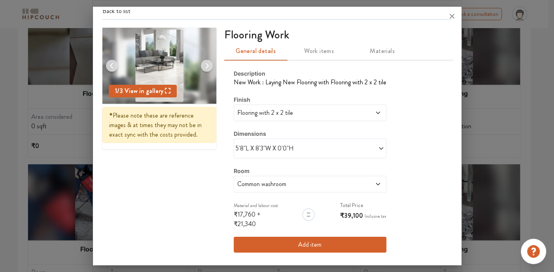
scroll to position [15, 0]
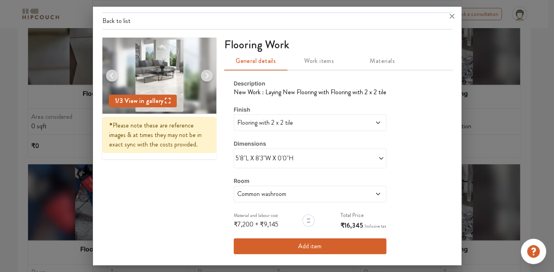
click at [339, 243] on button "Add item" at bounding box center [310, 246] width 153 height 16
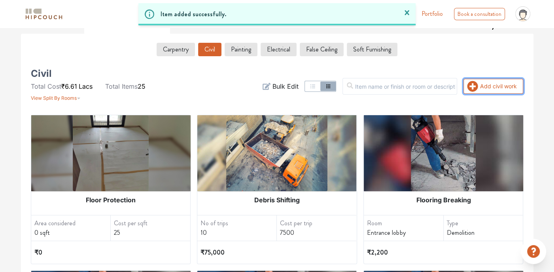
scroll to position [80, 0]
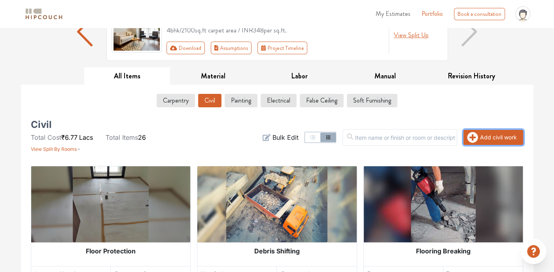
click at [484, 140] on button "Add civil work" at bounding box center [494, 137] width 60 height 15
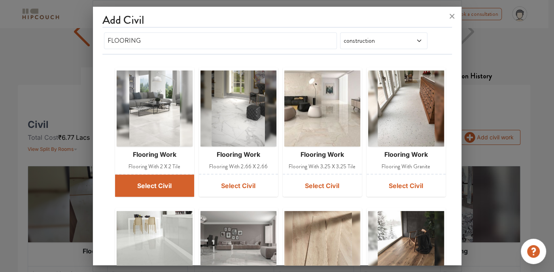
click at [147, 185] on button "Select Civil" at bounding box center [154, 185] width 79 height 22
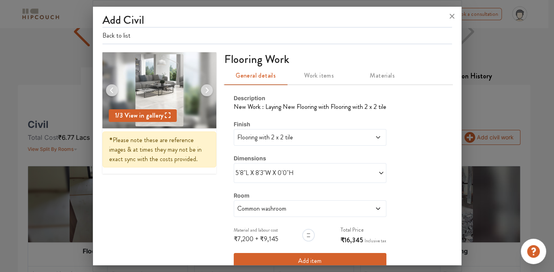
click at [305, 173] on span "5'8"L X 8'3"W X 0'0"H" at bounding box center [273, 172] width 74 height 9
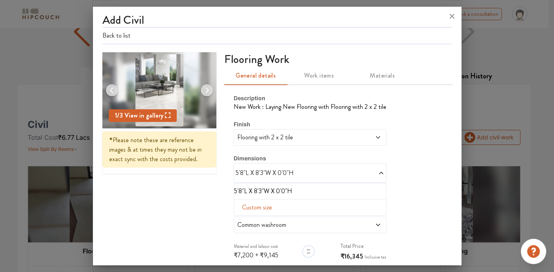
click at [245, 209] on span "Custom size" at bounding box center [257, 207] width 36 height 16
click at [244, 220] on input "text" at bounding box center [249, 219] width 17 height 15
type input "9"
click at [280, 219] on input "text" at bounding box center [285, 219] width 17 height 15
type input "5"
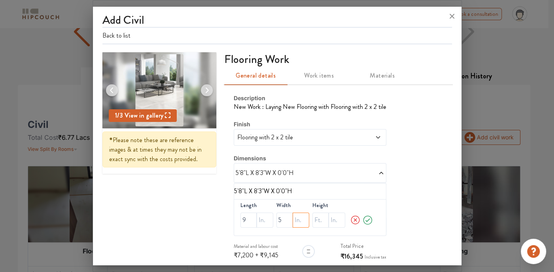
click at [300, 222] on input "text" at bounding box center [301, 219] width 17 height 15
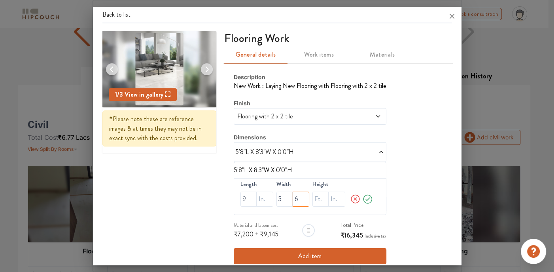
scroll to position [31, 0]
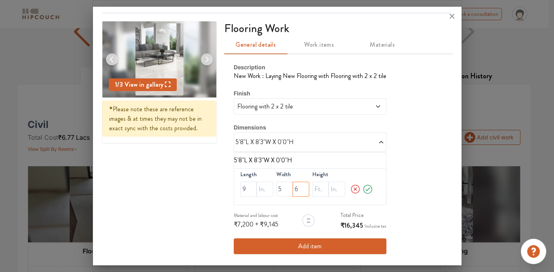
type input "6"
click at [368, 145] on span at bounding box center [347, 141] width 74 height 9
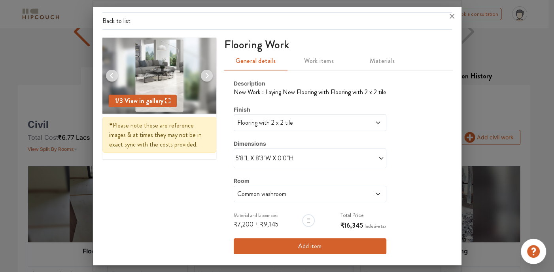
click at [303, 193] on span "Common washroom" at bounding box center [290, 193] width 109 height 9
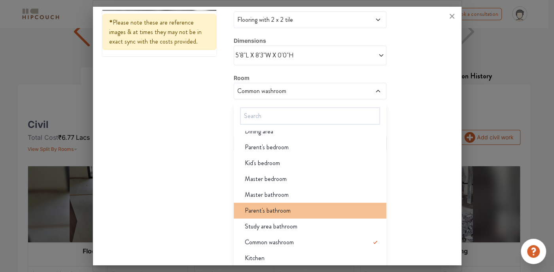
scroll to position [118, 0]
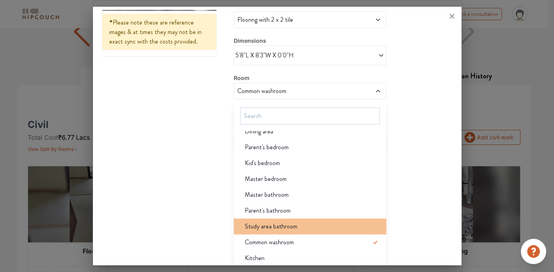
click at [277, 229] on li "Study area bathroom" at bounding box center [310, 226] width 153 height 16
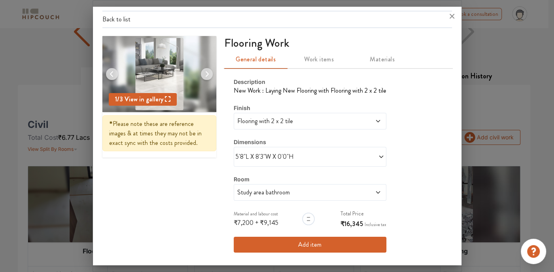
scroll to position [15, 0]
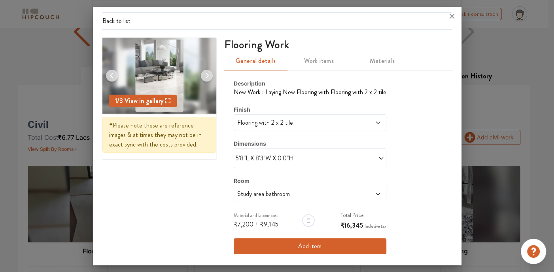
click at [308, 240] on button "Add item" at bounding box center [310, 246] width 153 height 16
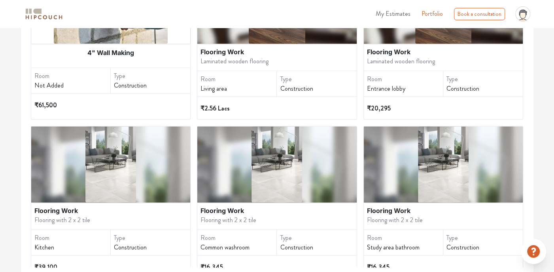
scroll to position [1127, 0]
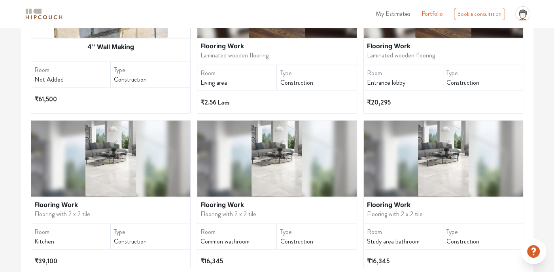
click at [418, 172] on img at bounding box center [443, 158] width 51 height 76
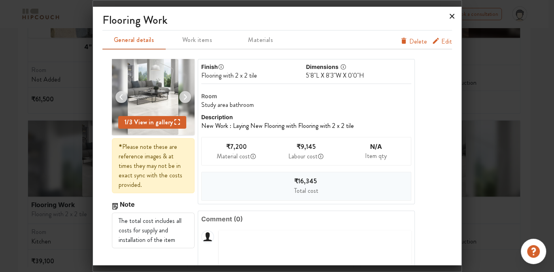
click at [455, 17] on icon at bounding box center [452, 16] width 13 height 13
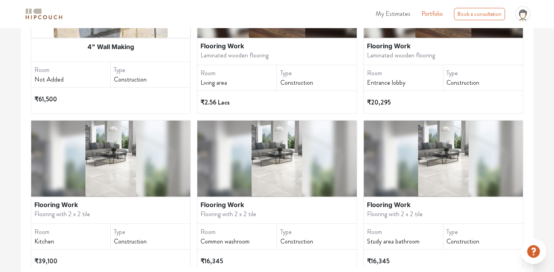
click at [252, 199] on div "Flooring Work" at bounding box center [277, 203] width 153 height 9
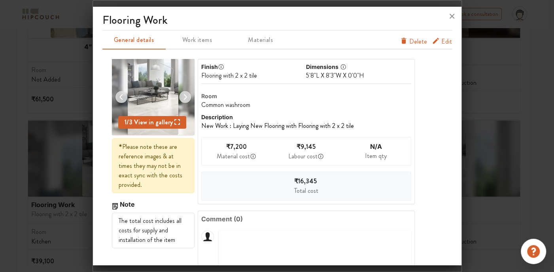
click at [432, 42] on icon "furniture info tabs" at bounding box center [436, 41] width 8 height 8
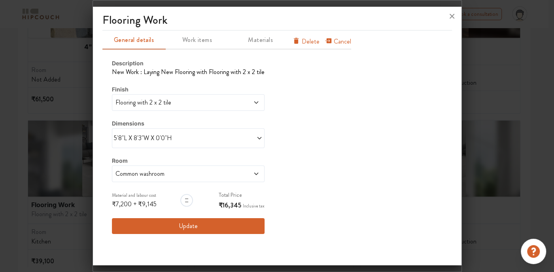
click at [228, 143] on div "5'8"L X 8'3"W X 0'0"H" at bounding box center [188, 138] width 153 height 20
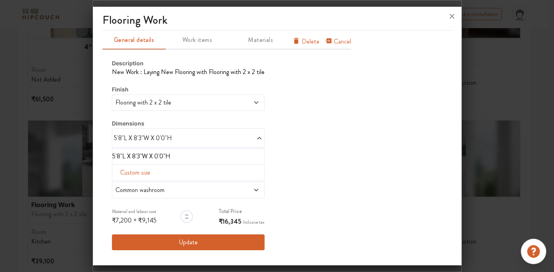
click at [228, 143] on div "5'8"L X 8'3"W X 0'0"H" at bounding box center [188, 138] width 153 height 20
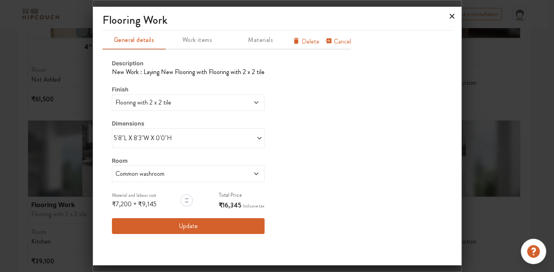
click at [454, 14] on icon at bounding box center [452, 16] width 13 height 13
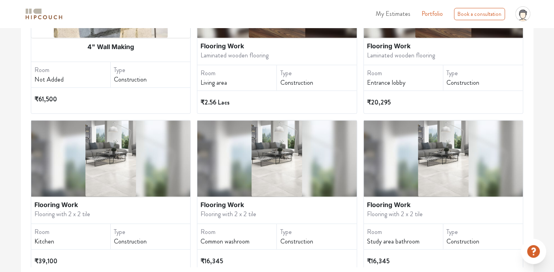
click at [432, 192] on div "Flooring Work Flooring with 2 x 2 tile" at bounding box center [443, 168] width 159 height 97
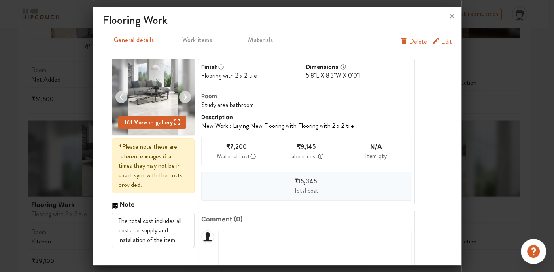
click at [432, 43] on icon "furniture info tabs" at bounding box center [436, 41] width 8 height 8
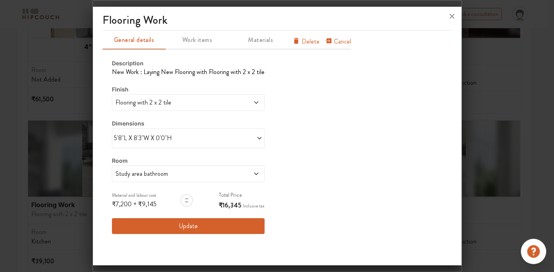
click at [163, 143] on div "5'8"L X 8'3"W X 0'0"H" at bounding box center [188, 138] width 153 height 20
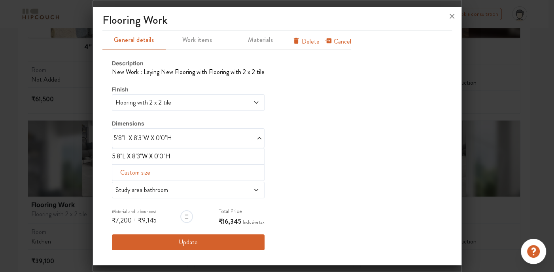
click at [120, 173] on span "Custom size" at bounding box center [135, 173] width 36 height 16
click at [119, 189] on div at bounding box center [127, 185] width 17 height 15
click at [129, 184] on input "text" at bounding box center [127, 185] width 17 height 15
type input "9"
click at [161, 186] on input "text" at bounding box center [163, 185] width 17 height 15
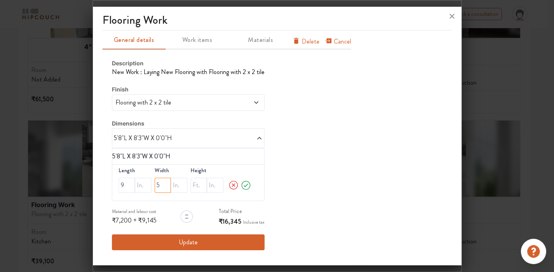
type input "5"
click at [177, 184] on input "text" at bounding box center [179, 185] width 17 height 15
type input "6"
click at [190, 247] on button "Update" at bounding box center [188, 242] width 153 height 16
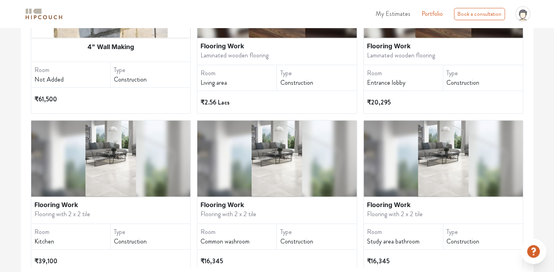
click at [418, 177] on img at bounding box center [443, 158] width 51 height 76
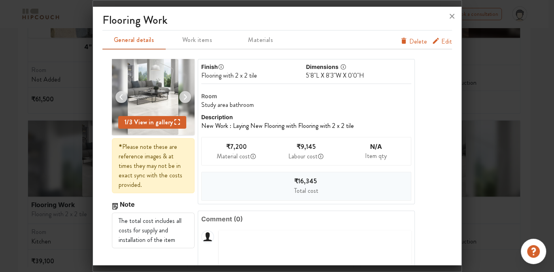
click at [410, 39] on span "Delete" at bounding box center [419, 41] width 18 height 9
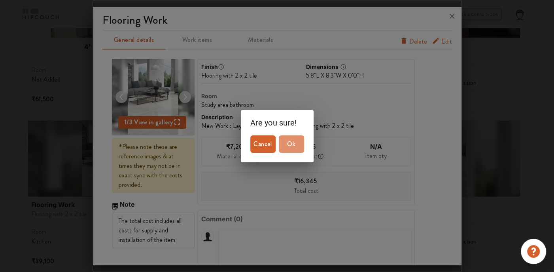
click at [288, 147] on span "Ok" at bounding box center [291, 143] width 19 height 11
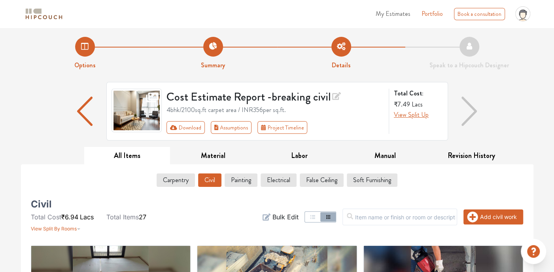
scroll to position [0, 0]
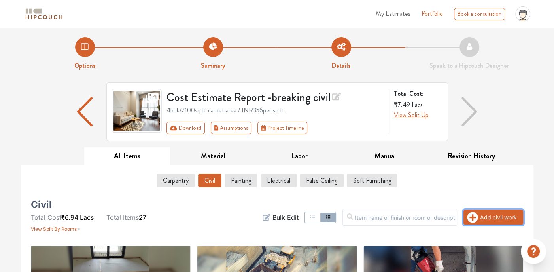
click at [506, 217] on button "Add civil work" at bounding box center [494, 217] width 60 height 15
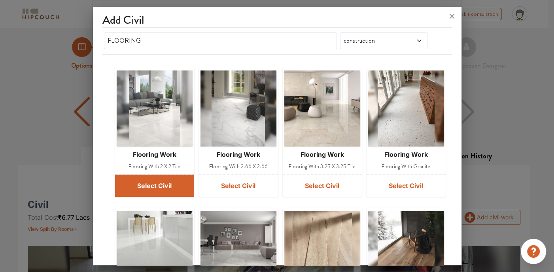
click at [128, 183] on button "Select Civil" at bounding box center [154, 185] width 79 height 22
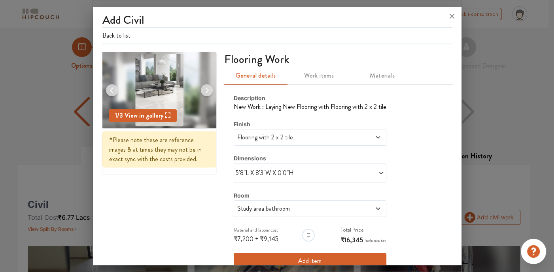
click at [283, 172] on span "5'8"L X 8'3"W X 0'0"H" at bounding box center [273, 172] width 74 height 9
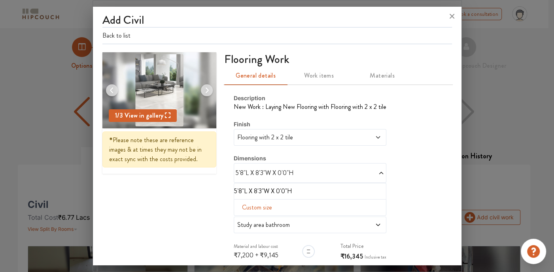
click at [266, 207] on span "Custom size" at bounding box center [257, 207] width 36 height 16
click at [247, 219] on input "text" at bounding box center [249, 219] width 17 height 15
type input "9"
click at [277, 219] on input "text" at bounding box center [285, 219] width 17 height 15
type input "5"
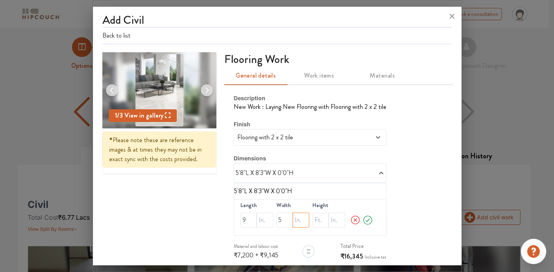
click at [293, 218] on input "text" at bounding box center [301, 219] width 17 height 15
type input "6"
click at [362, 218] on icon at bounding box center [367, 220] width 11 height 16
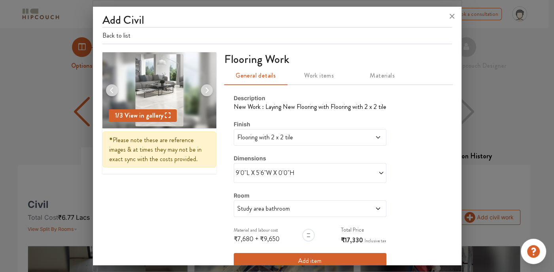
click at [331, 256] on button "Add item" at bounding box center [310, 261] width 153 height 16
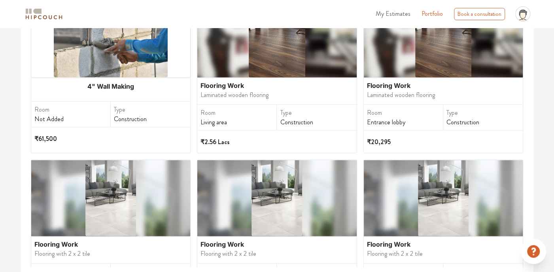
scroll to position [1127, 0]
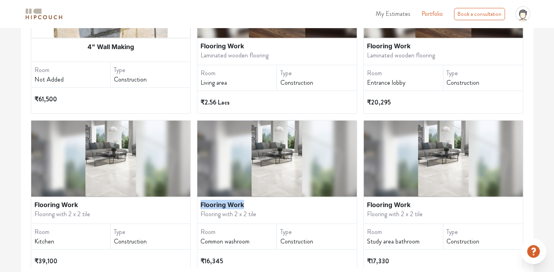
drag, startPoint x: 299, startPoint y: 190, endPoint x: 261, endPoint y: 201, distance: 39.4
click at [261, 201] on div "Flooring Work Flooring with 2 x 2 tile" at bounding box center [276, 168] width 159 height 97
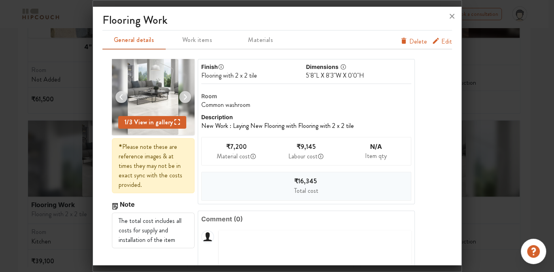
click at [520, 96] on div at bounding box center [277, 136] width 554 height 272
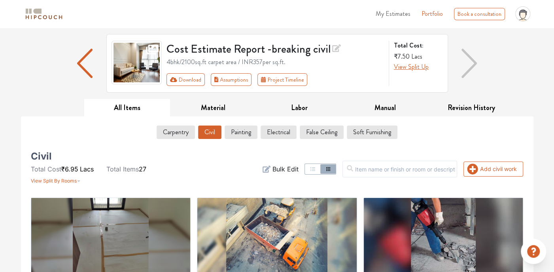
scroll to position [48, 0]
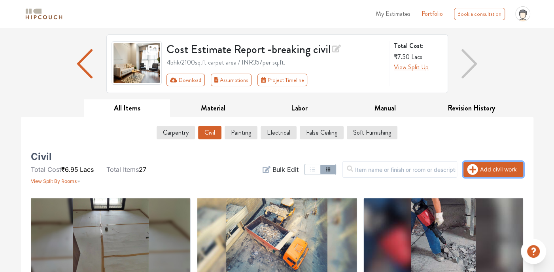
click at [476, 170] on icon "button" at bounding box center [473, 169] width 11 height 11
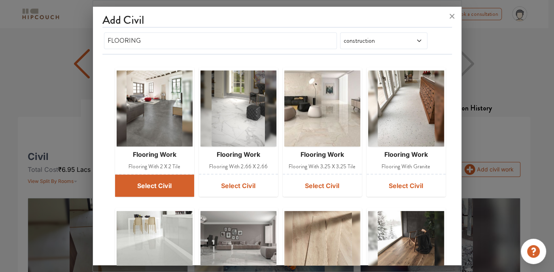
click at [173, 183] on button "Select Civil" at bounding box center [154, 185] width 79 height 22
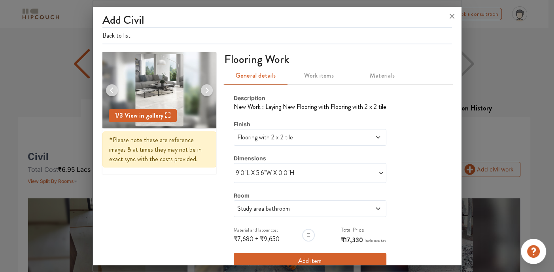
click at [345, 204] on span at bounding box center [363, 208] width 36 height 9
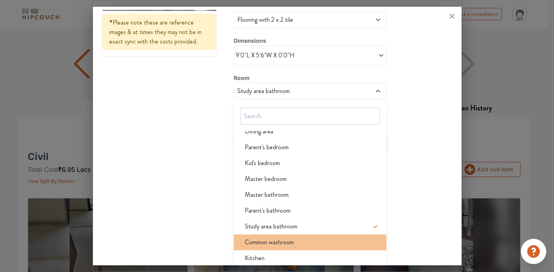
scroll to position [87, 0]
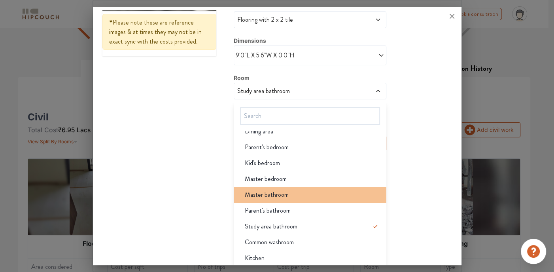
click at [271, 194] on span "Master bathroom" at bounding box center [267, 194] width 44 height 9
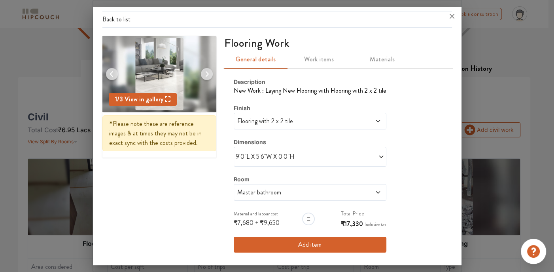
scroll to position [15, 0]
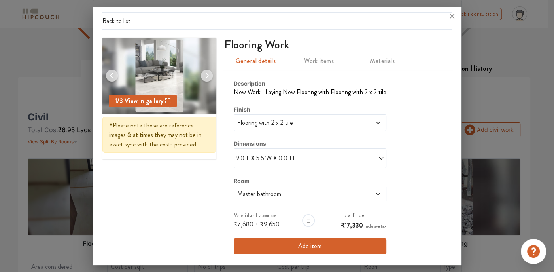
click at [325, 162] on div "9'0"L X 5'6"W X 0'0"H" at bounding box center [310, 158] width 153 height 20
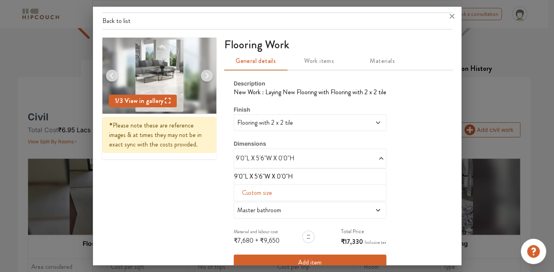
scroll to position [31, 0]
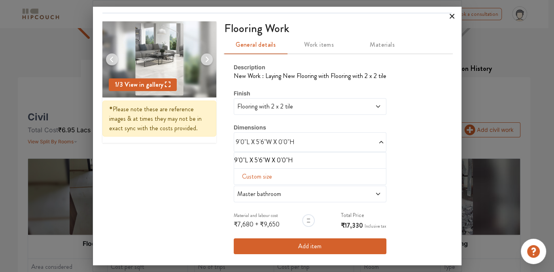
click at [455, 14] on icon at bounding box center [452, 16] width 13 height 13
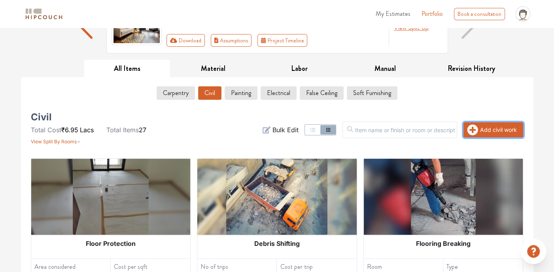
click at [481, 127] on button "Add civil work" at bounding box center [494, 129] width 60 height 15
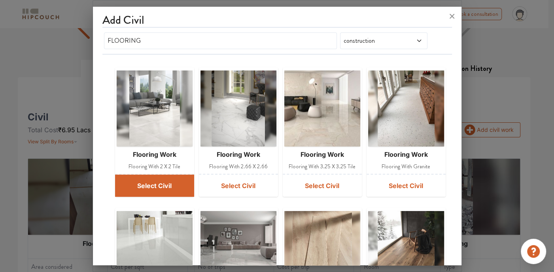
click at [151, 184] on button "Select Civil" at bounding box center [154, 185] width 79 height 22
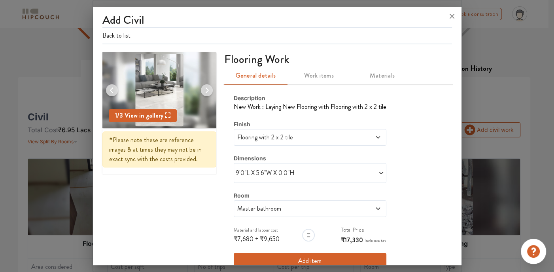
click at [296, 174] on span "9'0"L X 5'6"W X 0'0"H" at bounding box center [273, 172] width 74 height 9
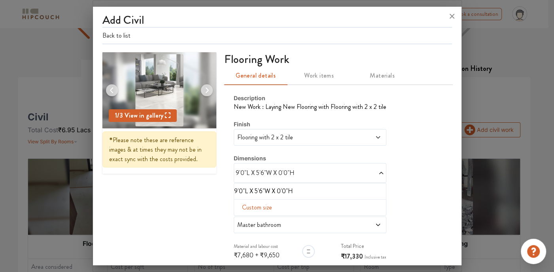
click at [261, 203] on span "Custom size" at bounding box center [257, 207] width 36 height 16
click at [241, 219] on input "text" at bounding box center [249, 219] width 17 height 15
type input "9"
click at [279, 218] on input "text" at bounding box center [285, 219] width 17 height 15
type input "5"
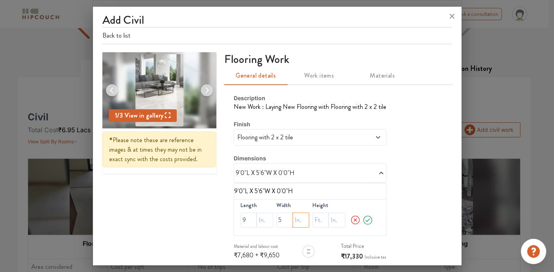
click at [293, 219] on input "text" at bounding box center [301, 219] width 17 height 15
type input "2"
click at [366, 218] on icon at bounding box center [367, 220] width 11 height 16
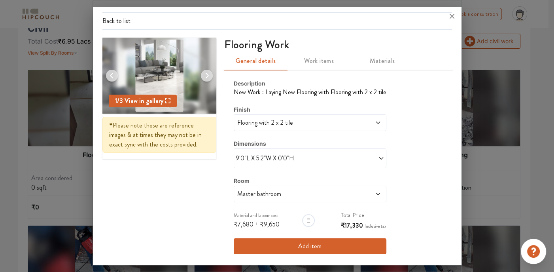
scroll to position [206, 0]
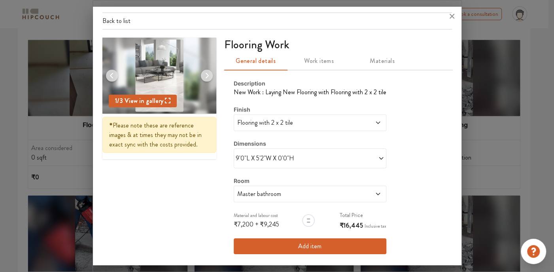
click at [278, 242] on button "Add item" at bounding box center [310, 246] width 153 height 16
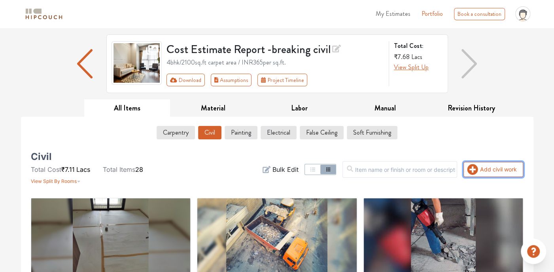
scroll to position [0, 0]
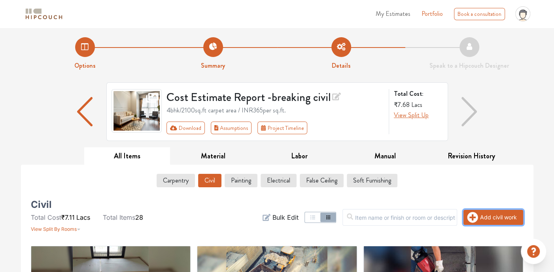
click at [481, 217] on button "Add civil work" at bounding box center [494, 217] width 60 height 15
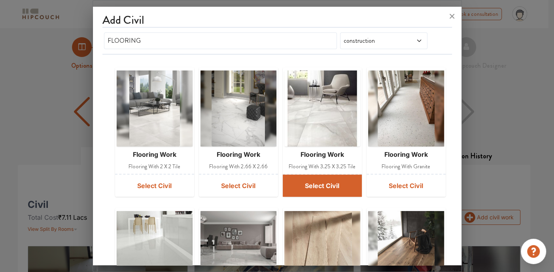
click at [311, 182] on button "Select Civil" at bounding box center [322, 185] width 79 height 22
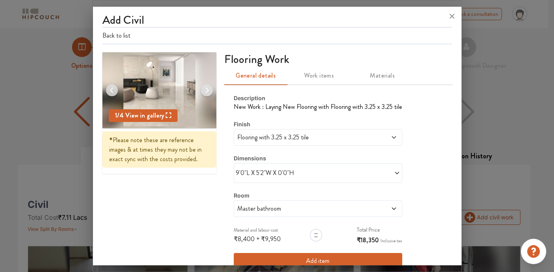
scroll to position [15, 0]
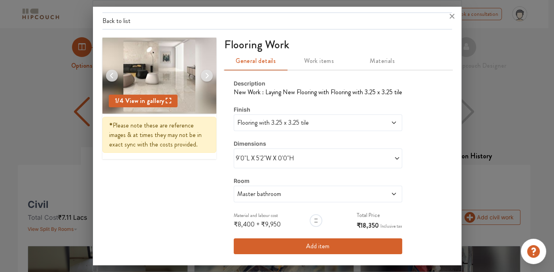
click at [351, 158] on span at bounding box center [359, 158] width 82 height 9
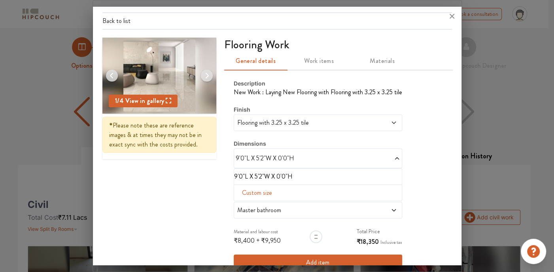
click at [258, 194] on span "Custom size" at bounding box center [257, 193] width 36 height 16
click at [241, 203] on input "text" at bounding box center [250, 205] width 19 height 15
type input "16"
click at [283, 205] on input "text" at bounding box center [290, 205] width 19 height 15
type input "12"
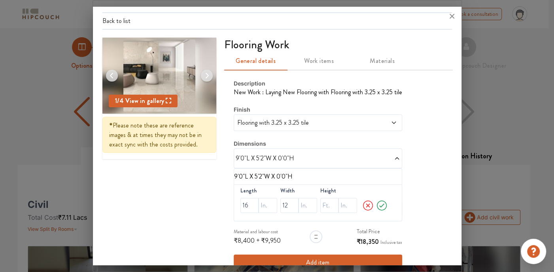
click at [378, 207] on icon at bounding box center [382, 205] width 12 height 16
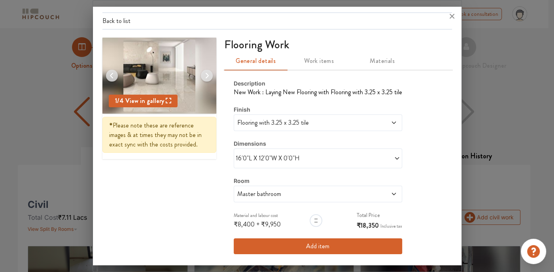
click at [345, 194] on span "Master bathroom" at bounding box center [296, 193] width 121 height 9
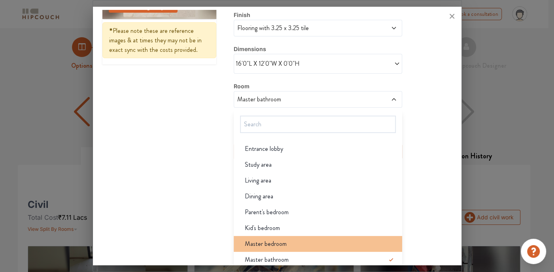
scroll to position [118, 0]
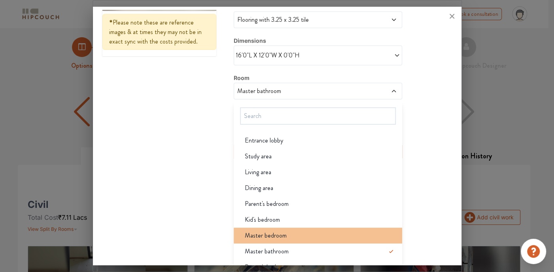
click at [265, 232] on span "Master bedroom" at bounding box center [266, 235] width 42 height 9
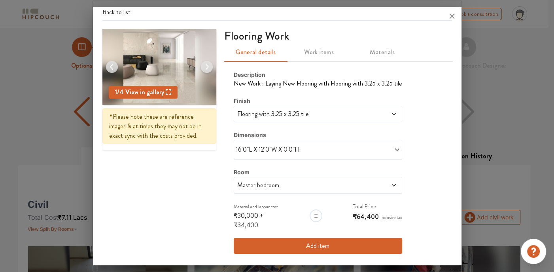
click at [338, 239] on button "Add item" at bounding box center [318, 246] width 169 height 16
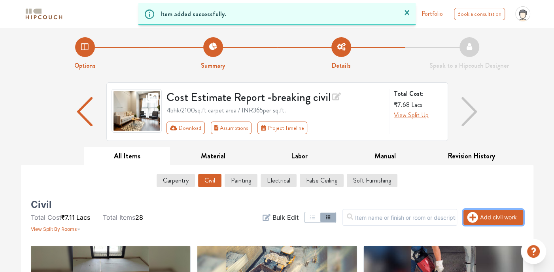
click at [478, 214] on icon "button" at bounding box center [472, 217] width 11 height 11
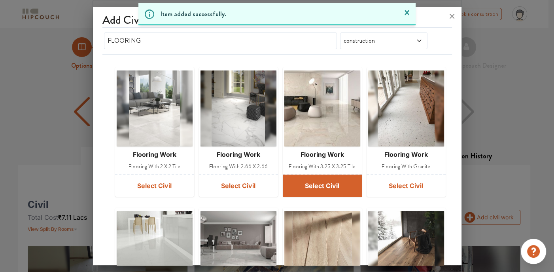
click at [312, 182] on button "Select Civil" at bounding box center [322, 185] width 79 height 22
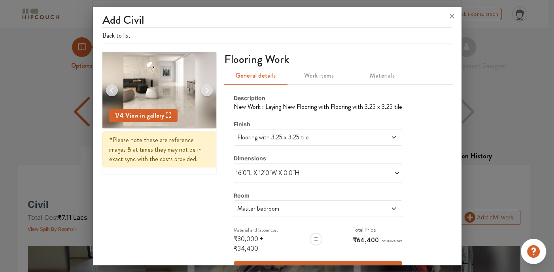
click at [320, 173] on span at bounding box center [359, 172] width 82 height 9
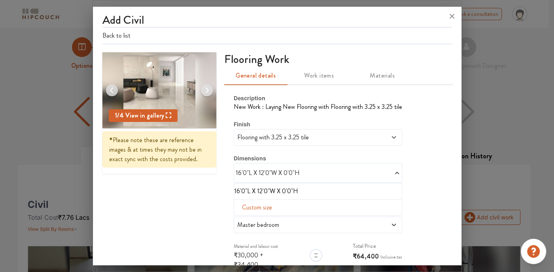
click at [254, 208] on span "Custom size" at bounding box center [257, 207] width 36 height 16
click at [242, 218] on input "text" at bounding box center [250, 219] width 19 height 15
type input "16"
click at [259, 218] on input "text" at bounding box center [268, 219] width 19 height 15
type input "3"
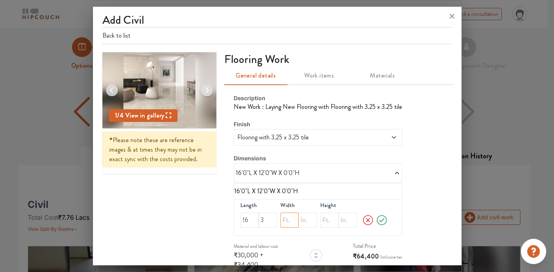
click at [281, 219] on input "text" at bounding box center [290, 219] width 19 height 15
type input "12"
click at [301, 222] on input "text" at bounding box center [308, 219] width 19 height 15
type input "2"
click at [376, 220] on icon at bounding box center [382, 220] width 12 height 16
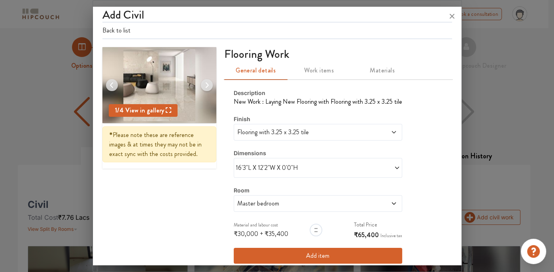
scroll to position [15, 0]
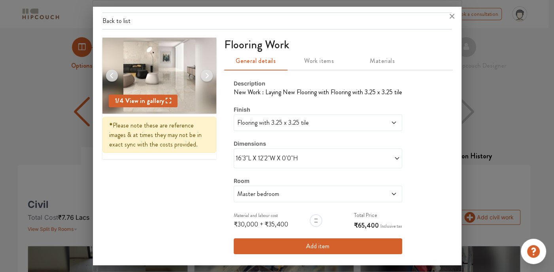
click at [249, 245] on button "Add item" at bounding box center [318, 246] width 169 height 16
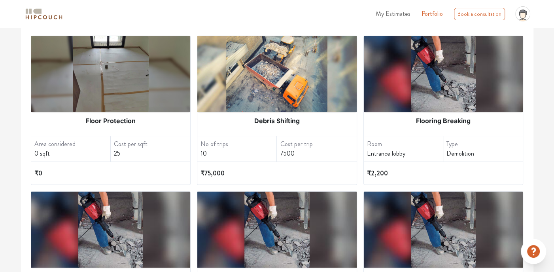
scroll to position [119, 0]
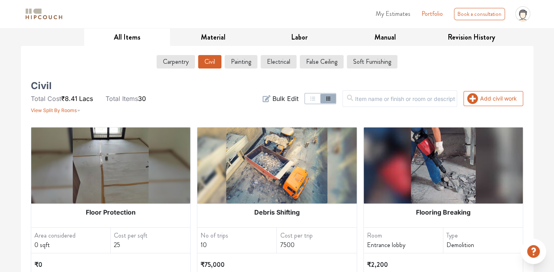
click at [480, 88] on div "Add civil work Filter Bulk Edit" at bounding box center [360, 99] width 335 height 32
click at [479, 93] on button "Add civil work" at bounding box center [494, 98] width 60 height 15
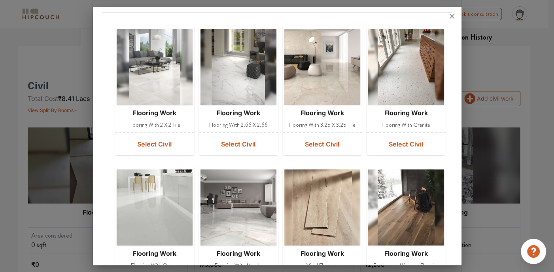
scroll to position [40, 0]
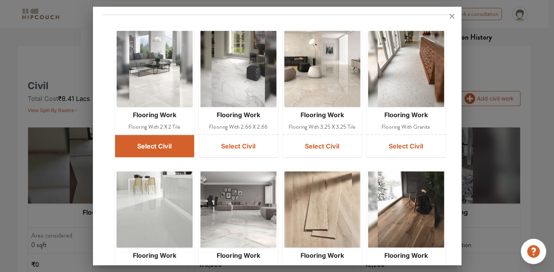
click at [185, 144] on button "Select Civil" at bounding box center [154, 146] width 79 height 22
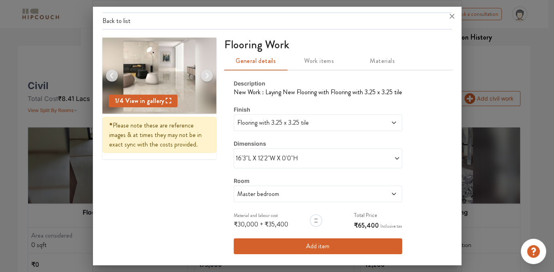
scroll to position [23, 0]
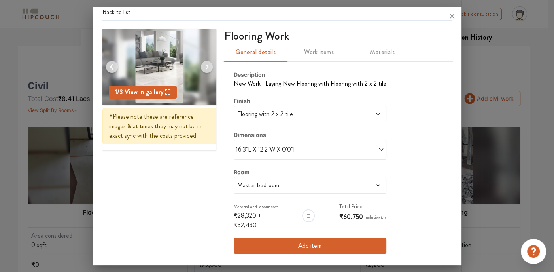
click at [361, 117] on span at bounding box center [363, 113] width 36 height 9
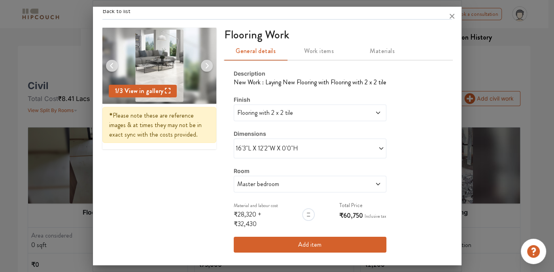
click at [224, 190] on div "Description New Work : Laying New Flooring with Flooring with 2 x 2 tile Finish…" at bounding box center [338, 161] width 228 height 202
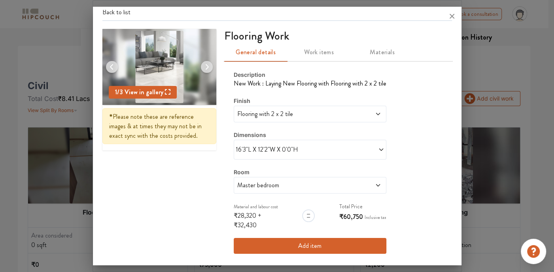
click at [271, 184] on span "Master bedroom" at bounding box center [290, 184] width 109 height 9
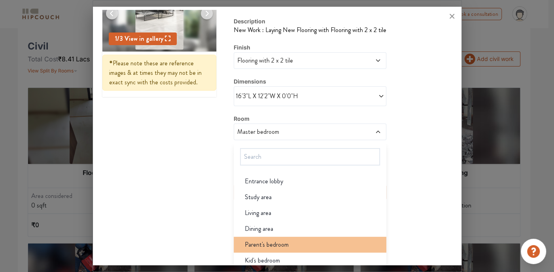
scroll to position [0, 0]
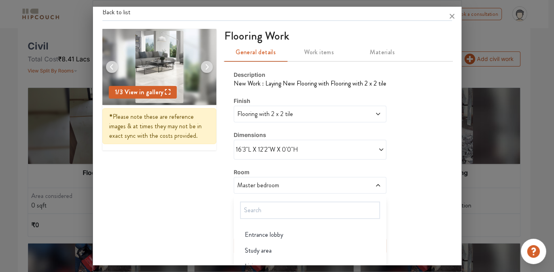
click at [328, 135] on div "Description New Work : Laying New Flooring with Flooring with 2 x 2 tile Finish…" at bounding box center [310, 161] width 153 height 183
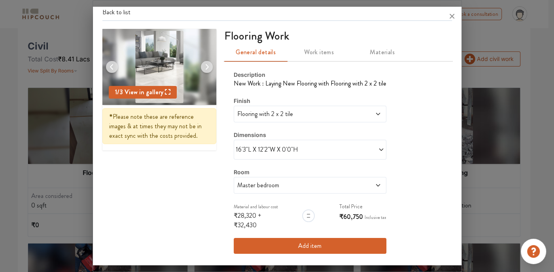
click at [298, 180] on span "Master bedroom" at bounding box center [290, 184] width 109 height 9
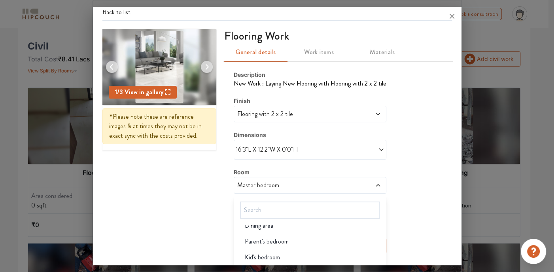
click at [224, 153] on div "Description New Work : Laying New Flooring with Flooring with 2 x 2 tile Finish…" at bounding box center [338, 162] width 228 height 202
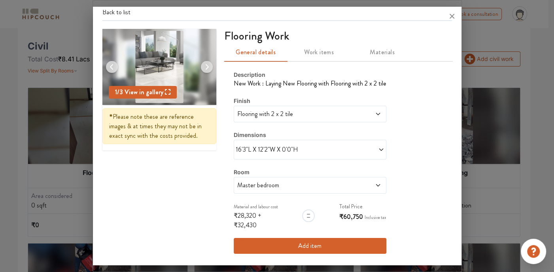
click at [248, 180] on span "Master bedroom" at bounding box center [290, 184] width 109 height 9
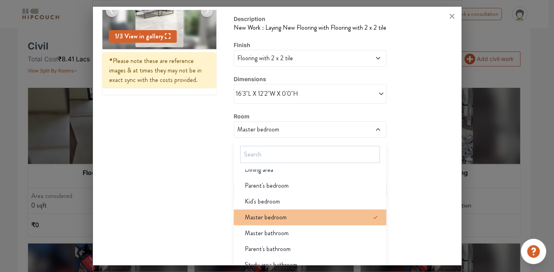
click at [371, 214] on icon at bounding box center [375, 216] width 9 height 9
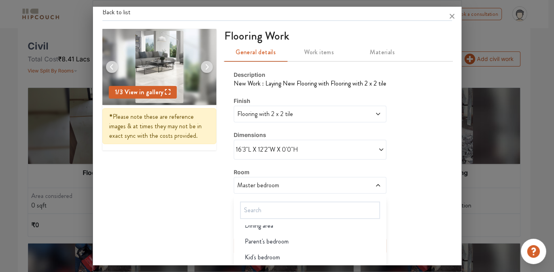
click at [228, 147] on div "Description New Work : Laying New Flooring with Flooring with 2 x 2 tile Finish…" at bounding box center [338, 162] width 228 height 202
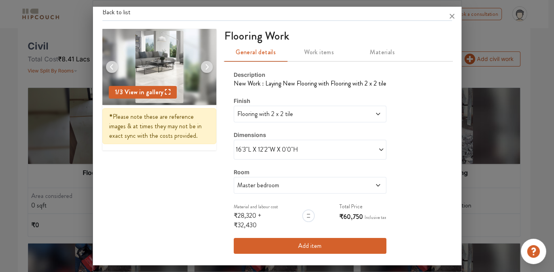
click at [295, 184] on span "Master bedroom" at bounding box center [290, 184] width 109 height 9
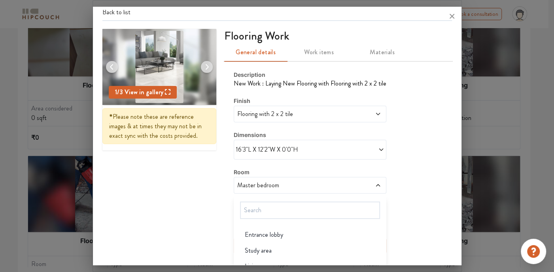
click at [385, 88] on div "Description New Work : Laying New Flooring with Flooring with 2 x 2 tile Finish…" at bounding box center [338, 162] width 228 height 202
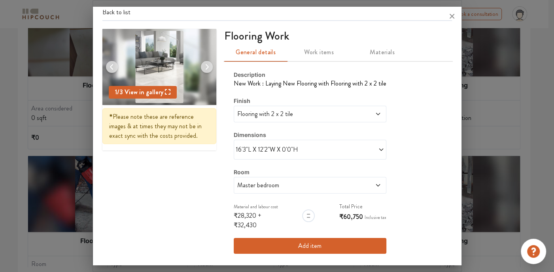
click at [326, 146] on span at bounding box center [347, 149] width 74 height 9
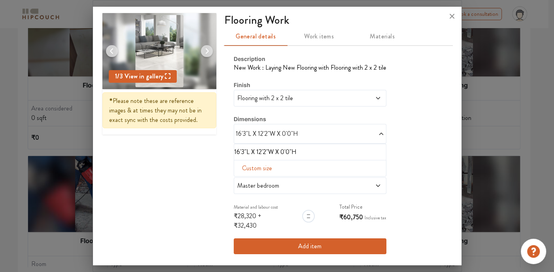
click at [260, 166] on span "Custom size" at bounding box center [257, 168] width 36 height 16
drag, startPoint x: 248, startPoint y: 174, endPoint x: 250, endPoint y: 179, distance: 5.5
click at [249, 176] on input "text" at bounding box center [249, 180] width 17 height 15
type input "7"
click at [263, 180] on input "text" at bounding box center [265, 180] width 17 height 15
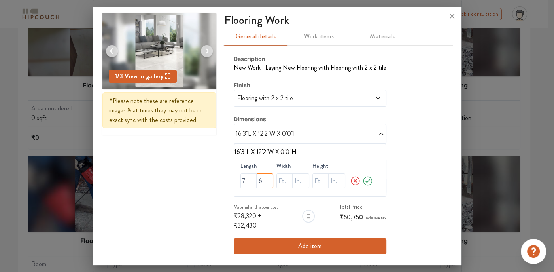
type input "6"
click at [282, 180] on input "text" at bounding box center [285, 180] width 17 height 15
type input "7"
click at [293, 177] on input "text" at bounding box center [301, 180] width 17 height 15
type input "6"
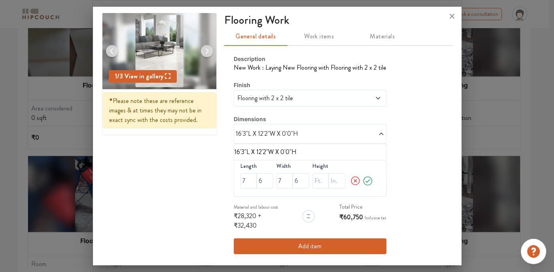
click at [362, 178] on icon at bounding box center [367, 181] width 11 height 16
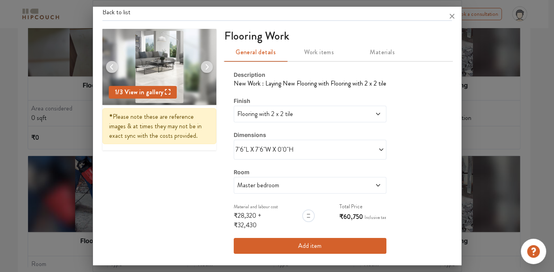
click at [290, 188] on span "Master bedroom" at bounding box center [290, 184] width 109 height 9
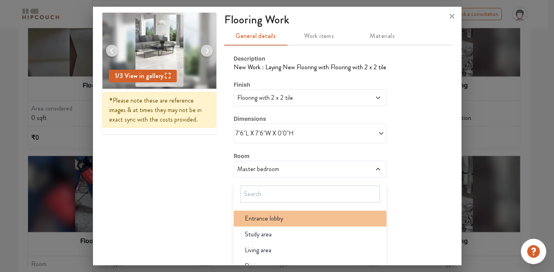
click at [295, 220] on div "Entrance lobby" at bounding box center [313, 218] width 148 height 9
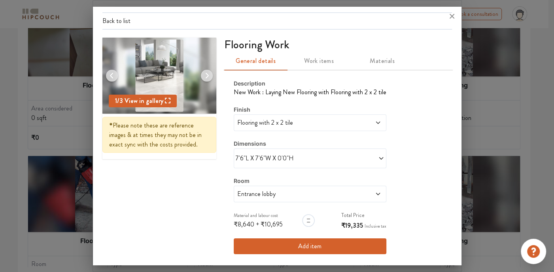
click at [322, 192] on span "Entrance lobby" at bounding box center [290, 193] width 109 height 9
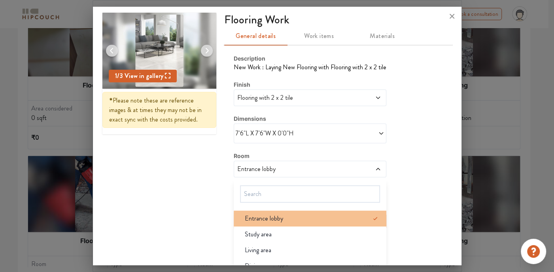
click at [371, 215] on icon at bounding box center [375, 218] width 9 height 9
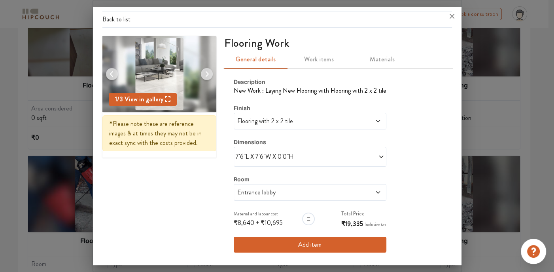
click at [399, 171] on div "Description New Work : Laying New Flooring with Flooring with 2 x 2 tile Finish…" at bounding box center [338, 165] width 228 height 194
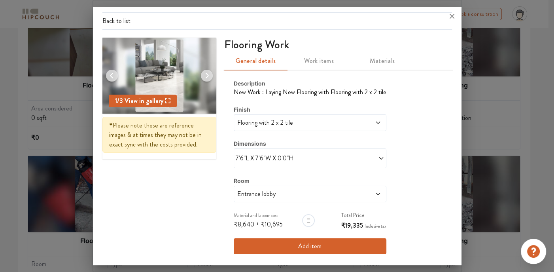
click at [337, 240] on button "Add item" at bounding box center [310, 246] width 153 height 16
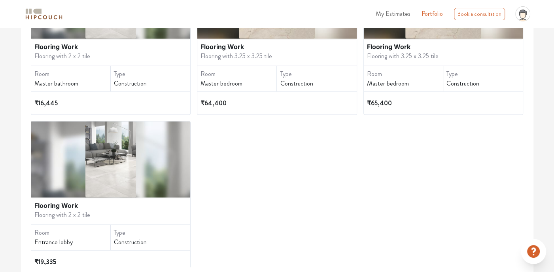
click at [116, 186] on img at bounding box center [110, 159] width 51 height 76
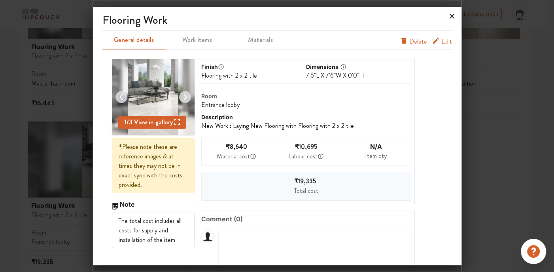
click at [453, 15] on icon at bounding box center [452, 16] width 5 height 5
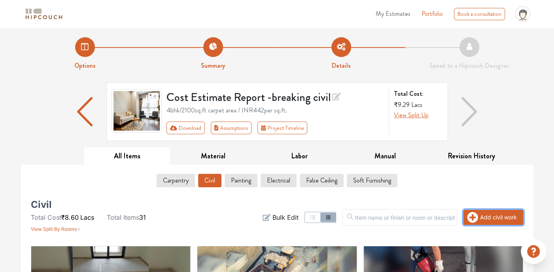
click at [476, 218] on icon "button" at bounding box center [473, 217] width 11 height 11
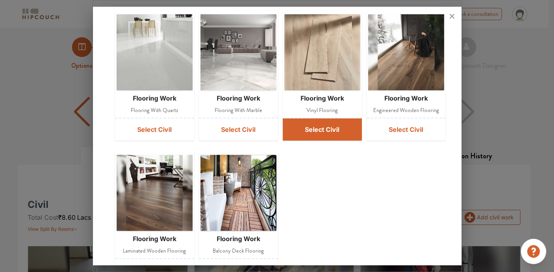
scroll to position [198, 0]
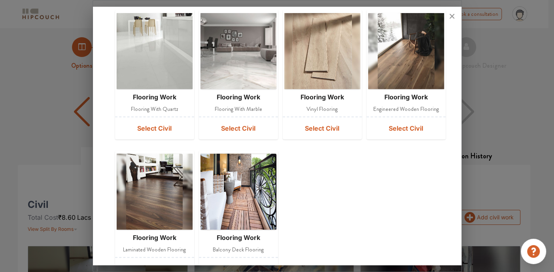
click at [231, 201] on img at bounding box center [239, 192] width 76 height 76
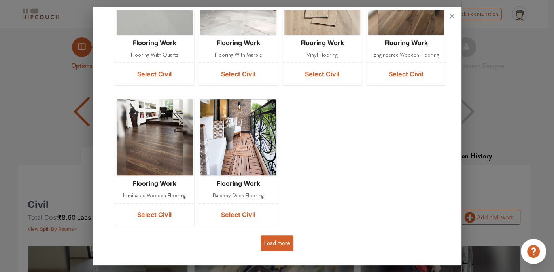
scroll to position [252, 0]
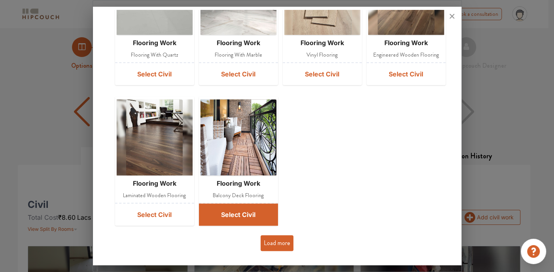
click at [247, 216] on button "Select Civil" at bounding box center [238, 214] width 79 height 22
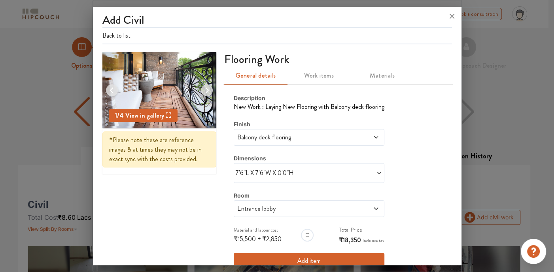
click at [376, 174] on icon at bounding box center [379, 173] width 6 height 6
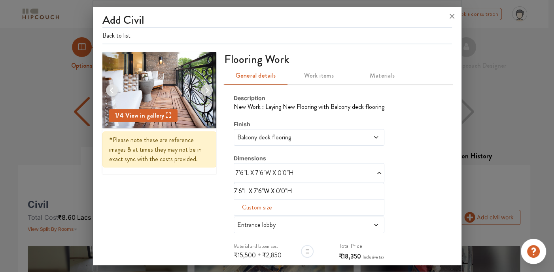
click at [249, 203] on span "Custom size" at bounding box center [257, 207] width 36 height 16
click at [247, 219] on input "text" at bounding box center [249, 219] width 16 height 15
type input "11"
click at [276, 218] on input "text" at bounding box center [284, 219] width 16 height 15
type input "4"
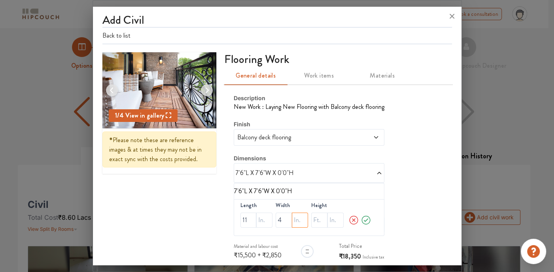
click at [292, 219] on input "text" at bounding box center [300, 219] width 16 height 15
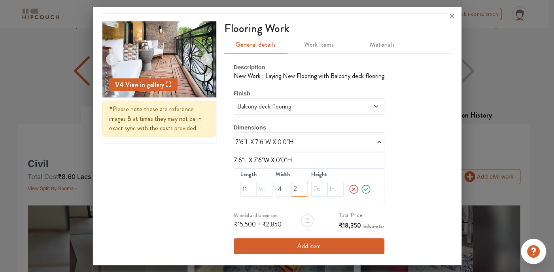
scroll to position [79, 0]
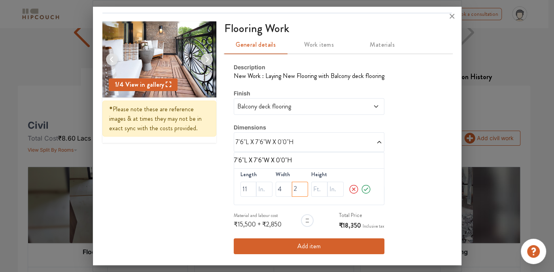
type input "2"
click at [376, 143] on icon at bounding box center [379, 142] width 6 height 6
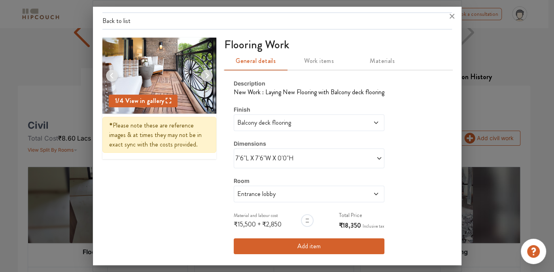
click at [361, 198] on div "Entrance lobby" at bounding box center [309, 194] width 151 height 17
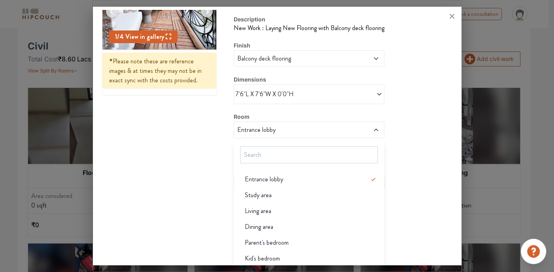
scroll to position [79, 0]
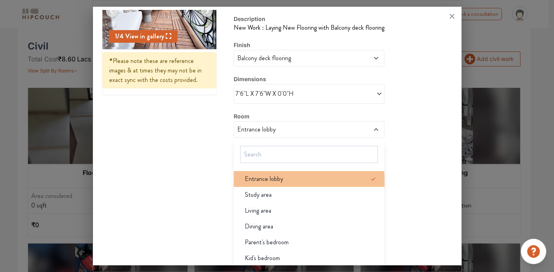
click at [369, 178] on icon at bounding box center [373, 178] width 9 height 9
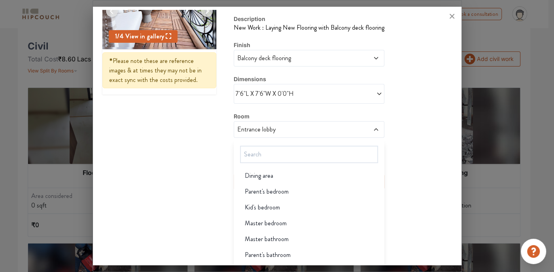
scroll to position [57, 0]
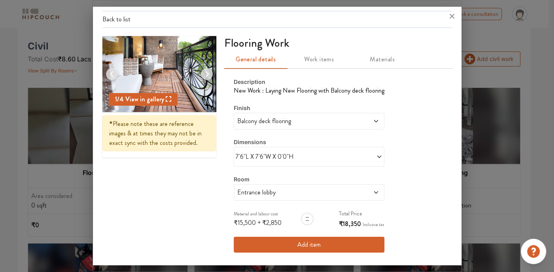
click at [407, 95] on div "Description New Work : Laying New Flooring with Balcony deck flooring Finish Ba…" at bounding box center [338, 165] width 228 height 194
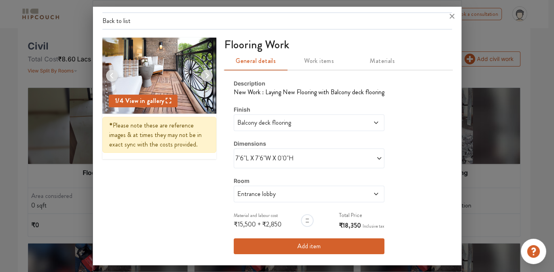
click at [322, 62] on span "Work items" at bounding box center [319, 60] width 54 height 11
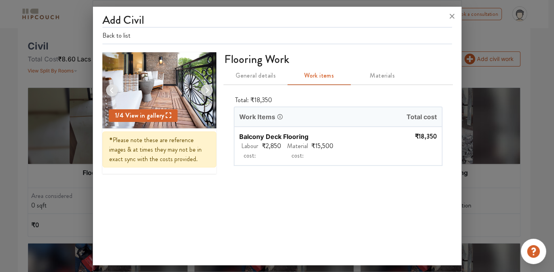
scroll to position [0, 0]
click at [385, 76] on span "Materials" at bounding box center [383, 75] width 54 height 11
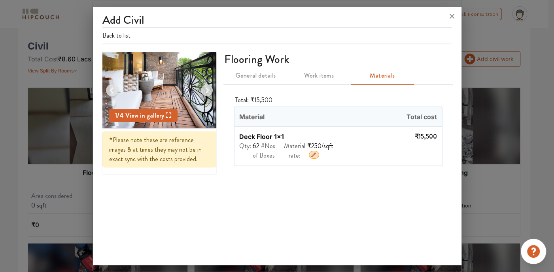
click at [317, 154] on icon "button" at bounding box center [314, 155] width 6 height 6
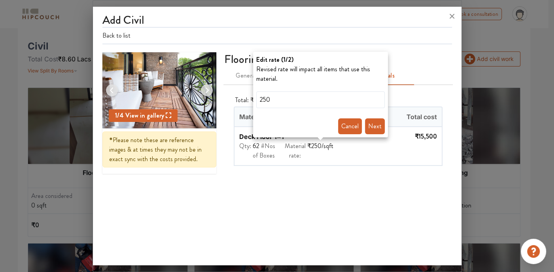
click at [288, 183] on div at bounding box center [277, 136] width 554 height 272
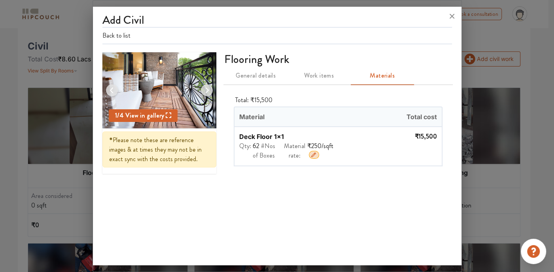
click at [258, 78] on span "General details" at bounding box center [256, 75] width 54 height 11
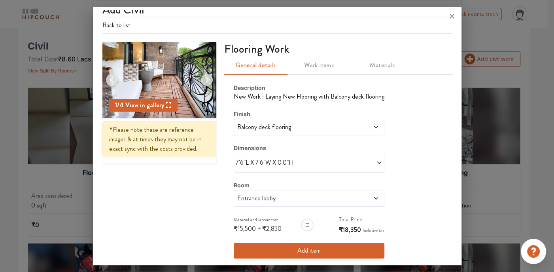
scroll to position [15, 0]
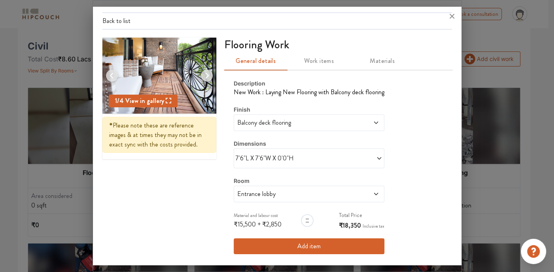
click at [360, 195] on span at bounding box center [361, 193] width 36 height 9
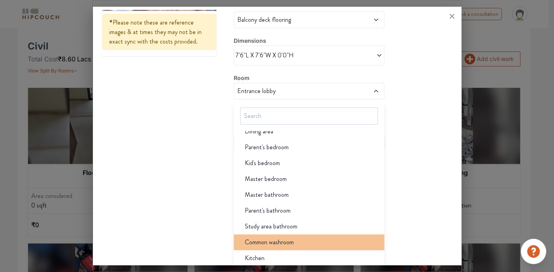
scroll to position [198, 0]
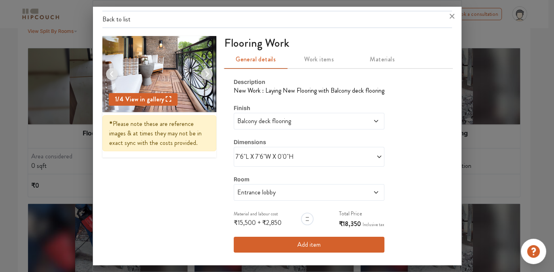
click at [434, 139] on div "Description New Work : Laying New Flooring with Balcony deck flooring Finish Ba…" at bounding box center [338, 165] width 228 height 194
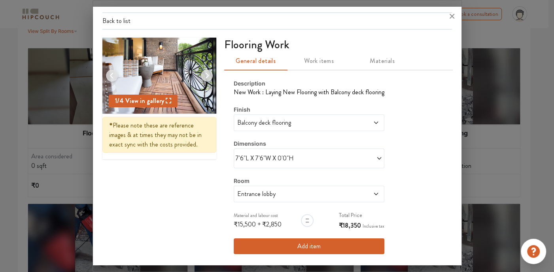
click at [315, 246] on button "Add item" at bounding box center [309, 246] width 151 height 16
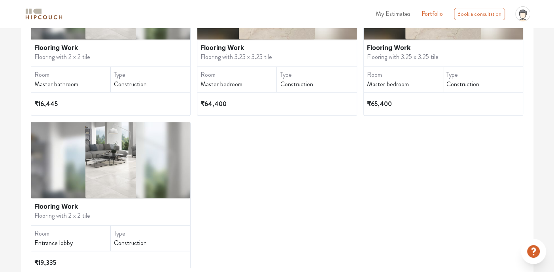
scroll to position [246, 0]
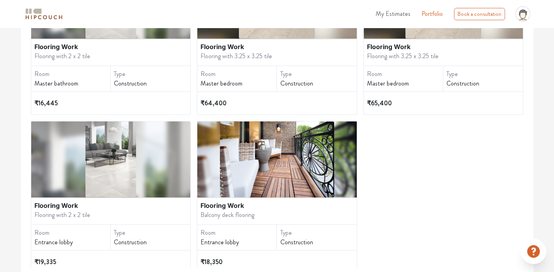
click at [144, 157] on div at bounding box center [110, 159] width 159 height 76
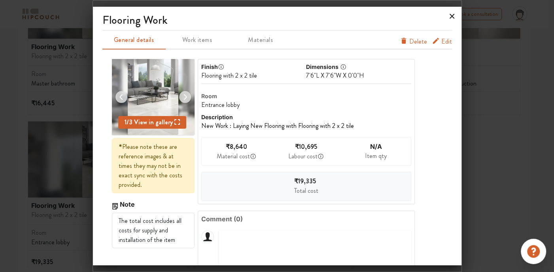
click at [452, 17] on icon at bounding box center [452, 16] width 13 height 13
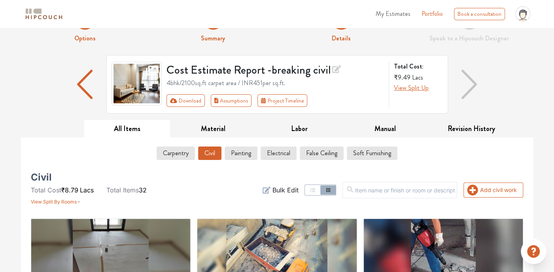
scroll to position [0, 0]
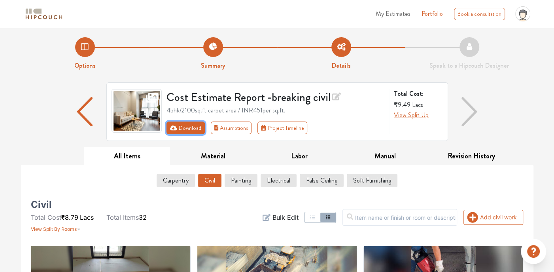
click at [187, 127] on button "Download" at bounding box center [186, 127] width 38 height 13
click at [187, 126] on button "Download" at bounding box center [186, 127] width 38 height 13
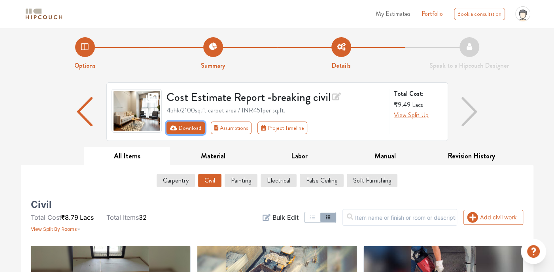
click at [187, 126] on button "Download" at bounding box center [186, 127] width 38 height 13
click at [187, 125] on button "Download" at bounding box center [186, 127] width 38 height 13
click at [212, 184] on button "Civil" at bounding box center [210, 180] width 23 height 13
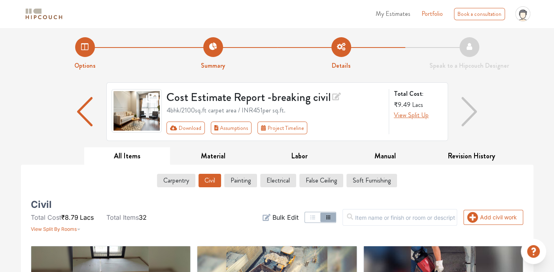
click at [212, 184] on button "Civil" at bounding box center [210, 180] width 23 height 13
click at [209, 181] on button "Civil" at bounding box center [210, 180] width 23 height 13
click at [181, 125] on button "Download" at bounding box center [186, 127] width 38 height 13
click at [182, 125] on button "Download" at bounding box center [186, 127] width 38 height 13
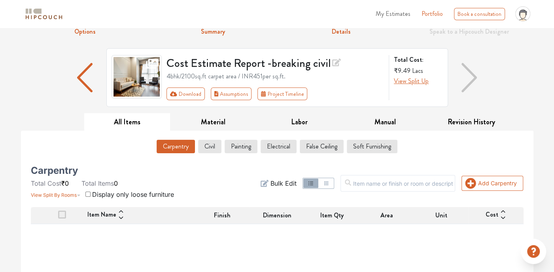
scroll to position [79, 0]
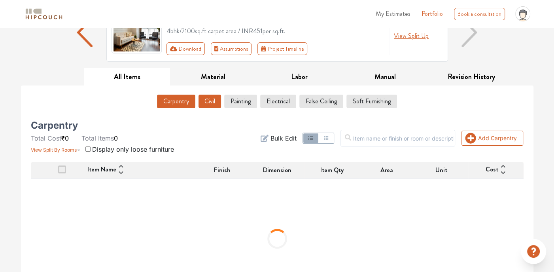
click at [213, 103] on button "Civil" at bounding box center [210, 101] width 23 height 13
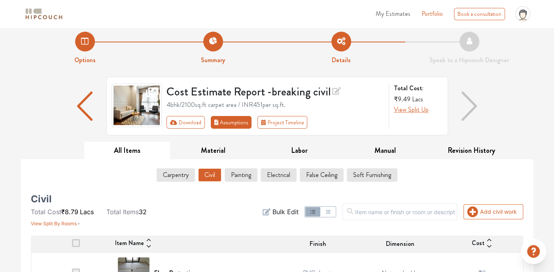
scroll to position [0, 0]
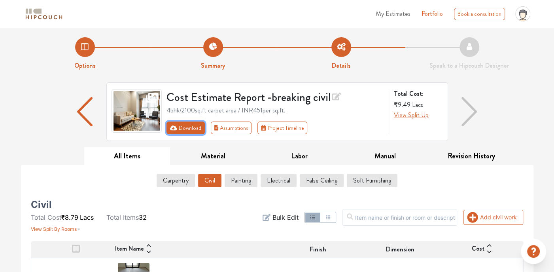
click at [184, 124] on button "Download" at bounding box center [186, 127] width 38 height 13
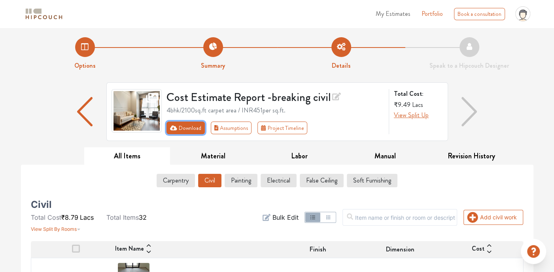
click at [184, 123] on button "Download" at bounding box center [186, 127] width 38 height 13
click at [184, 125] on button "Download" at bounding box center [186, 127] width 38 height 13
click at [184, 124] on button "Download" at bounding box center [186, 127] width 38 height 13
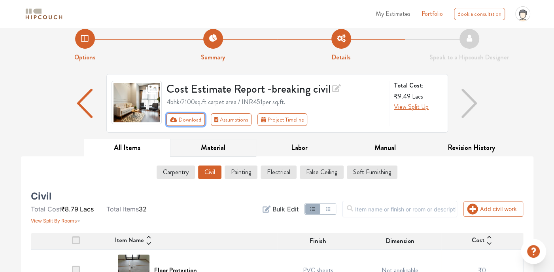
scroll to position [10, 0]
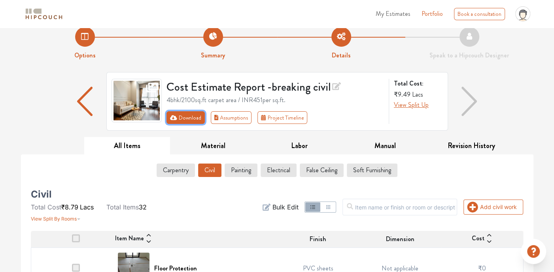
click at [189, 119] on button "Download" at bounding box center [186, 117] width 38 height 13
click at [192, 117] on button "Download" at bounding box center [186, 117] width 38 height 13
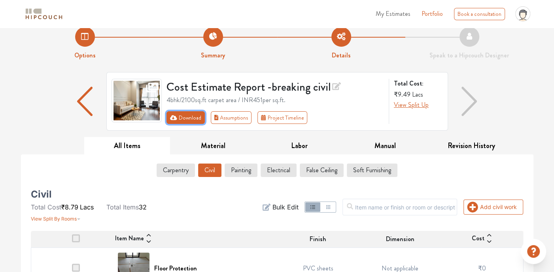
click at [192, 115] on button "Download" at bounding box center [186, 117] width 38 height 13
click at [191, 116] on button "Download" at bounding box center [186, 117] width 38 height 13
click at [189, 115] on button "Download" at bounding box center [186, 117] width 38 height 13
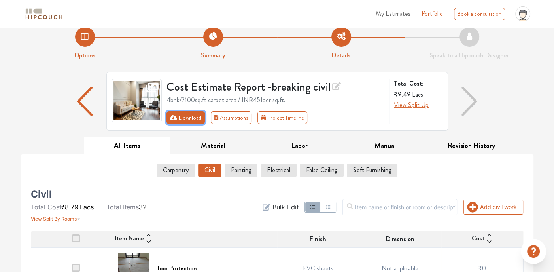
click at [188, 115] on button "Download" at bounding box center [186, 117] width 38 height 13
click at [186, 114] on button "Download" at bounding box center [186, 117] width 38 height 13
click at [188, 116] on button "Download" at bounding box center [186, 117] width 38 height 13
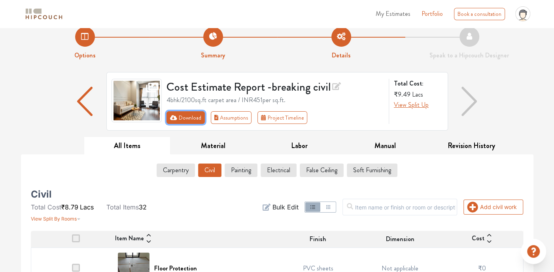
click at [188, 116] on button "Download" at bounding box center [186, 117] width 38 height 13
click at [46, 116] on div "Cost Estimate Report - breaking civil 4bhk / 2100 sq.ft carpet area / INR 451 p…" at bounding box center [277, 104] width 513 height 65
click at [199, 121] on button "Download" at bounding box center [186, 117] width 38 height 13
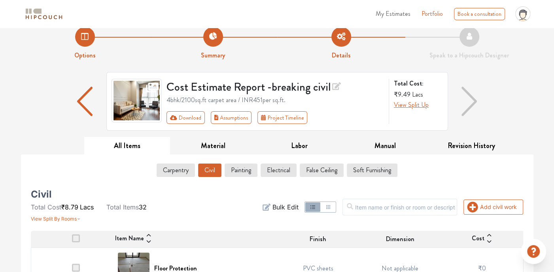
click at [176, 110] on div "Cost Estimate Report - breaking civil 4bhk / 2100 sq.ft carpet area / INR 451 p…" at bounding box center [276, 101] width 228 height 45
drag, startPoint x: 176, startPoint y: 110, endPoint x: 183, endPoint y: 124, distance: 15.8
click at [176, 110] on div "Cost Estimate Report - breaking civil 4bhk / 2100 sq.ft carpet area / INR 451 p…" at bounding box center [276, 101] width 228 height 45
click at [202, 129] on div "Cost Estimate Report - breaking civil 4bhk / 2100 sq.ft carpet area / INR 451 p…" at bounding box center [277, 101] width 342 height 59
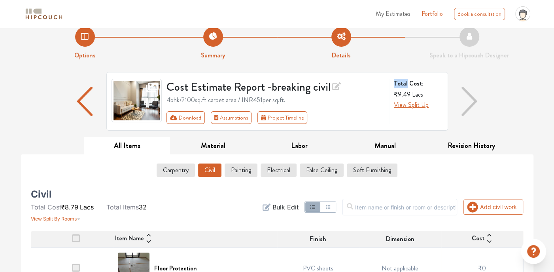
click at [203, 128] on div "Cost Estimate Report - breaking civil 4bhk / 2100 sq.ft carpet area / INR 451 p…" at bounding box center [277, 101] width 342 height 59
drag, startPoint x: 203, startPoint y: 128, endPoint x: 187, endPoint y: 122, distance: 16.9
click at [187, 122] on button "Download" at bounding box center [186, 117] width 38 height 13
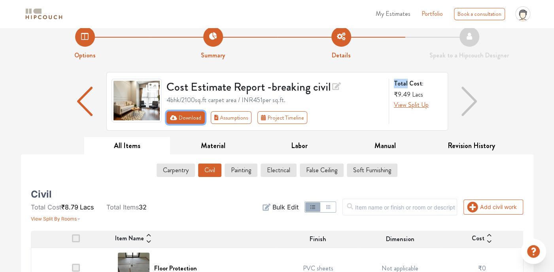
click at [187, 121] on button "Download" at bounding box center [186, 117] width 38 height 13
click at [186, 121] on button "Download" at bounding box center [186, 117] width 38 height 13
click at [185, 121] on button "Download" at bounding box center [186, 117] width 38 height 13
click at [185, 120] on button "Download" at bounding box center [186, 117] width 38 height 13
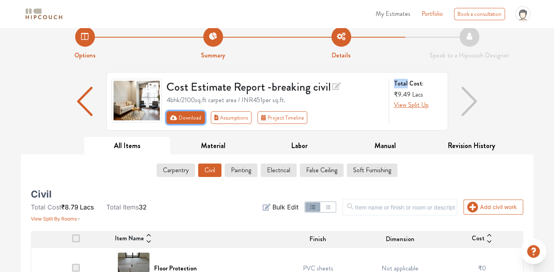
click at [186, 120] on button "Download" at bounding box center [186, 117] width 38 height 13
click at [187, 119] on button "Download" at bounding box center [186, 117] width 38 height 13
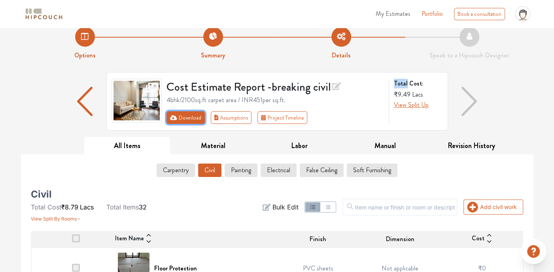
click at [187, 119] on button "Download" at bounding box center [186, 117] width 38 height 13
click at [188, 118] on button "Download" at bounding box center [186, 117] width 38 height 13
click at [173, 119] on icon "First group" at bounding box center [173, 117] width 7 height 5
click at [173, 118] on icon "First group" at bounding box center [173, 117] width 7 height 5
drag, startPoint x: 173, startPoint y: 118, endPoint x: 181, endPoint y: 118, distance: 8.7
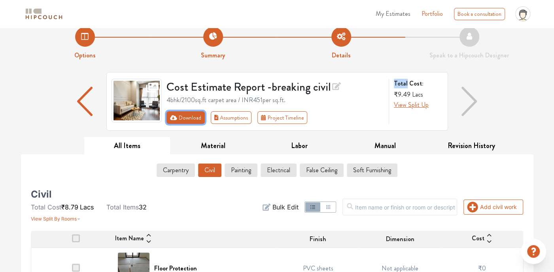
click at [181, 118] on button "Download" at bounding box center [186, 117] width 38 height 13
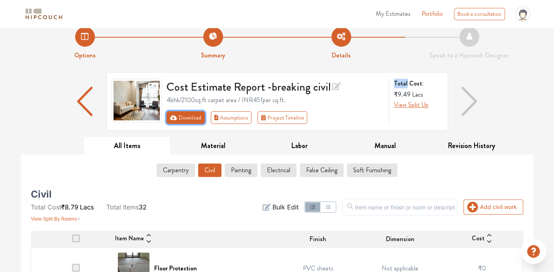
click at [181, 118] on button "Download" at bounding box center [186, 117] width 38 height 13
click at [180, 129] on div "Cost Estimate Report - breaking civil 4bhk / 2100 sq.ft carpet area / INR 451 p…" at bounding box center [277, 101] width 342 height 59
click at [174, 140] on button "Material" at bounding box center [213, 146] width 86 height 18
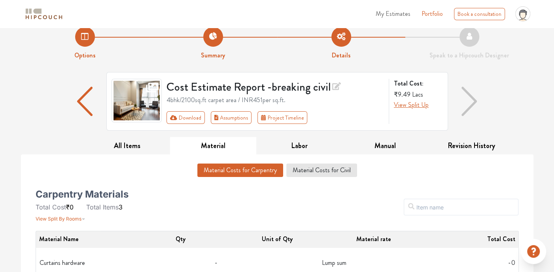
click at [213, 146] on button "Material" at bounding box center [213, 146] width 86 height 18
click at [140, 145] on button "All Items" at bounding box center [127, 146] width 86 height 18
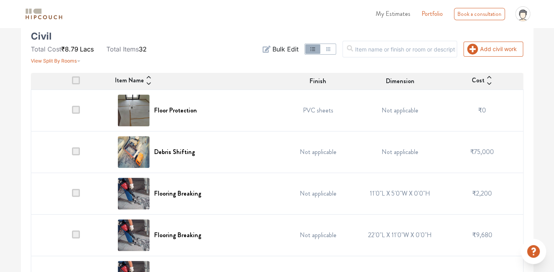
scroll to position [169, 0]
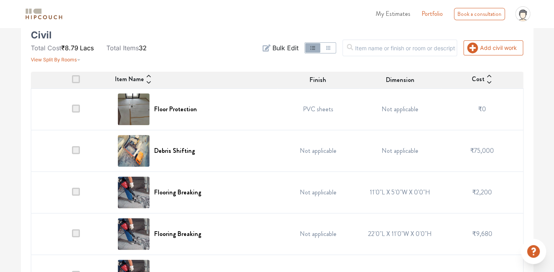
click at [73, 150] on span at bounding box center [76, 150] width 8 height 8
click at [72, 153] on input "checkbox" at bounding box center [72, 153] width 0 height 0
click at [72, 189] on span at bounding box center [76, 192] width 8 height 8
click at [72, 194] on input "checkbox" at bounding box center [72, 194] width 0 height 0
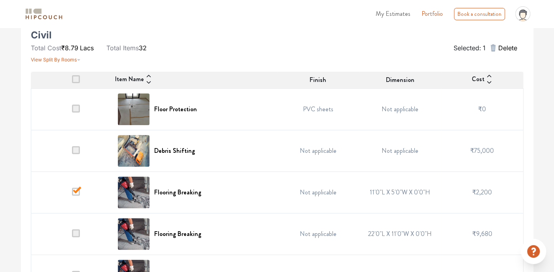
click at [73, 189] on span at bounding box center [76, 192] width 8 height 8
click at [72, 194] on input "checkbox" at bounding box center [72, 194] width 0 height 0
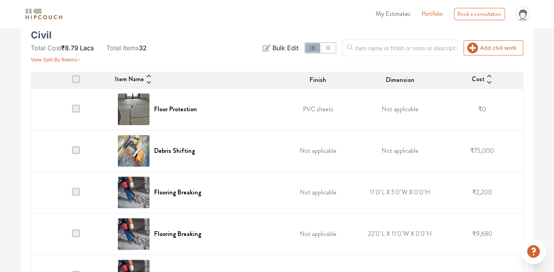
click at [75, 78] on span at bounding box center [76, 79] width 8 height 8
click at [72, 82] on input "checkbox" at bounding box center [72, 82] width 0 height 0
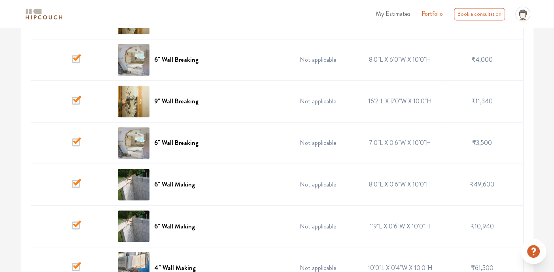
scroll to position [882, 0]
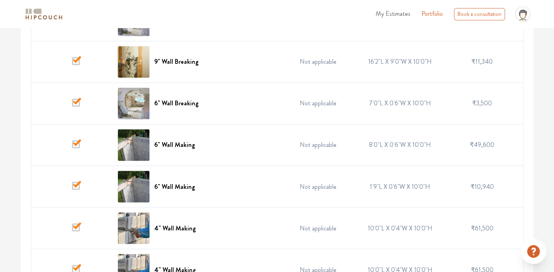
click at [76, 140] on span at bounding box center [76, 144] width 8 height 8
click at [72, 147] on input "checkbox" at bounding box center [72, 147] width 0 height 0
click at [77, 101] on span at bounding box center [76, 103] width 8 height 8
click at [72, 105] on input "checkbox" at bounding box center [72, 105] width 0 height 0
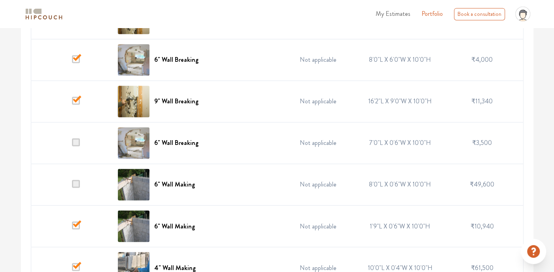
click at [76, 98] on span at bounding box center [76, 101] width 8 height 8
click at [72, 103] on input "checkbox" at bounding box center [72, 103] width 0 height 0
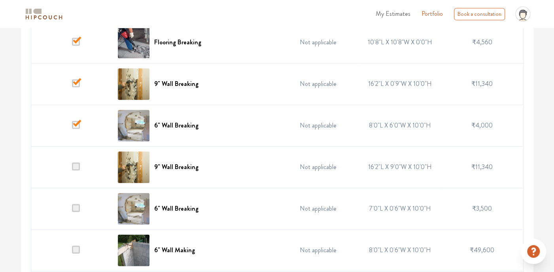
scroll to position [763, 0]
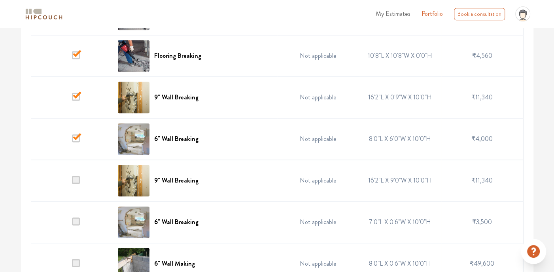
click at [73, 136] on span at bounding box center [76, 138] width 8 height 8
click at [72, 141] on input "checkbox" at bounding box center [72, 141] width 0 height 0
click at [75, 95] on span at bounding box center [76, 97] width 8 height 8
click at [72, 99] on input "checkbox" at bounding box center [72, 99] width 0 height 0
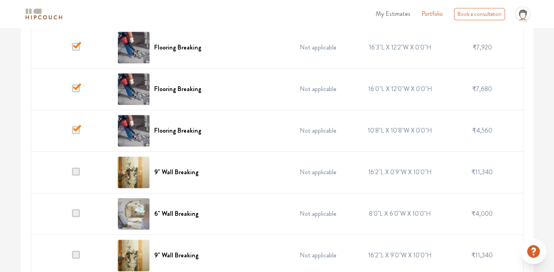
scroll to position [684, 0]
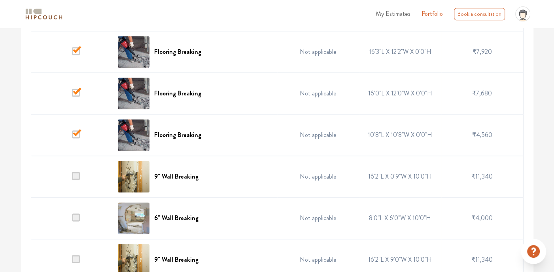
click at [77, 130] on span at bounding box center [76, 134] width 8 height 8
click at [72, 137] on input "checkbox" at bounding box center [72, 137] width 0 height 0
click at [77, 90] on span at bounding box center [76, 93] width 8 height 8
click at [72, 95] on input "checkbox" at bounding box center [72, 95] width 0 height 0
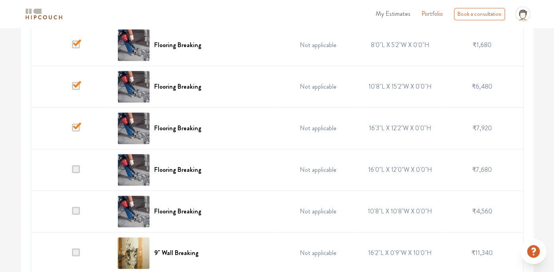
scroll to position [605, 0]
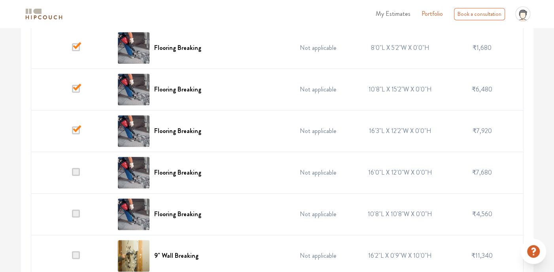
click at [78, 127] on span at bounding box center [76, 130] width 8 height 8
click at [72, 133] on input "checkbox" at bounding box center [72, 133] width 0 height 0
click at [78, 88] on span at bounding box center [76, 89] width 8 height 8
click at [72, 91] on input "checkbox" at bounding box center [72, 91] width 0 height 0
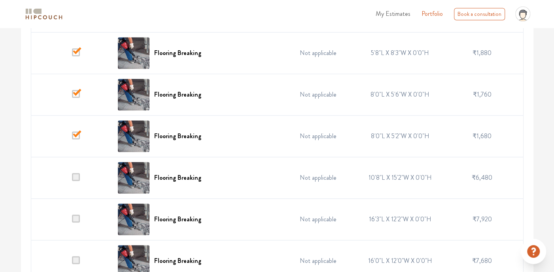
scroll to position [486, 0]
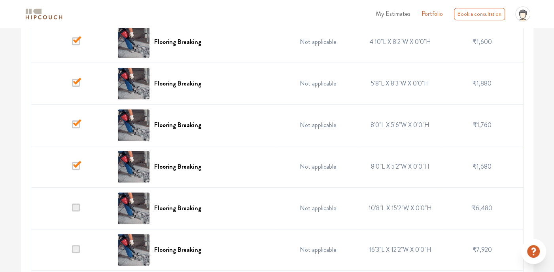
drag, startPoint x: 79, startPoint y: 161, endPoint x: 76, endPoint y: 145, distance: 16.1
click at [78, 162] on span at bounding box center [76, 166] width 8 height 8
click at [72, 169] on input "checkbox" at bounding box center [72, 169] width 0 height 0
click at [74, 122] on span at bounding box center [76, 124] width 8 height 8
click at [72, 127] on input "checkbox" at bounding box center [72, 127] width 0 height 0
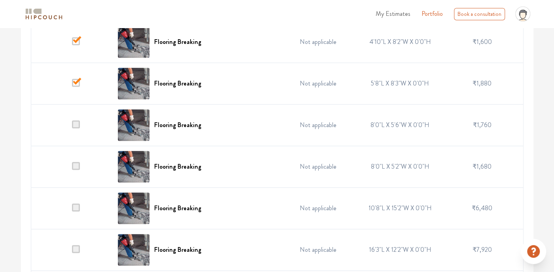
click at [78, 80] on span at bounding box center [76, 83] width 8 height 8
click at [72, 85] on input "checkbox" at bounding box center [72, 85] width 0 height 0
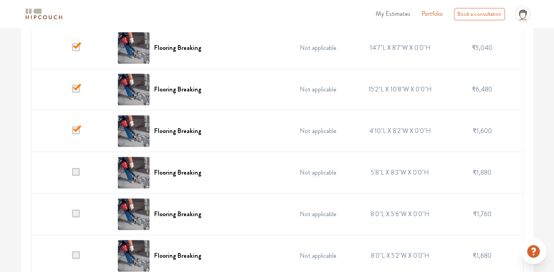
scroll to position [367, 0]
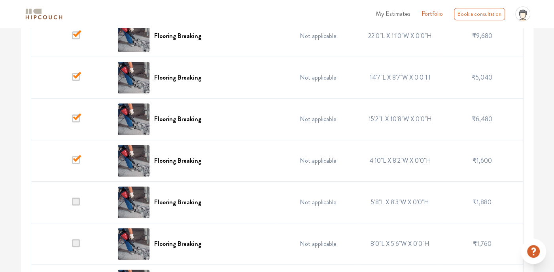
click at [74, 157] on span at bounding box center [76, 160] width 8 height 8
click at [72, 163] on input "checkbox" at bounding box center [72, 163] width 0 height 0
click at [77, 116] on span at bounding box center [76, 118] width 8 height 8
click at [72, 121] on input "checkbox" at bounding box center [72, 121] width 0 height 0
click at [76, 76] on span at bounding box center [76, 77] width 8 height 8
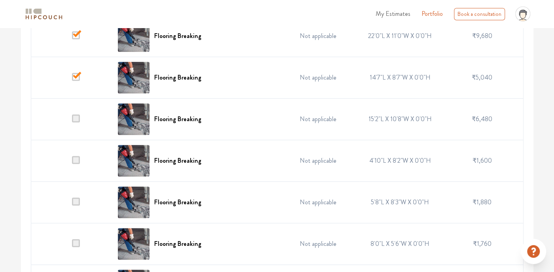
click at [72, 80] on input "checkbox" at bounding box center [72, 80] width 0 height 0
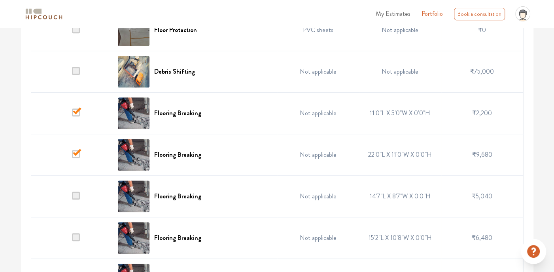
click at [77, 154] on span at bounding box center [76, 154] width 8 height 8
click at [72, 157] on input "checkbox" at bounding box center [72, 157] width 0 height 0
click at [74, 110] on span at bounding box center [76, 112] width 8 height 8
click at [72, 115] on input "checkbox" at bounding box center [72, 115] width 0 height 0
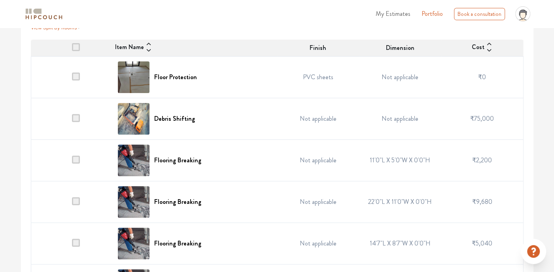
scroll to position [209, 0]
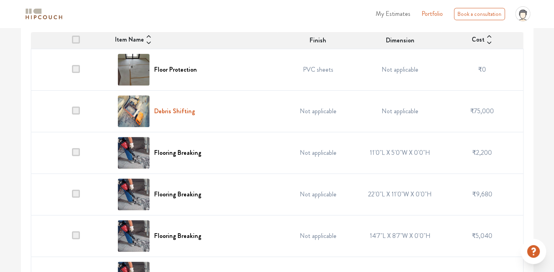
click at [189, 111] on h6 "Debris Shifting" at bounding box center [174, 111] width 41 height 8
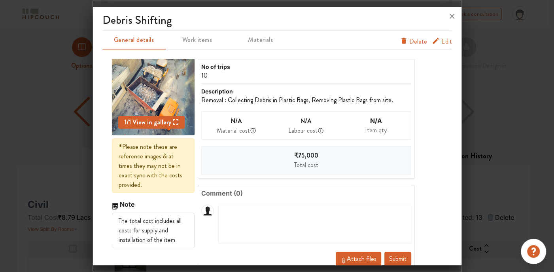
click at [434, 42] on icon "furniture info tabs" at bounding box center [436, 41] width 8 height 8
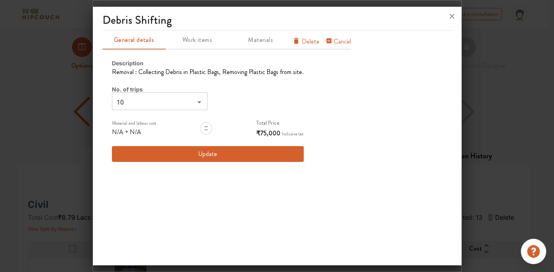
click at [188, 102] on input "10" at bounding box center [153, 102] width 78 height 11
click at [252, 157] on button "Update" at bounding box center [208, 154] width 192 height 16
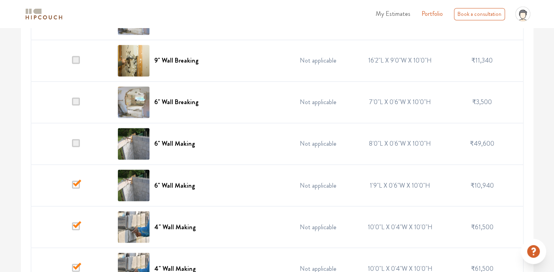
scroll to position [882, 0]
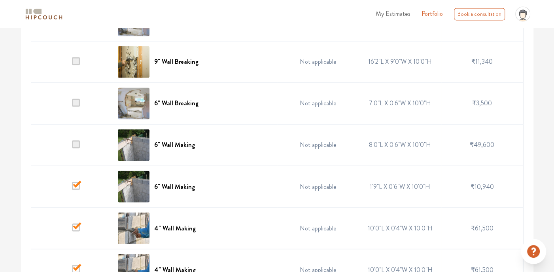
click at [76, 140] on span at bounding box center [76, 144] width 8 height 8
click at [72, 147] on input "checkbox" at bounding box center [72, 147] width 0 height 0
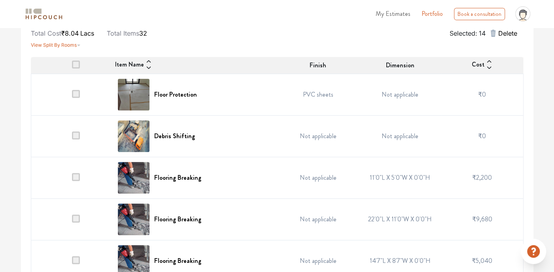
scroll to position [158, 0]
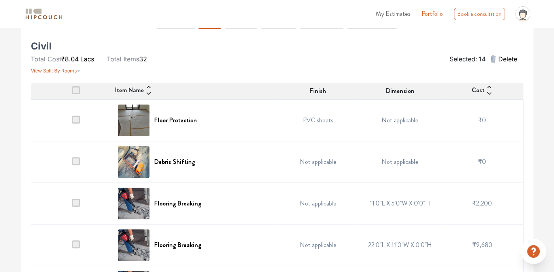
click at [76, 87] on span at bounding box center [76, 90] width 8 height 8
click at [72, 93] on input "checkbox" at bounding box center [72, 93] width 0 height 0
click at [73, 90] on span at bounding box center [76, 90] width 8 height 8
click at [72, 93] on input "checkbox" at bounding box center [72, 93] width 0 height 0
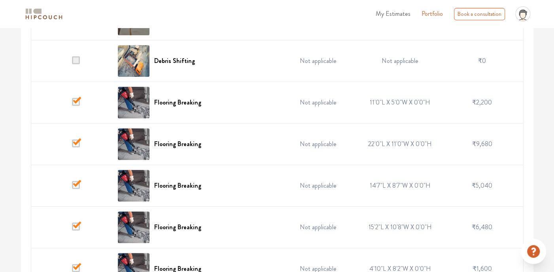
scroll to position [277, 0]
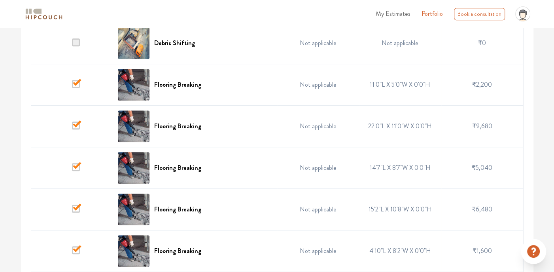
click at [75, 80] on span at bounding box center [76, 84] width 8 height 8
click at [72, 87] on input "checkbox" at bounding box center [72, 87] width 0 height 0
drag, startPoint x: 77, startPoint y: 83, endPoint x: 78, endPoint y: 98, distance: 14.7
click at [77, 83] on span at bounding box center [76, 84] width 8 height 8
click at [72, 87] on input "checkbox" at bounding box center [72, 87] width 0 height 0
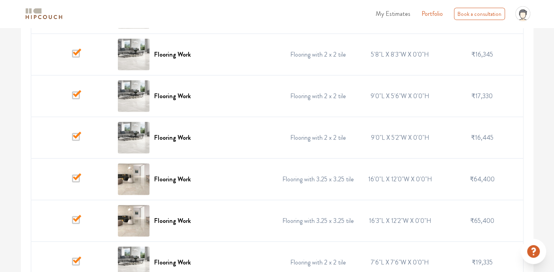
scroll to position [1317, 0]
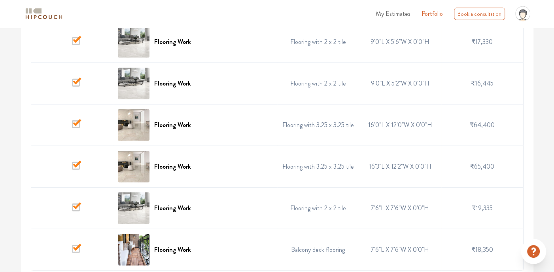
click at [72, 247] on span at bounding box center [76, 249] width 8 height 8
click at [72, 252] on input "checkbox" at bounding box center [72, 252] width 0 height 0
drag, startPoint x: 78, startPoint y: 203, endPoint x: 78, endPoint y: 195, distance: 8.0
click at [78, 203] on span at bounding box center [76, 207] width 8 height 8
click at [72, 210] on input "checkbox" at bounding box center [72, 210] width 0 height 0
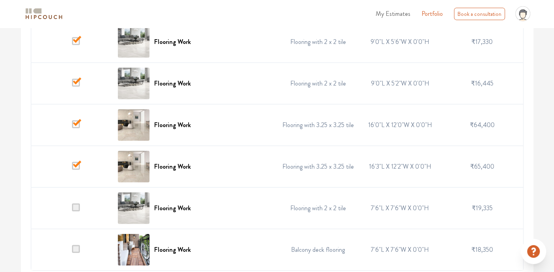
click at [76, 162] on span at bounding box center [76, 166] width 8 height 8
click at [72, 169] on input "checkbox" at bounding box center [72, 169] width 0 height 0
click at [75, 114] on td at bounding box center [72, 125] width 82 height 42
click at [73, 120] on span at bounding box center [76, 124] width 8 height 8
click at [72, 127] on input "checkbox" at bounding box center [72, 127] width 0 height 0
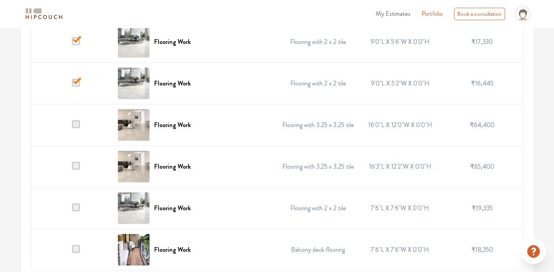
click at [78, 79] on span at bounding box center [76, 83] width 8 height 8
click at [72, 85] on input "checkbox" at bounding box center [72, 85] width 0 height 0
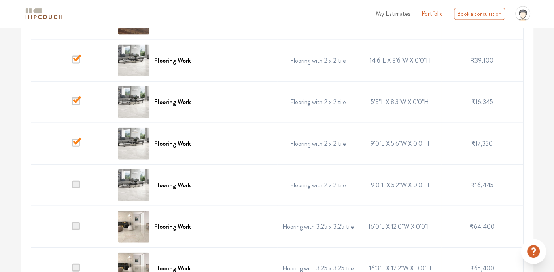
scroll to position [1198, 0]
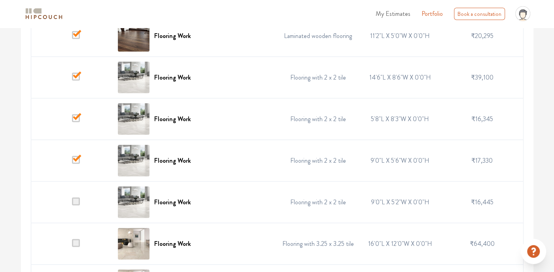
click at [78, 156] on span at bounding box center [76, 160] width 8 height 8
click at [72, 163] on input "checkbox" at bounding box center [72, 163] width 0 height 0
click at [77, 115] on span at bounding box center [76, 118] width 8 height 8
click at [72, 121] on input "checkbox" at bounding box center [72, 121] width 0 height 0
click at [78, 74] on span at bounding box center [76, 77] width 8 height 8
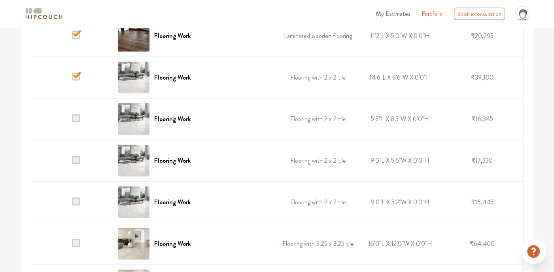
click at [72, 80] on input "checkbox" at bounding box center [72, 80] width 0 height 0
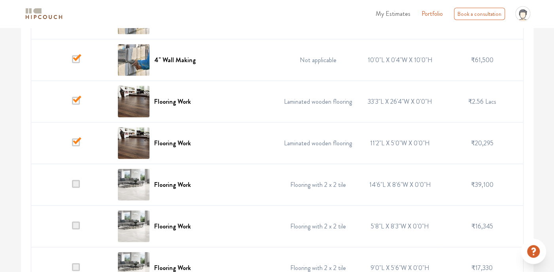
scroll to position [1079, 0]
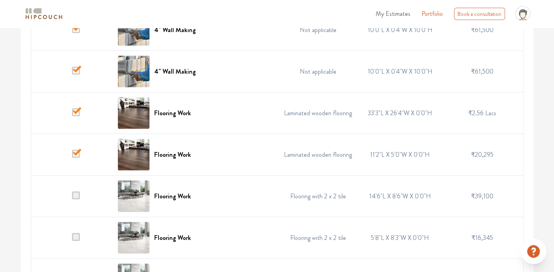
click at [73, 150] on span at bounding box center [76, 154] width 8 height 8
click at [72, 157] on input "checkbox" at bounding box center [72, 157] width 0 height 0
click at [75, 112] on span at bounding box center [76, 112] width 8 height 8
click at [72, 115] on input "checkbox" at bounding box center [72, 115] width 0 height 0
click at [74, 67] on span at bounding box center [76, 71] width 8 height 8
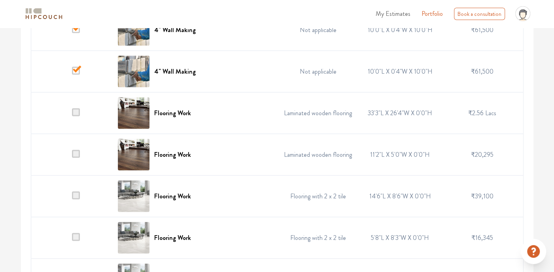
click at [72, 74] on input "checkbox" at bounding box center [72, 74] width 0 height 0
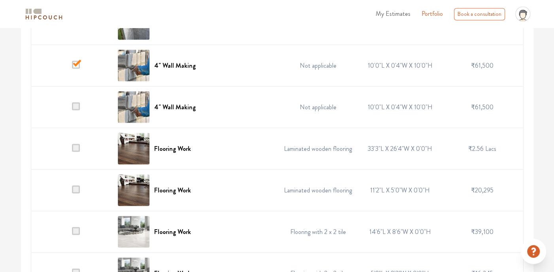
scroll to position [961, 0]
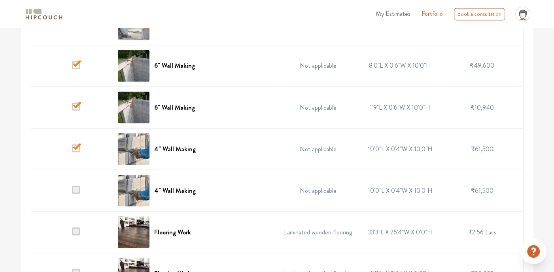
click at [77, 145] on span at bounding box center [76, 148] width 8 height 8
click at [72, 151] on input "checkbox" at bounding box center [72, 151] width 0 height 0
click at [78, 103] on span at bounding box center [76, 106] width 8 height 8
click at [72, 109] on input "checkbox" at bounding box center [72, 109] width 0 height 0
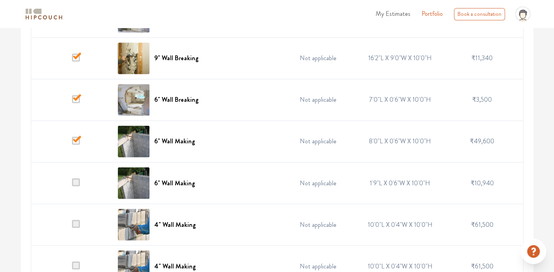
scroll to position [882, 0]
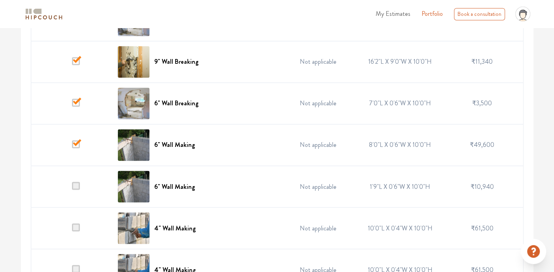
click at [80, 140] on span at bounding box center [76, 144] width 8 height 8
click at [72, 147] on input "checkbox" at bounding box center [72, 147] width 0 height 0
click at [75, 100] on span at bounding box center [76, 103] width 8 height 8
click at [72, 105] on input "checkbox" at bounding box center [72, 105] width 0 height 0
click at [75, 60] on span at bounding box center [76, 61] width 8 height 8
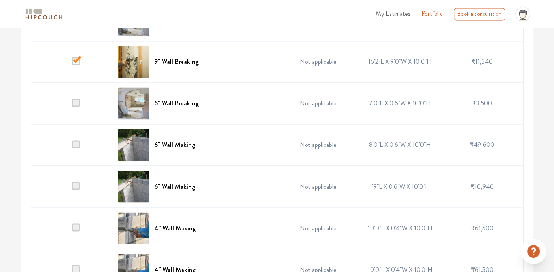
click at [72, 64] on input "checkbox" at bounding box center [72, 64] width 0 height 0
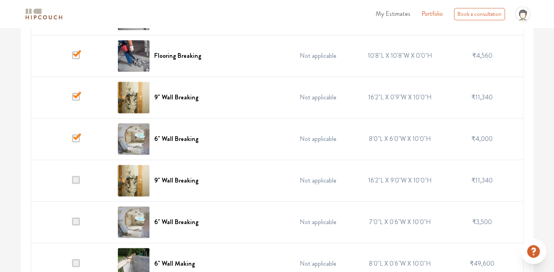
scroll to position [802, 0]
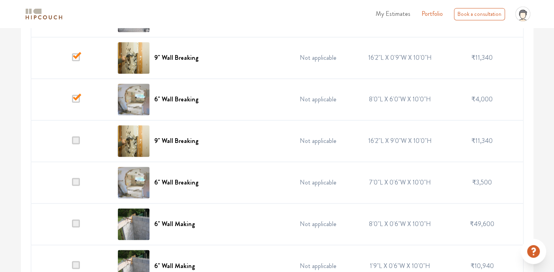
click at [74, 139] on span at bounding box center [76, 140] width 8 height 8
click at [72, 143] on input "checkbox" at bounding box center [72, 143] width 0 height 0
click at [76, 179] on span at bounding box center [76, 182] width 8 height 8
click at [72, 184] on input "checkbox" at bounding box center [72, 184] width 0 height 0
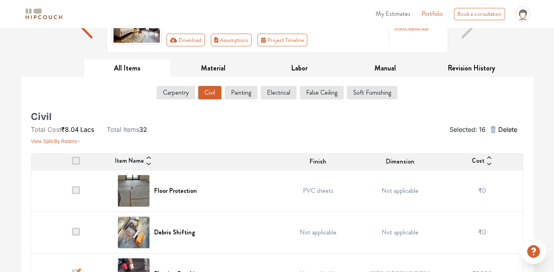
scroll to position [11, 0]
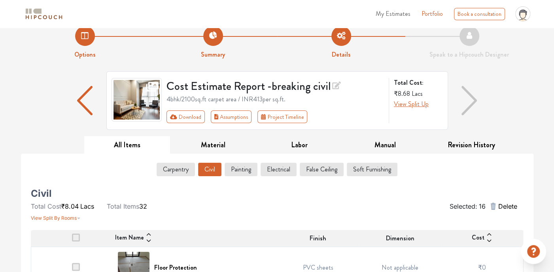
click at [497, 203] on icon "button" at bounding box center [493, 205] width 9 height 9
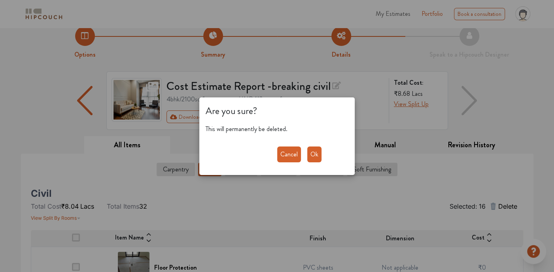
click at [311, 154] on button "Ok" at bounding box center [314, 154] width 14 height 16
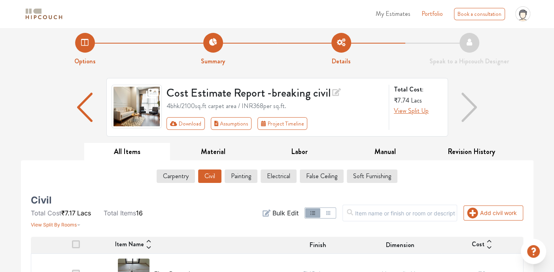
scroll to position [0, 0]
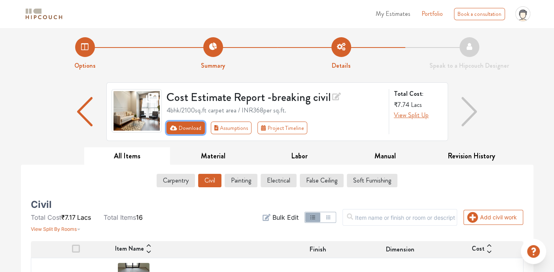
click at [190, 129] on button "Download" at bounding box center [186, 127] width 38 height 13
click at [190, 127] on button "Download" at bounding box center [186, 127] width 38 height 13
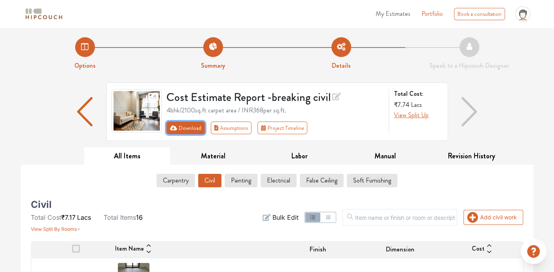
click at [190, 127] on button "Download" at bounding box center [186, 127] width 38 height 13
click at [337, 127] on div "Download Assumptions Project Timeline" at bounding box center [276, 127] width 218 height 13
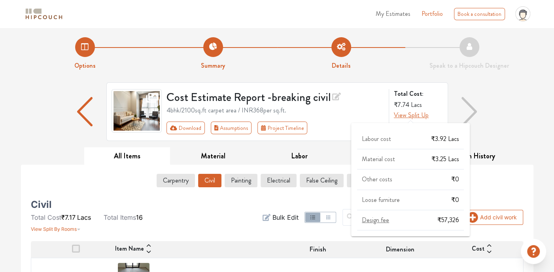
click at [422, 160] on div "Material cost ₹3.25 Lacs" at bounding box center [410, 163] width 107 height 14
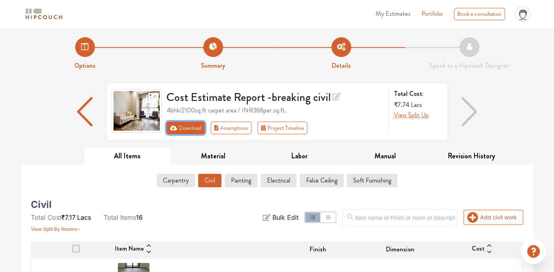
click at [193, 129] on button "Download" at bounding box center [186, 127] width 38 height 13
click at [185, 127] on button "Download" at bounding box center [186, 127] width 38 height 13
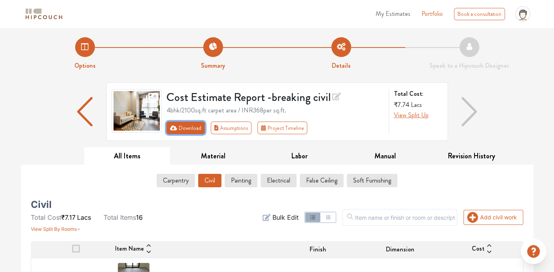
click at [185, 127] on button "Download" at bounding box center [186, 127] width 38 height 13
click at [186, 126] on button "Download" at bounding box center [186, 127] width 38 height 13
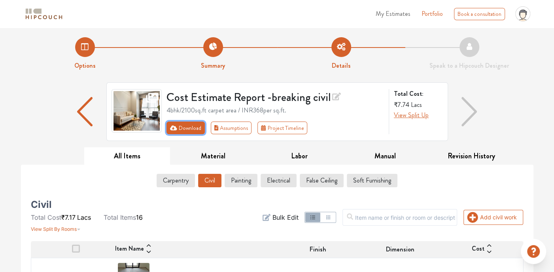
click at [170, 128] on icon "First group" at bounding box center [173, 128] width 7 height 6
click at [173, 127] on icon "First group" at bounding box center [173, 128] width 7 height 6
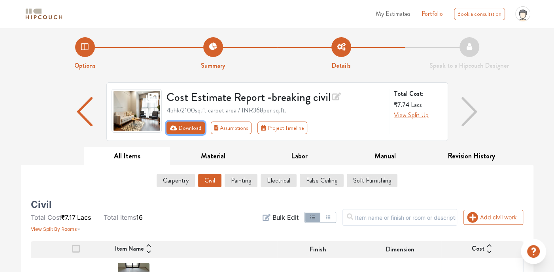
click at [173, 127] on icon "First group" at bounding box center [173, 128] width 7 height 6
drag, startPoint x: 173, startPoint y: 127, endPoint x: 157, endPoint y: 135, distance: 17.0
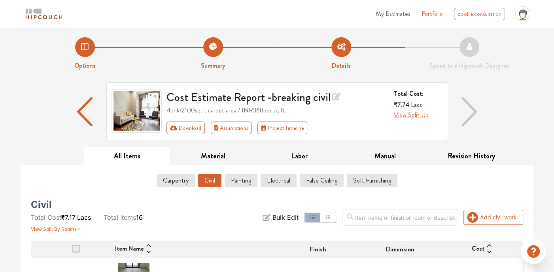
click at [157, 135] on div "Cost Estimate Report - breaking civil 4bhk / 2100 sq.ft carpet area / INR 368 p…" at bounding box center [277, 111] width 342 height 59
click at [169, 129] on button "Download" at bounding box center [186, 127] width 38 height 13
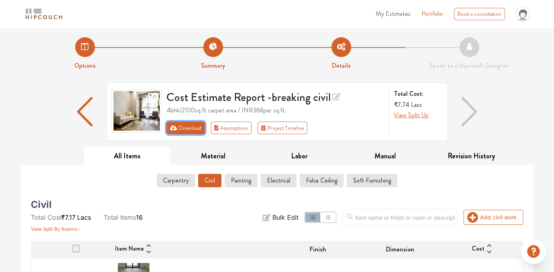
click at [169, 129] on button "Download" at bounding box center [186, 127] width 38 height 13
